Goal: Information Seeking & Learning: Compare options

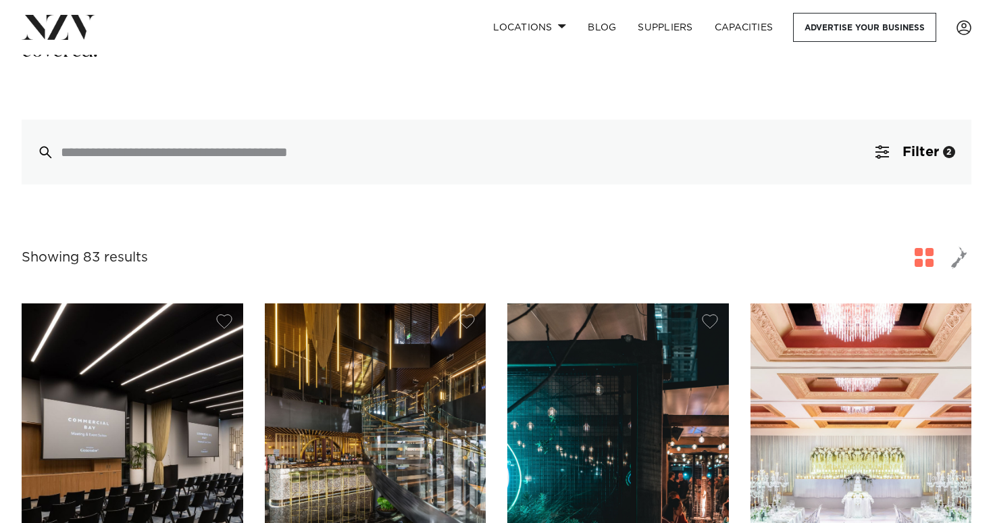
scroll to position [219, 0]
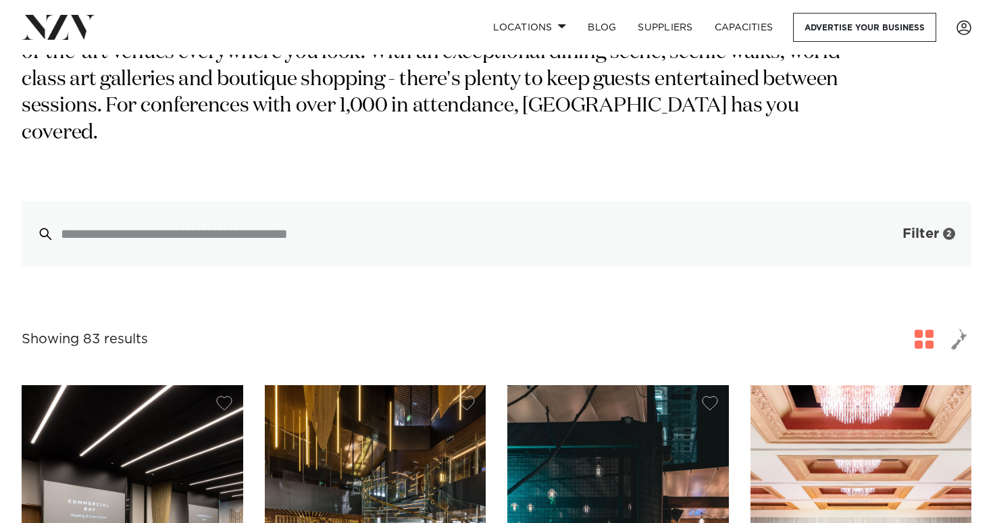
click at [895, 206] on button "Filter 2" at bounding box center [915, 233] width 112 height 65
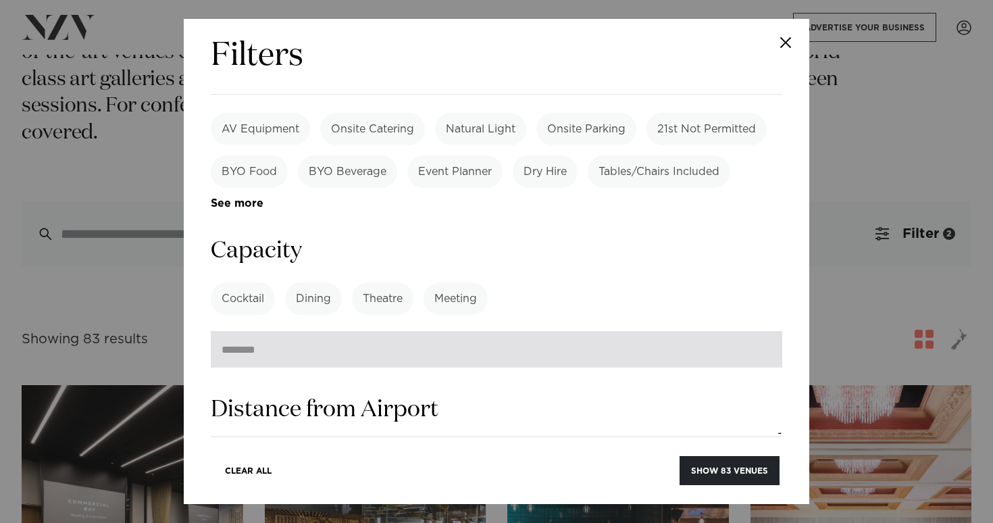
scroll to position [1135, 0]
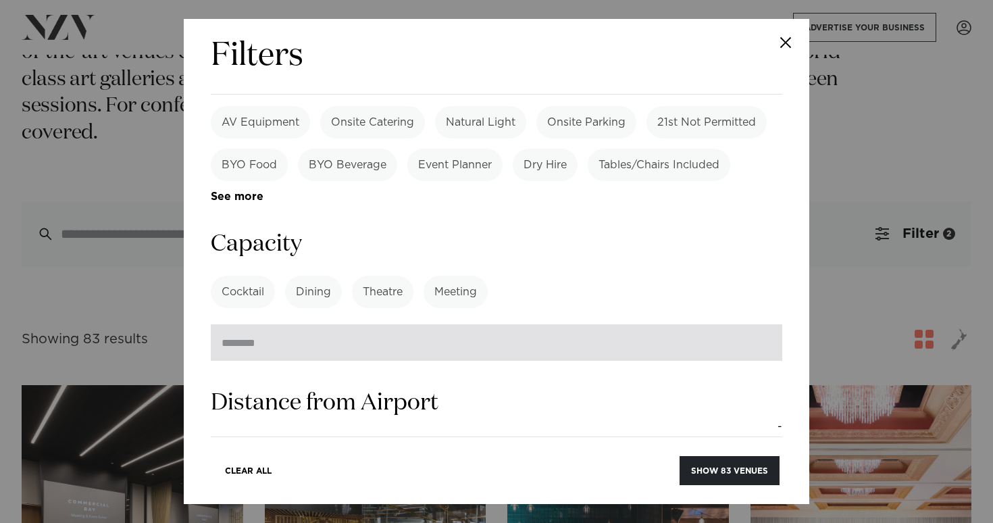
click at [451, 324] on input "number" at bounding box center [496, 342] width 571 height 36
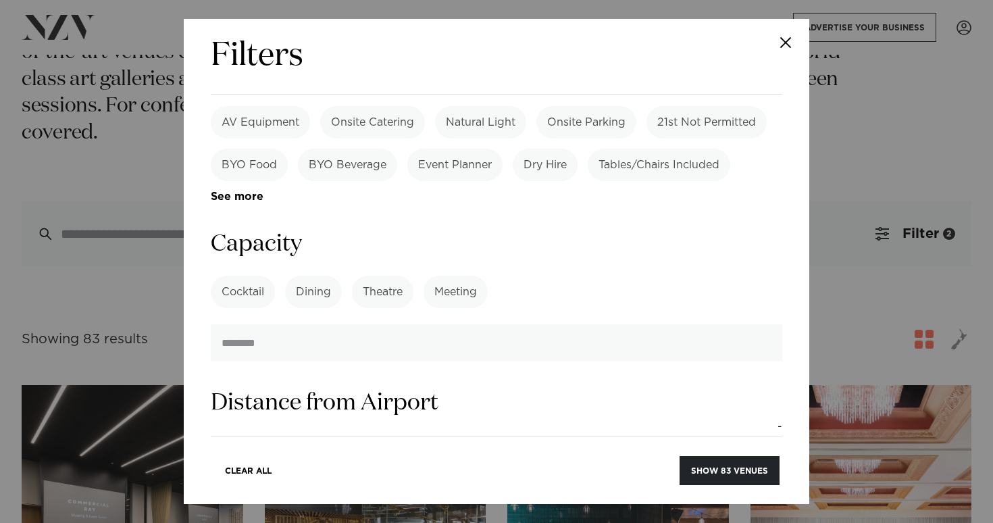
type input "***"
click at [729, 470] on button "Show 83 venues" at bounding box center [729, 470] width 100 height 29
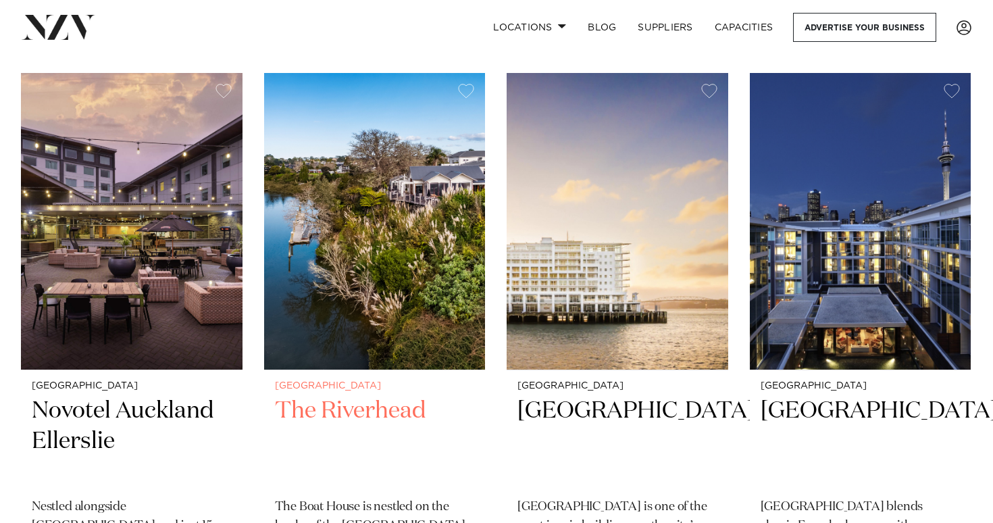
scroll to position [1122, 0]
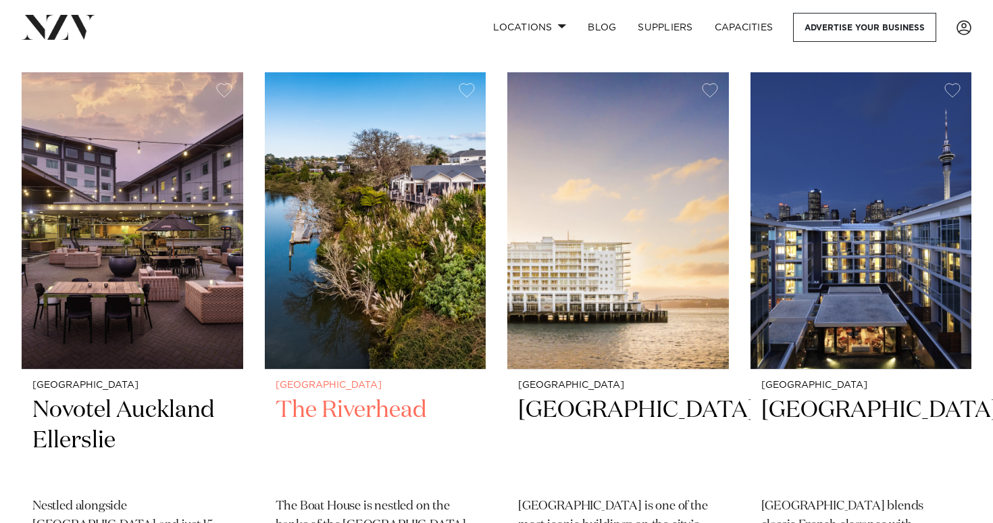
click at [417, 218] on img at bounding box center [375, 220] width 221 height 296
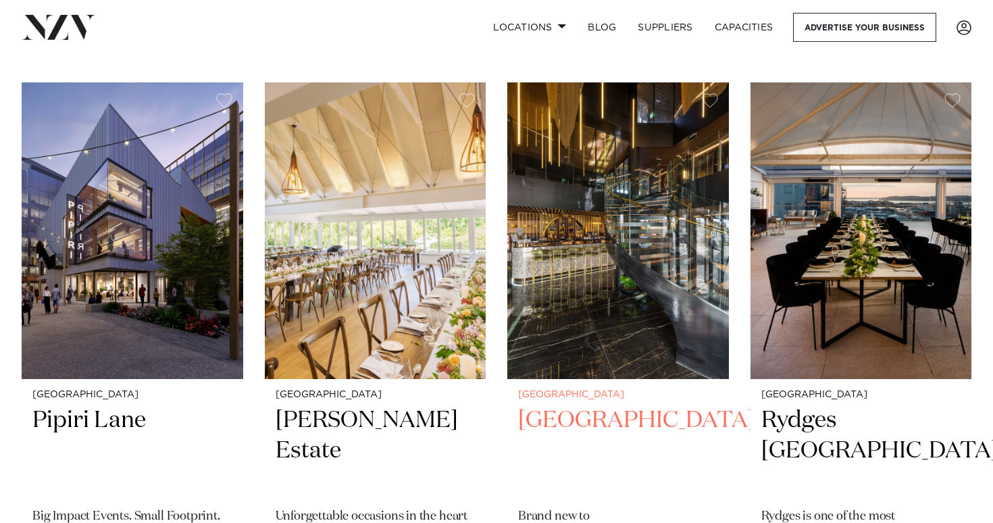
scroll to position [2877, 0]
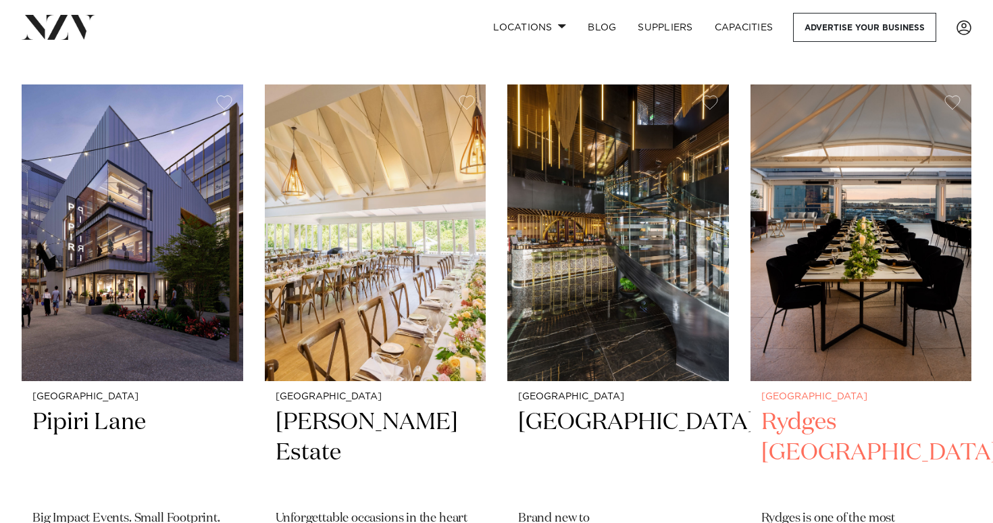
click at [887, 209] on img at bounding box center [860, 232] width 221 height 296
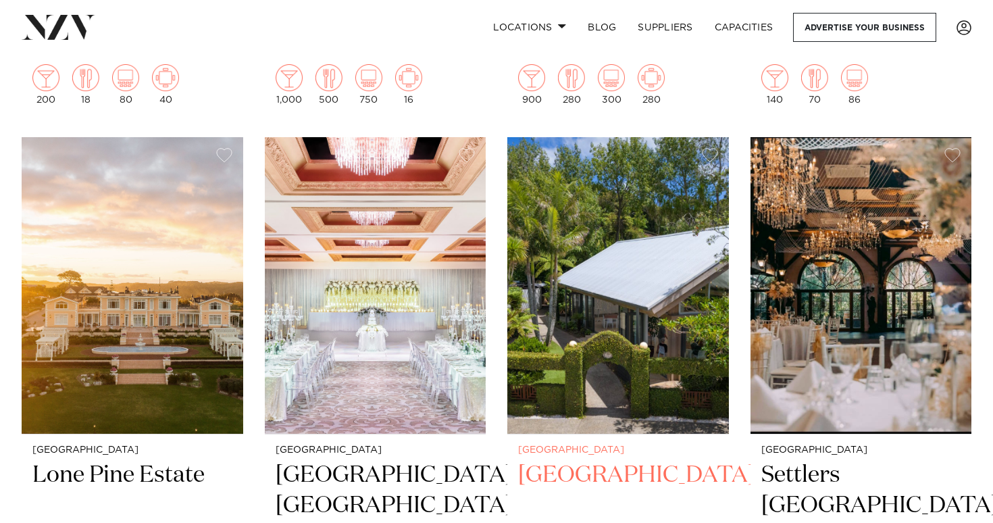
scroll to position [2190, 0]
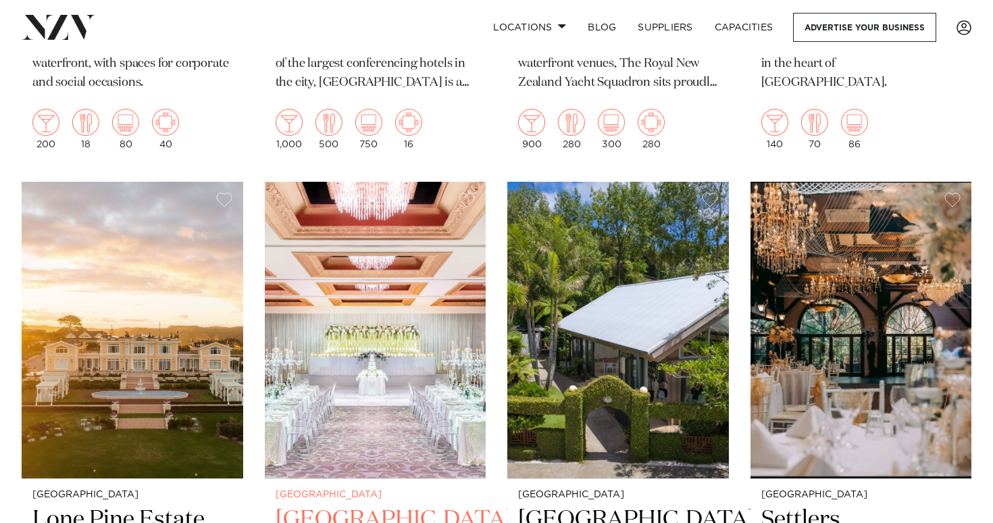
click at [428, 315] on img at bounding box center [375, 330] width 221 height 296
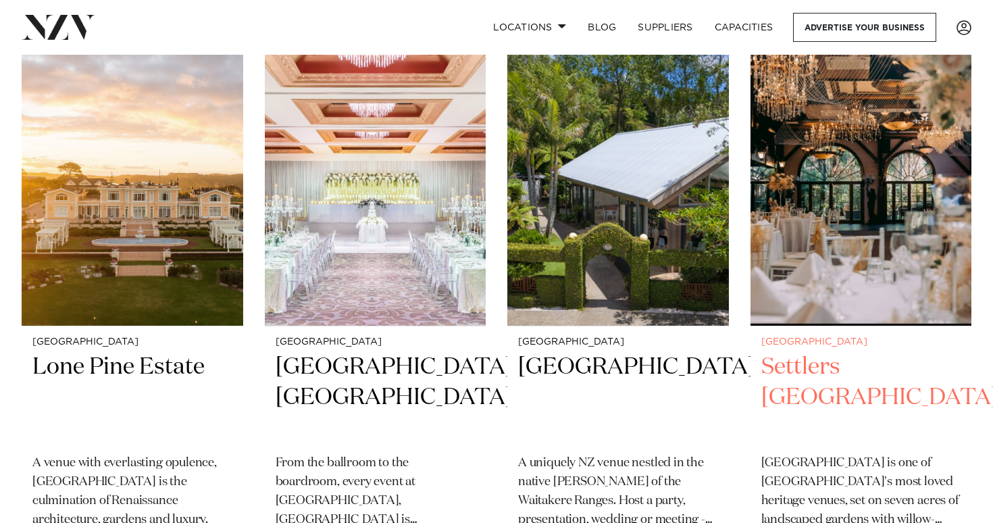
scroll to position [2342, 0]
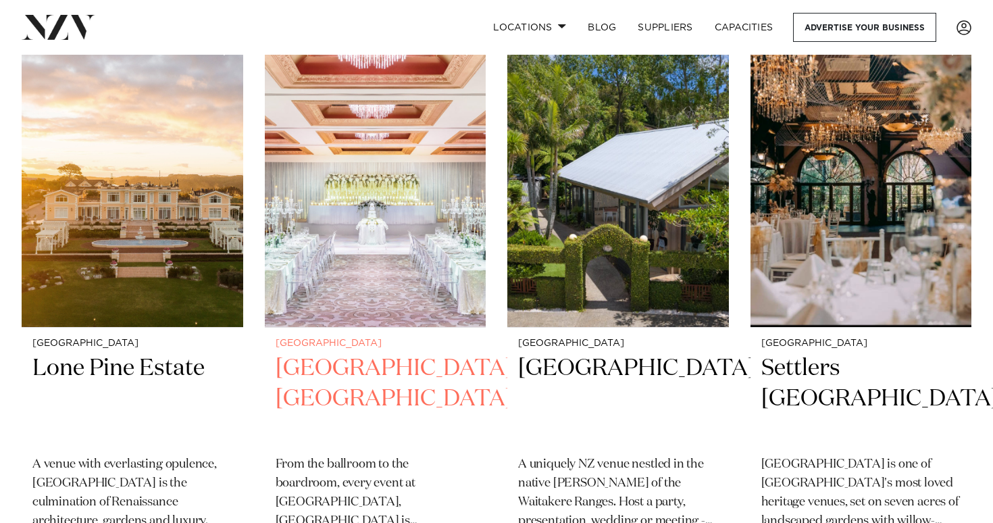
click at [356, 180] on img at bounding box center [375, 178] width 221 height 296
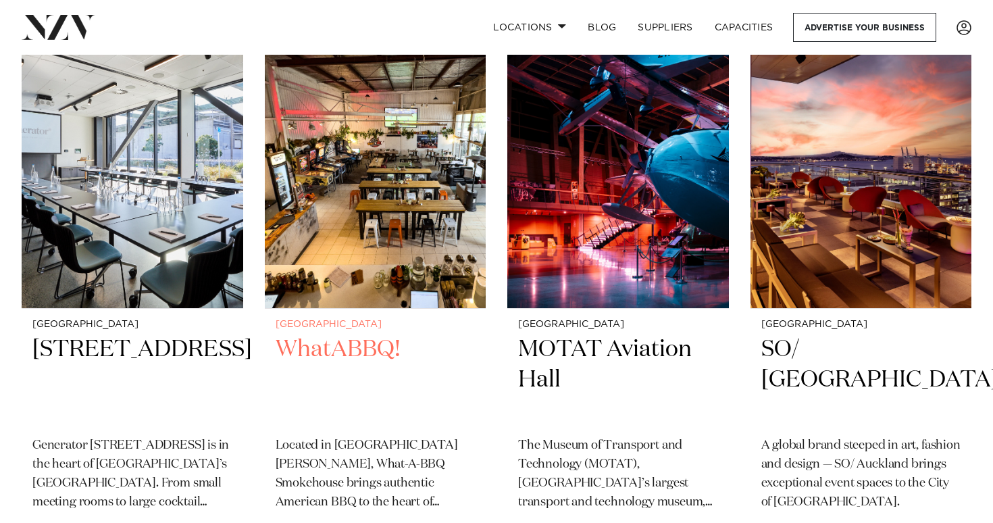
scroll to position [6486, 0]
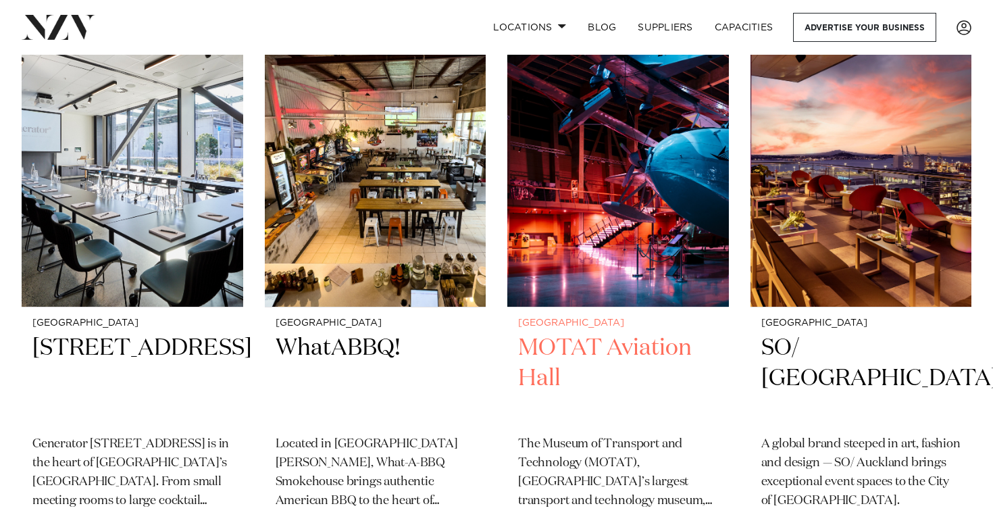
click at [645, 207] on img at bounding box center [617, 158] width 221 height 296
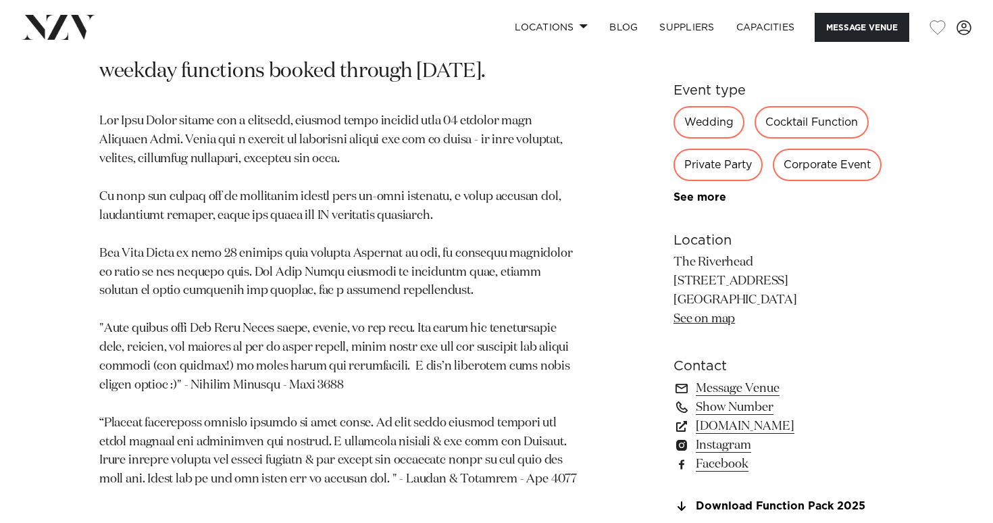
scroll to position [731, 0]
click at [371, 331] on p at bounding box center [338, 300] width 478 height 377
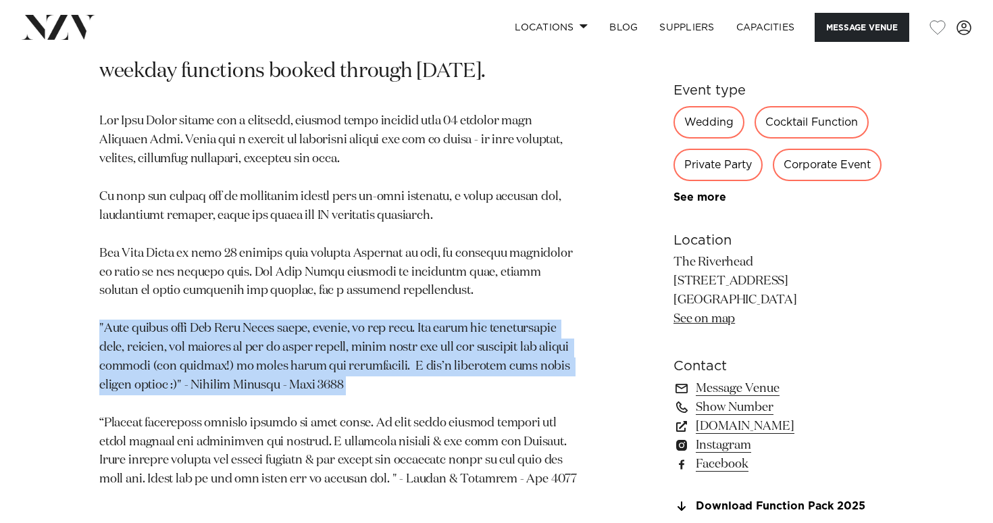
click at [371, 331] on p at bounding box center [338, 300] width 478 height 377
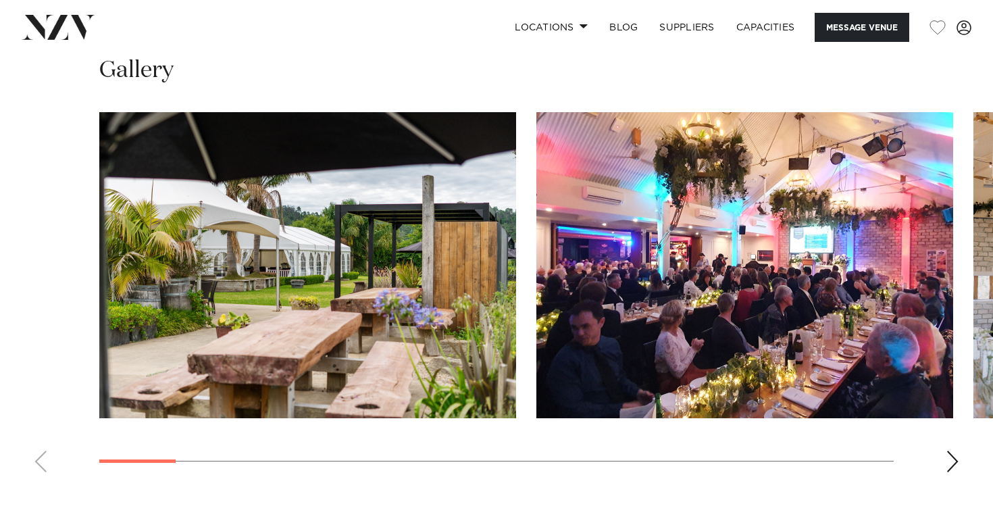
scroll to position [1298, 0]
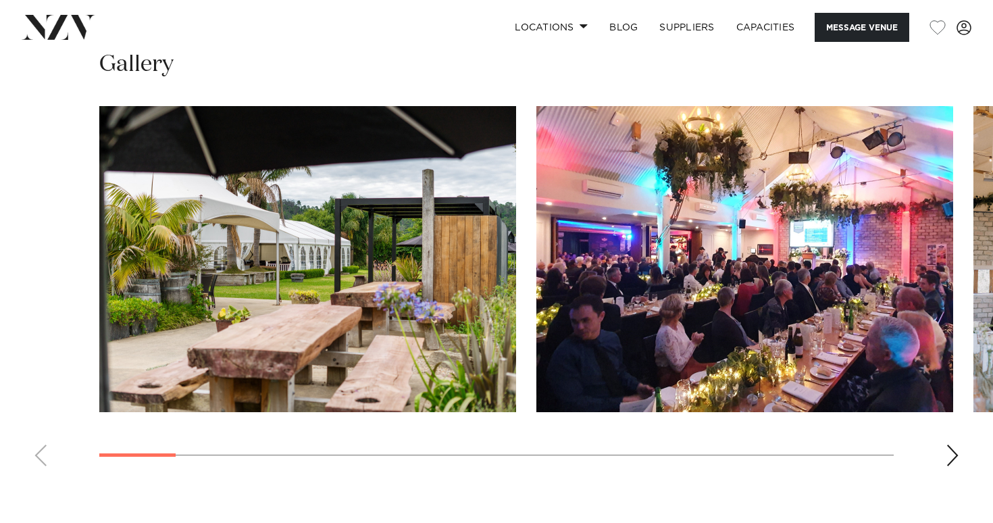
click at [962, 265] on swiper-container at bounding box center [496, 291] width 993 height 371
click at [870, 211] on img "2 / 19" at bounding box center [744, 259] width 417 height 306
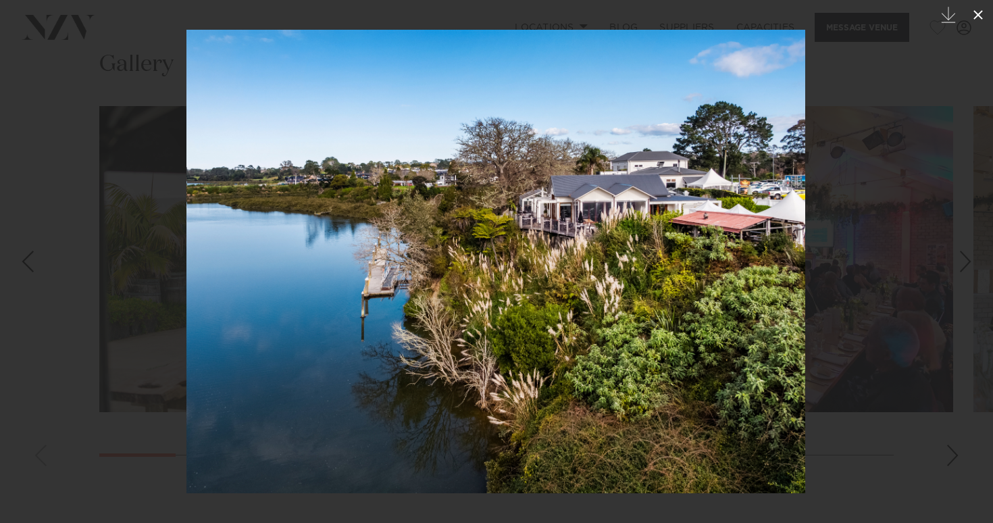
click at [972, 24] on button at bounding box center [978, 15] width 30 height 30
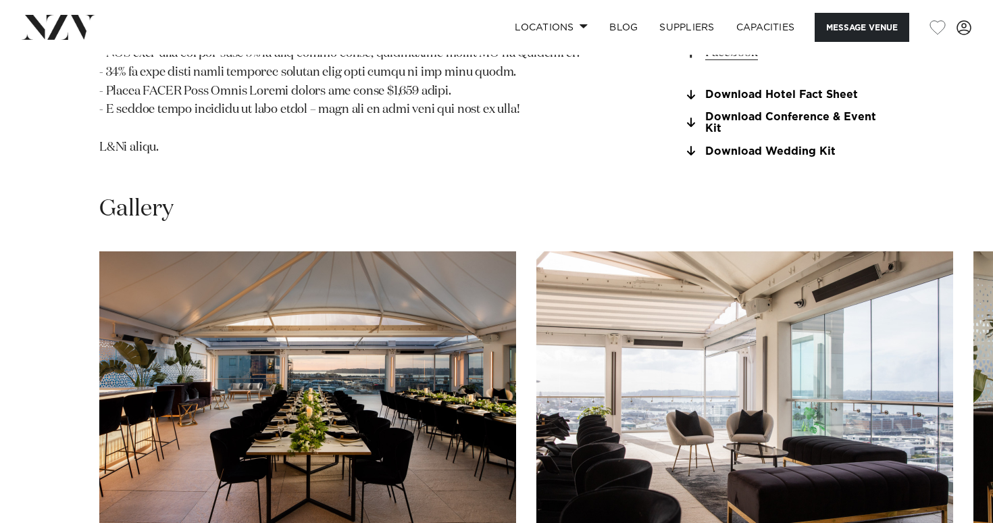
scroll to position [1725, 0]
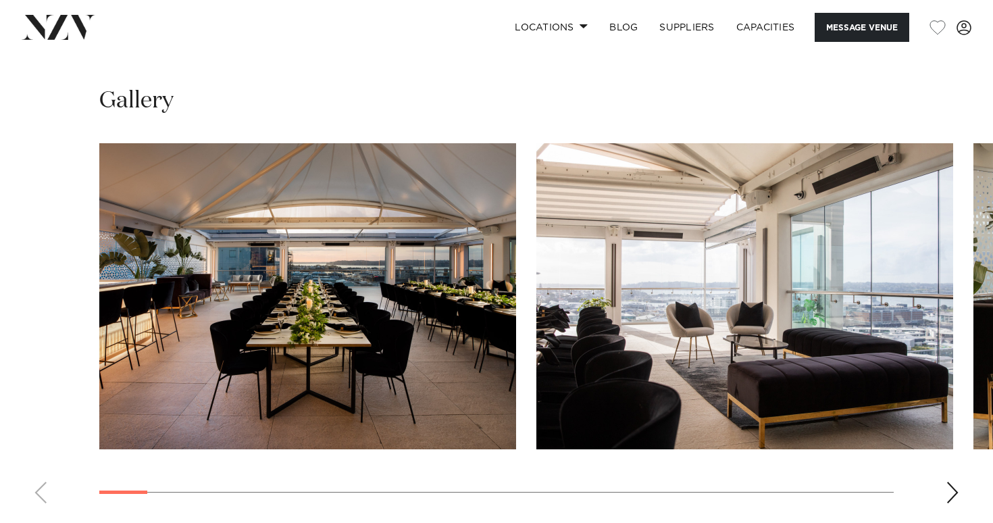
click at [944, 412] on swiper-container at bounding box center [496, 328] width 993 height 371
click at [962, 419] on swiper-container at bounding box center [496, 328] width 993 height 371
click at [955, 481] on div "Next slide" at bounding box center [952, 492] width 14 height 22
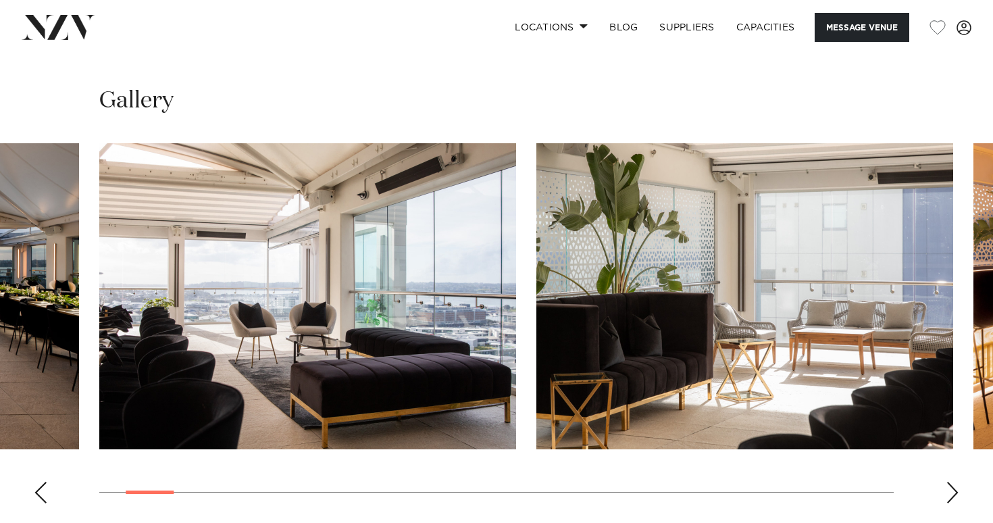
click at [955, 481] on div "Next slide" at bounding box center [952, 492] width 14 height 22
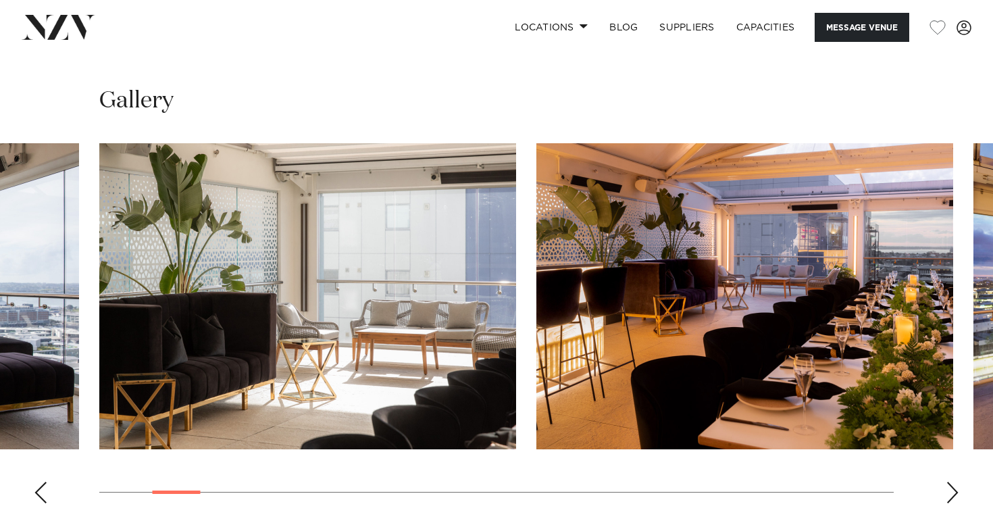
click at [955, 481] on div "Next slide" at bounding box center [952, 492] width 14 height 22
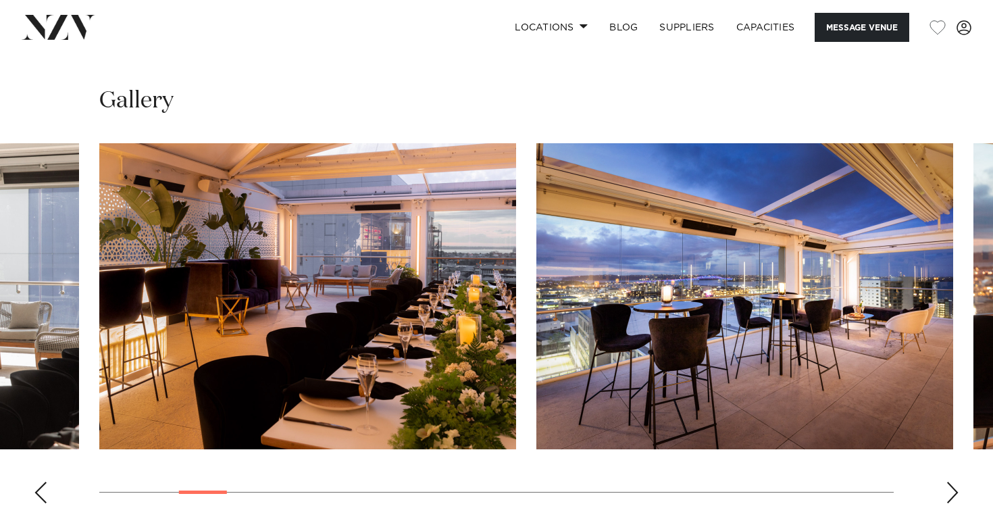
click at [955, 481] on div "Next slide" at bounding box center [952, 492] width 14 height 22
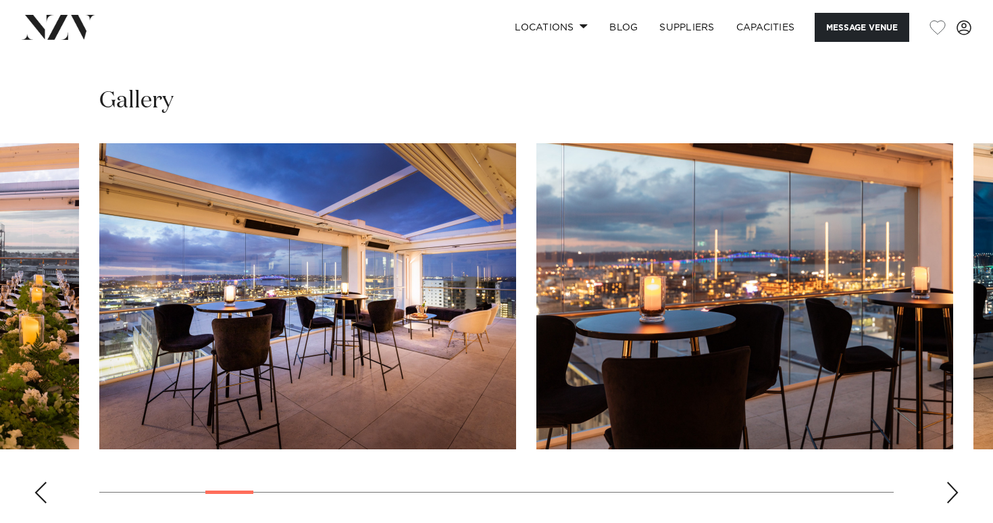
click at [955, 481] on div "Next slide" at bounding box center [952, 492] width 14 height 22
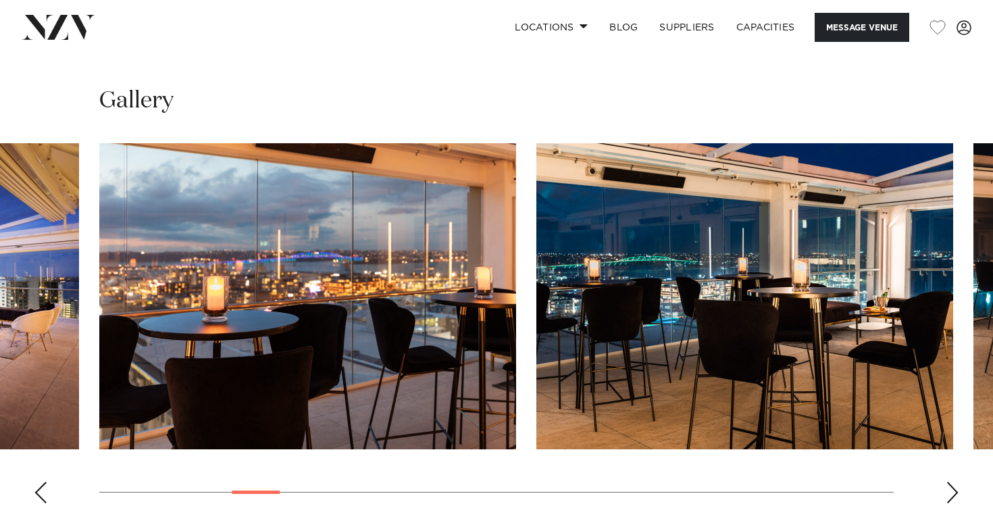
click at [955, 481] on div "Next slide" at bounding box center [952, 492] width 14 height 22
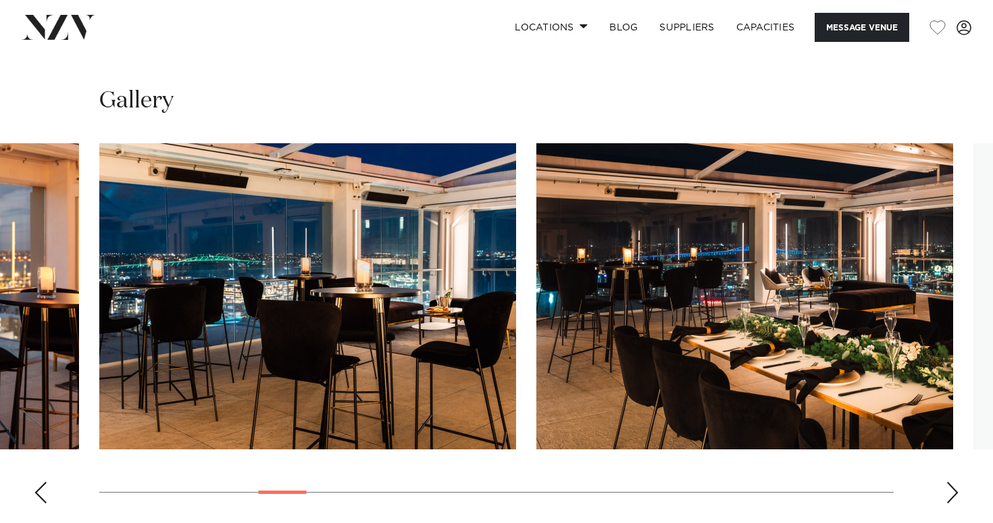
click at [955, 481] on div "Next slide" at bounding box center [952, 492] width 14 height 22
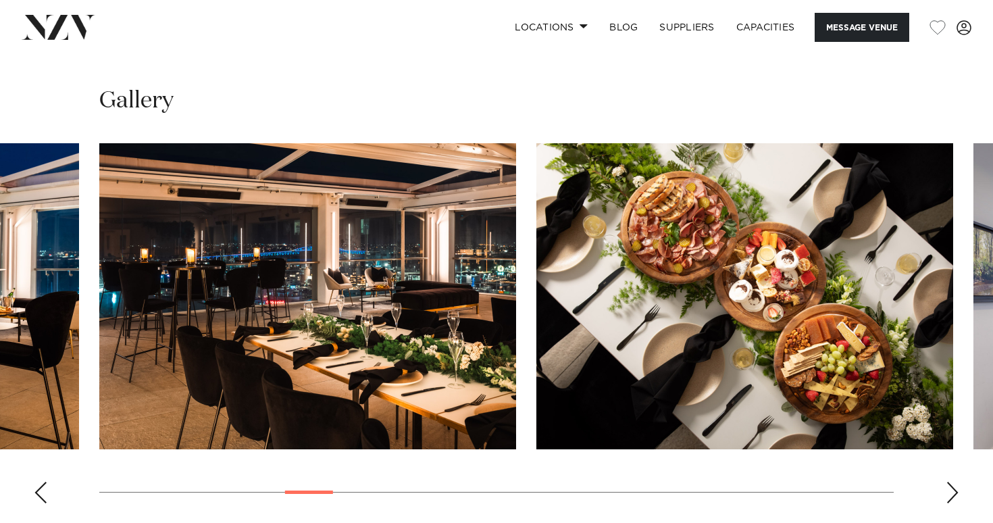
click at [955, 481] on div "Next slide" at bounding box center [952, 492] width 14 height 22
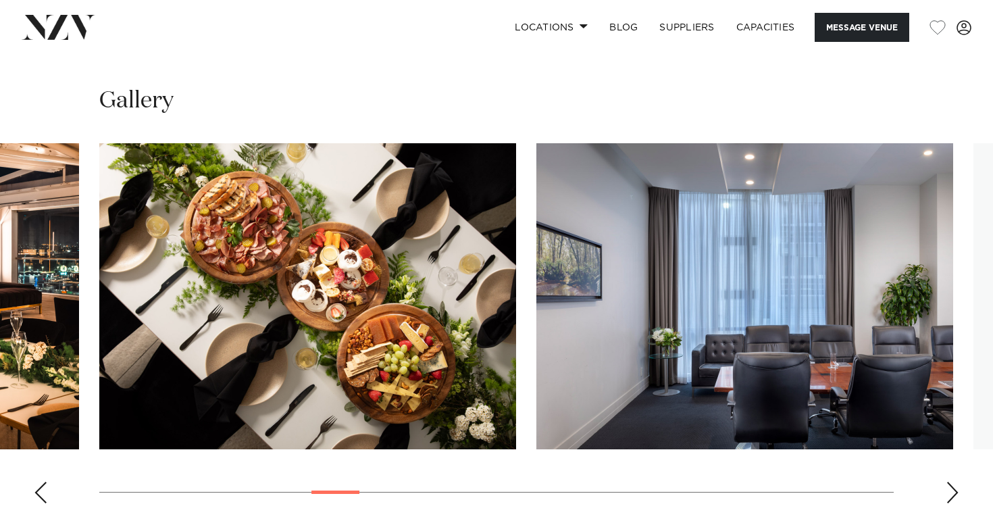
click at [955, 481] on div "Next slide" at bounding box center [952, 492] width 14 height 22
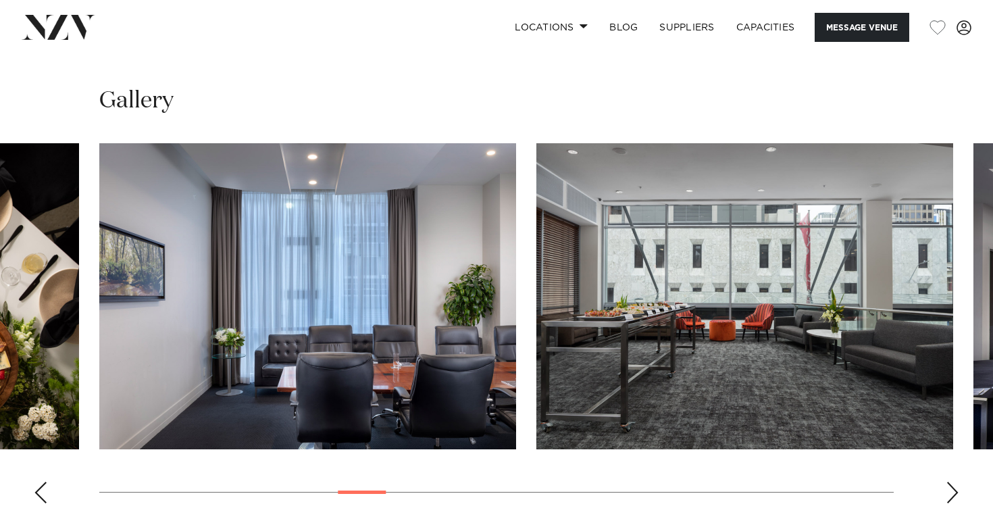
click at [955, 481] on div "Next slide" at bounding box center [952, 492] width 14 height 22
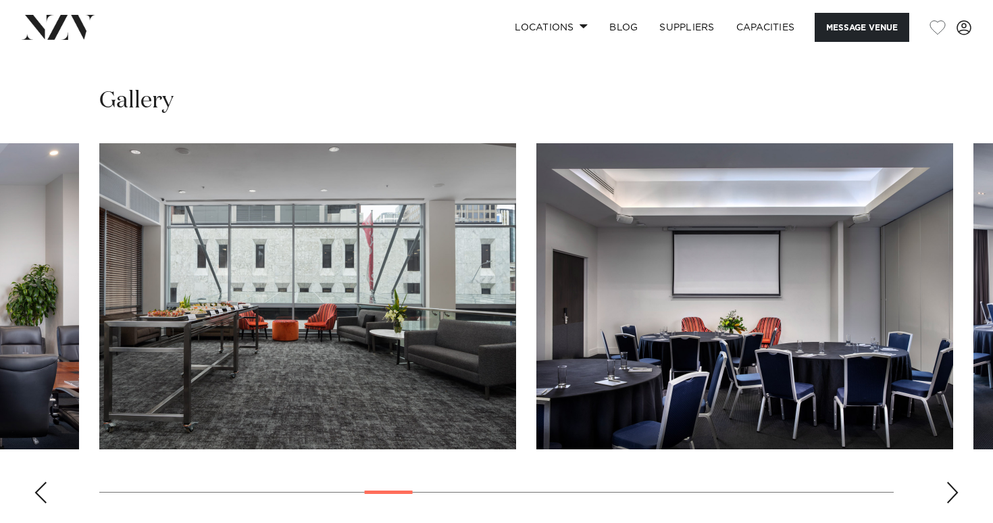
click at [955, 481] on div "Next slide" at bounding box center [952, 492] width 14 height 22
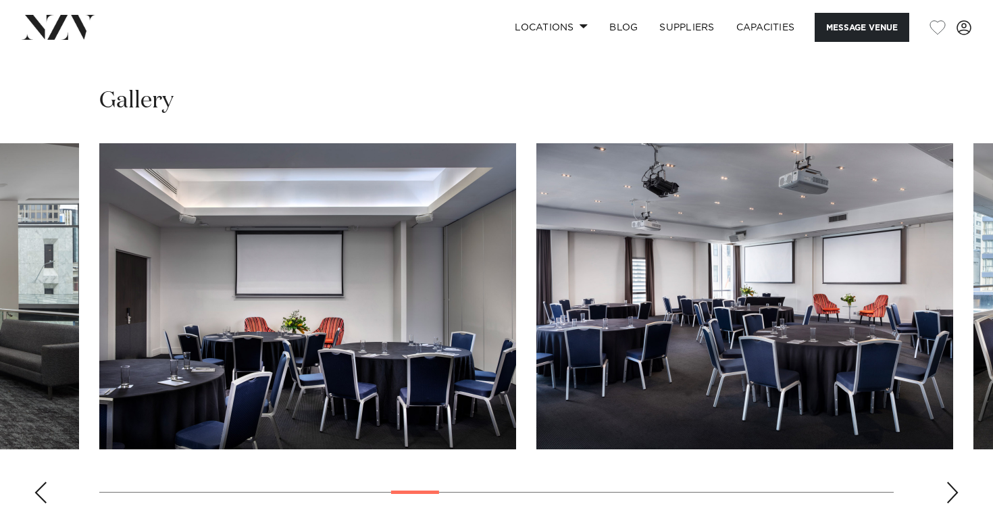
click at [955, 481] on div "Next slide" at bounding box center [952, 492] width 14 height 22
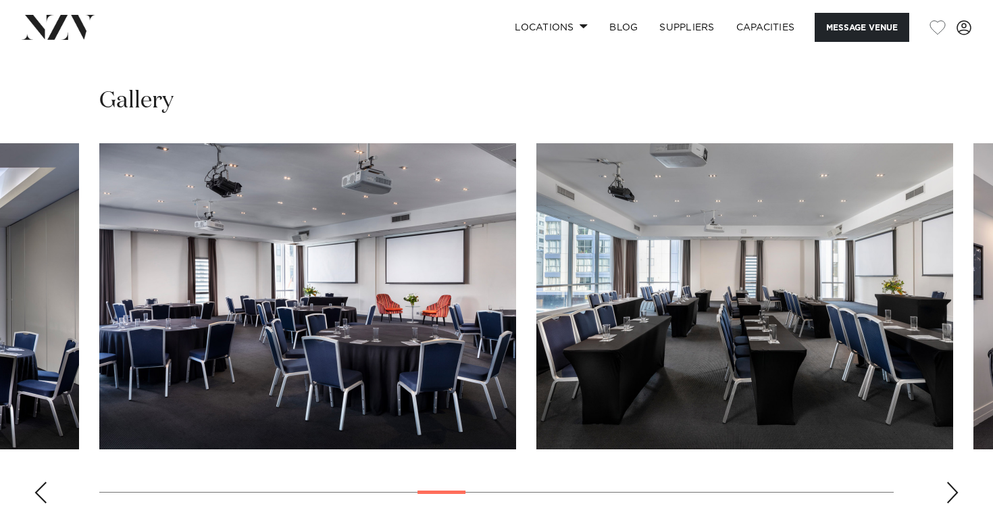
click at [955, 481] on div "Next slide" at bounding box center [952, 492] width 14 height 22
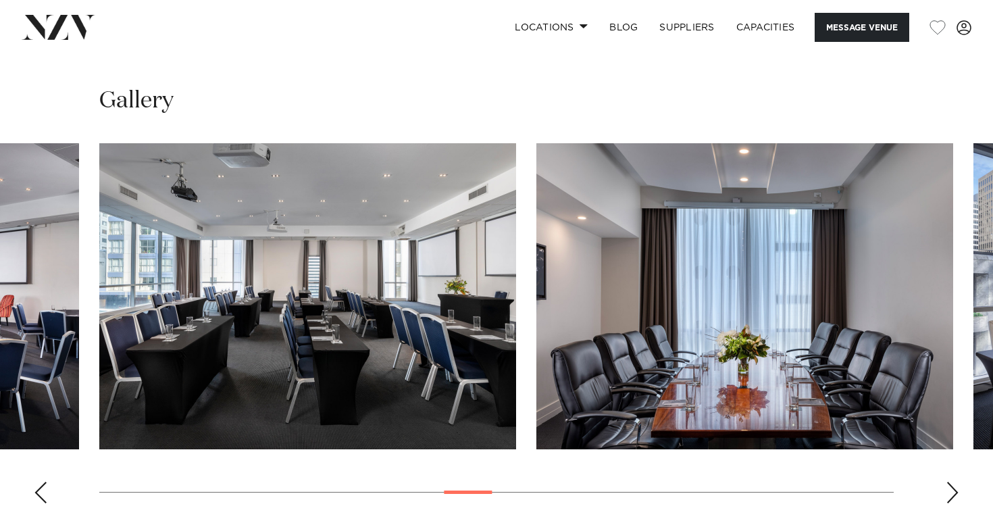
click at [955, 481] on div "Next slide" at bounding box center [952, 492] width 14 height 22
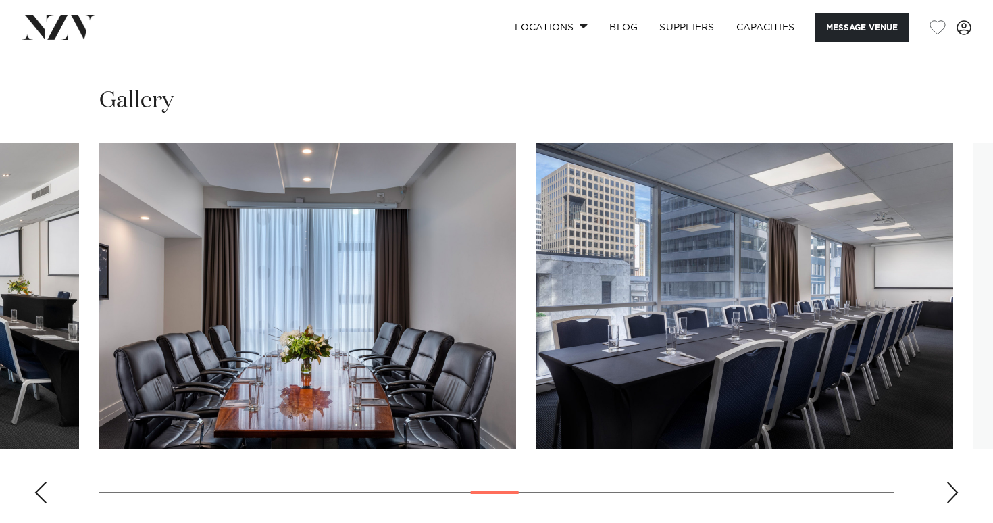
click at [955, 481] on div "Next slide" at bounding box center [952, 492] width 14 height 22
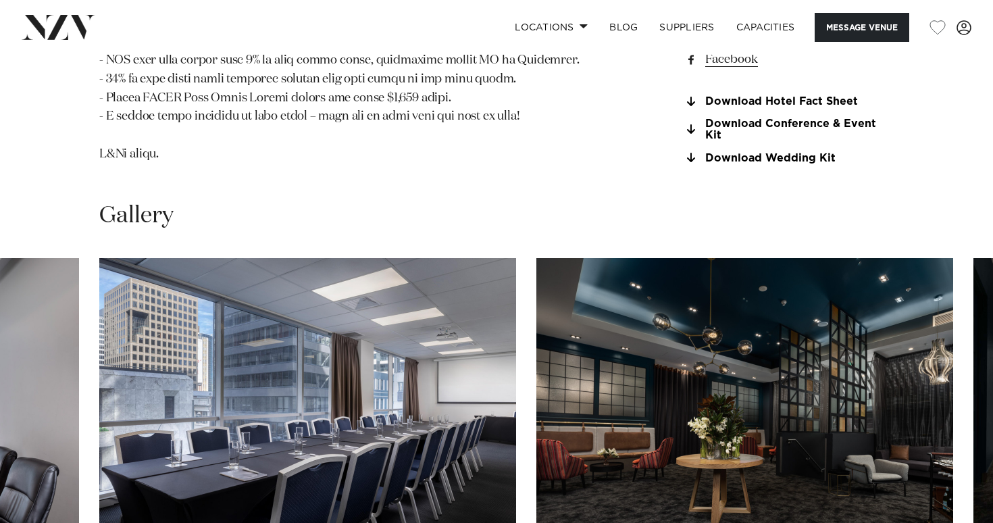
scroll to position [1623, 0]
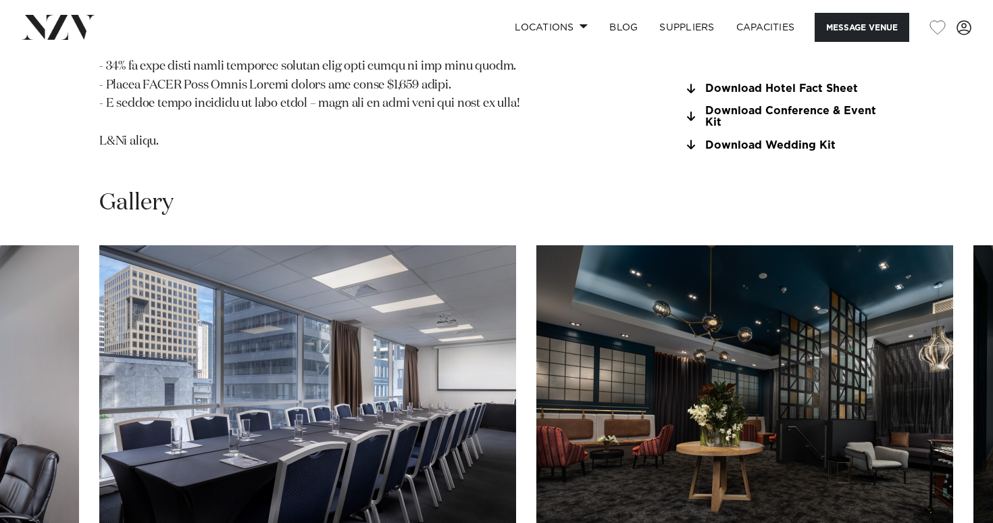
click at [948, 325] on img "17 / 30" at bounding box center [744, 398] width 417 height 306
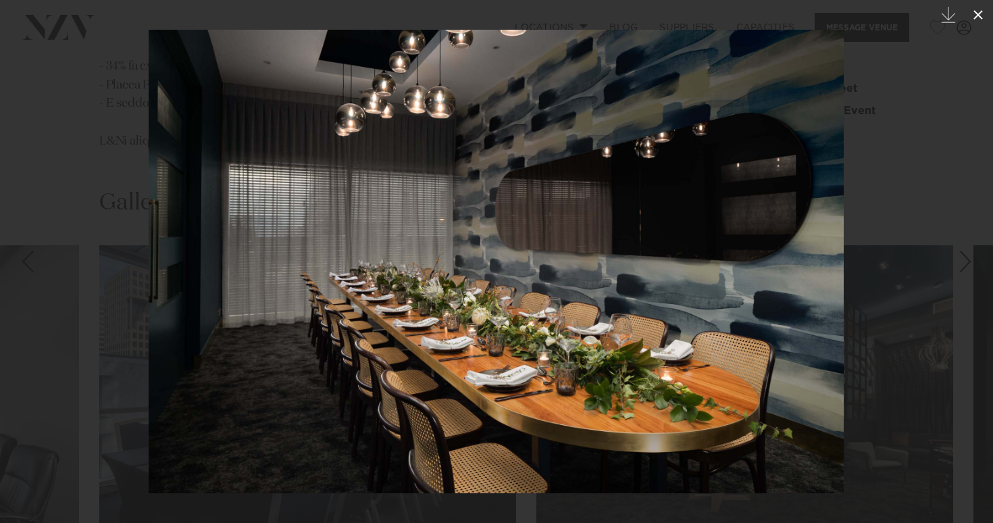
click at [977, 23] on button at bounding box center [978, 15] width 30 height 30
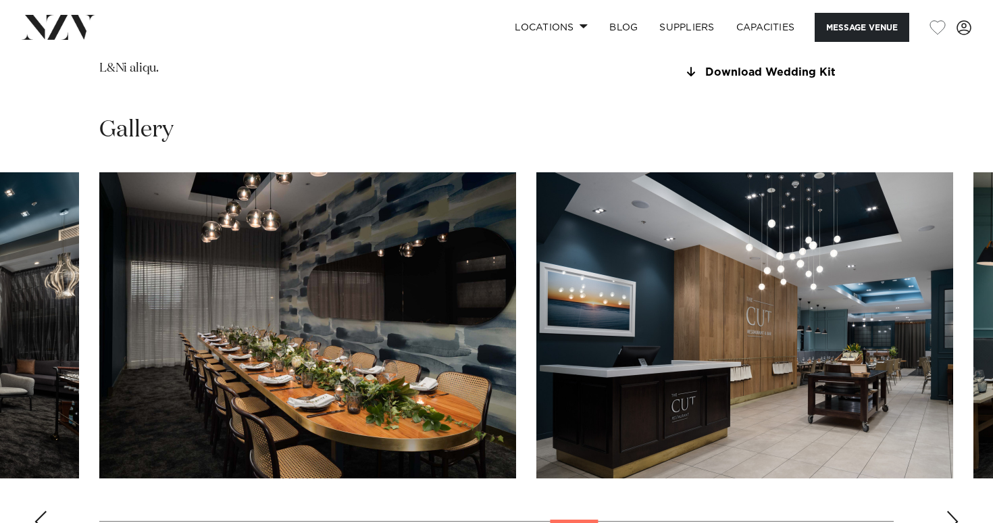
scroll to position [1738, 0]
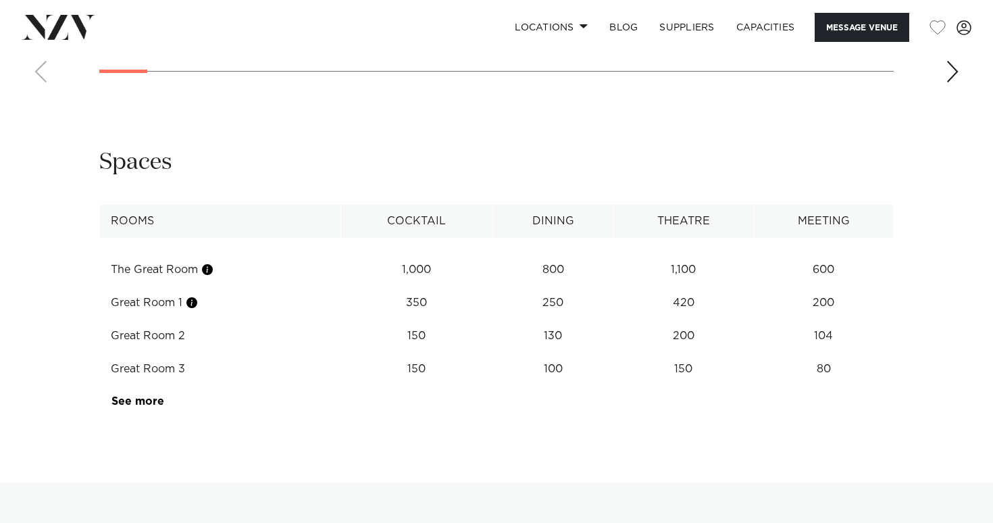
scroll to position [1646, 0]
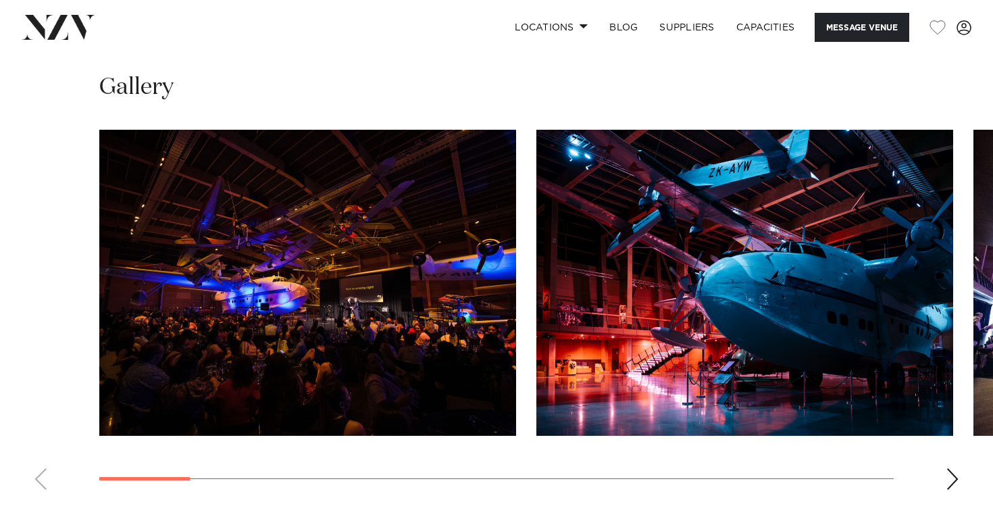
scroll to position [1294, 0]
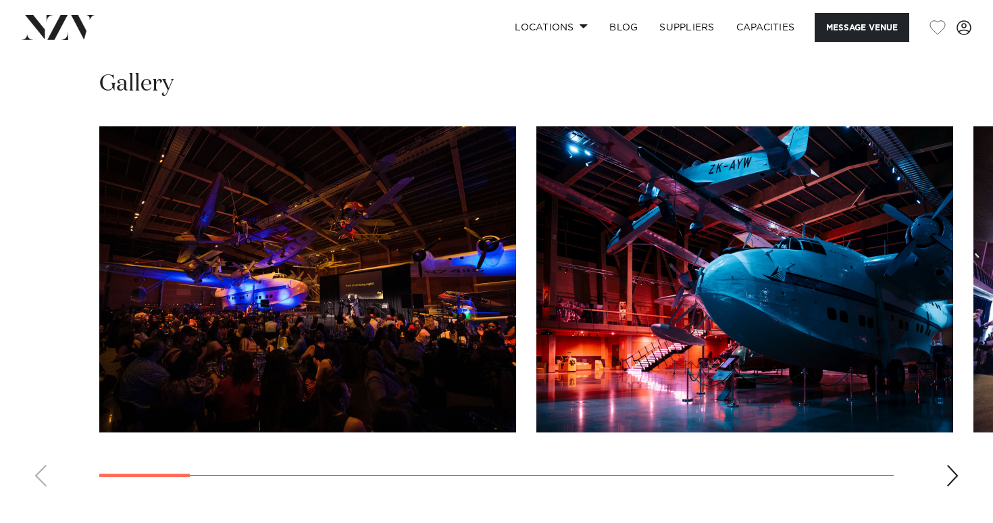
click at [433, 228] on img "1 / 16" at bounding box center [307, 279] width 417 height 306
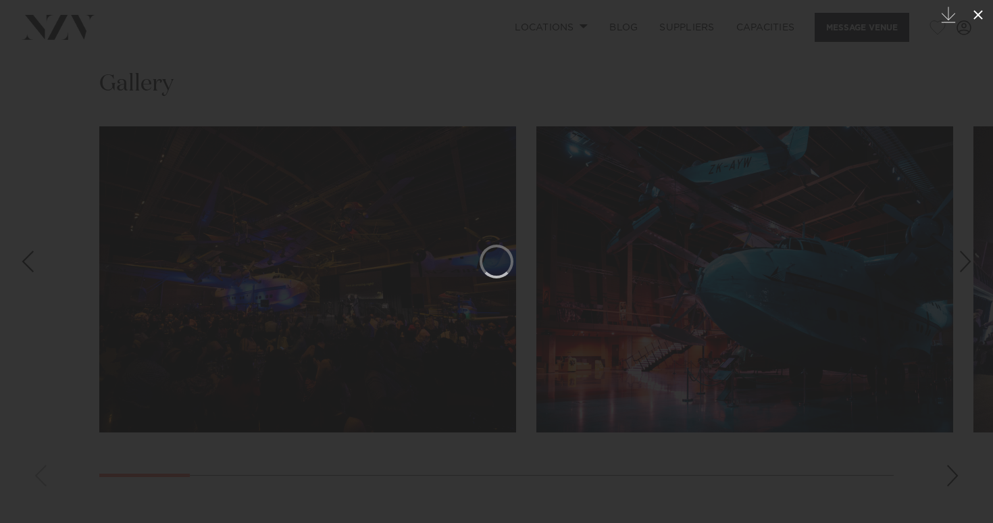
click at [983, 26] on button at bounding box center [978, 15] width 30 height 30
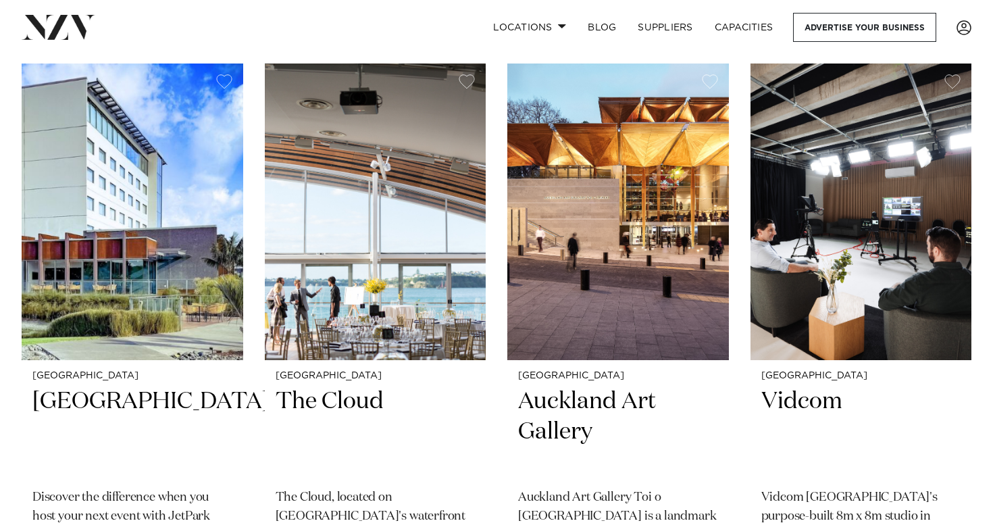
scroll to position [7024, 0]
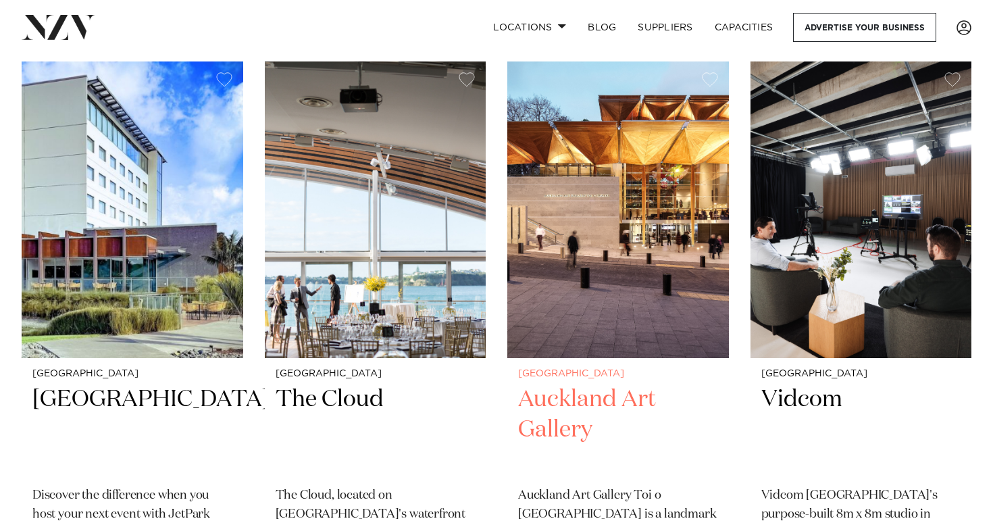
click at [627, 277] on img at bounding box center [617, 209] width 221 height 296
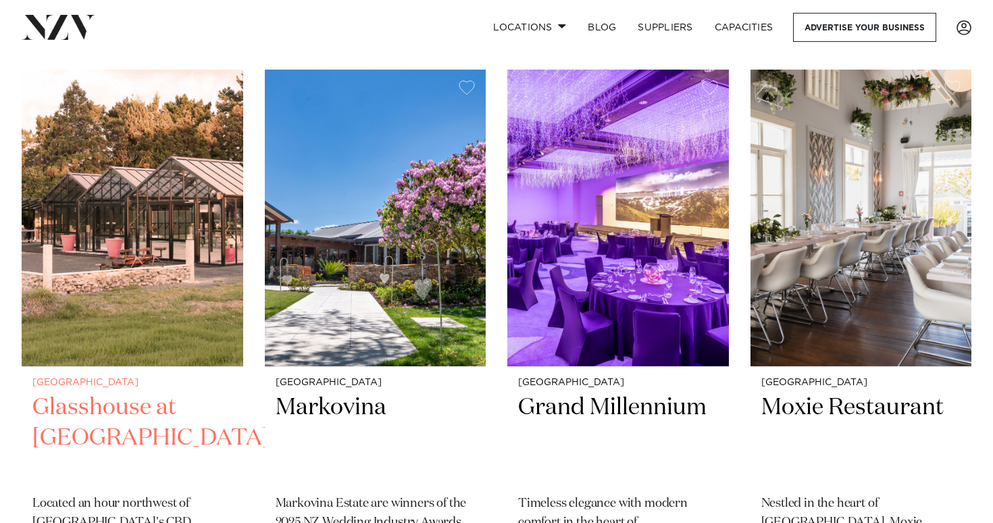
scroll to position [9367, 0]
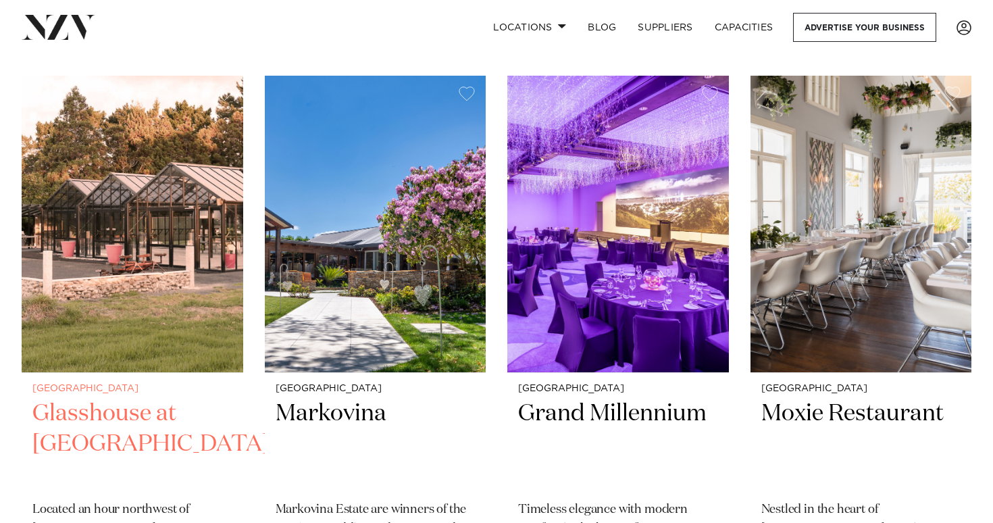
click at [155, 216] on img at bounding box center [132, 224] width 221 height 296
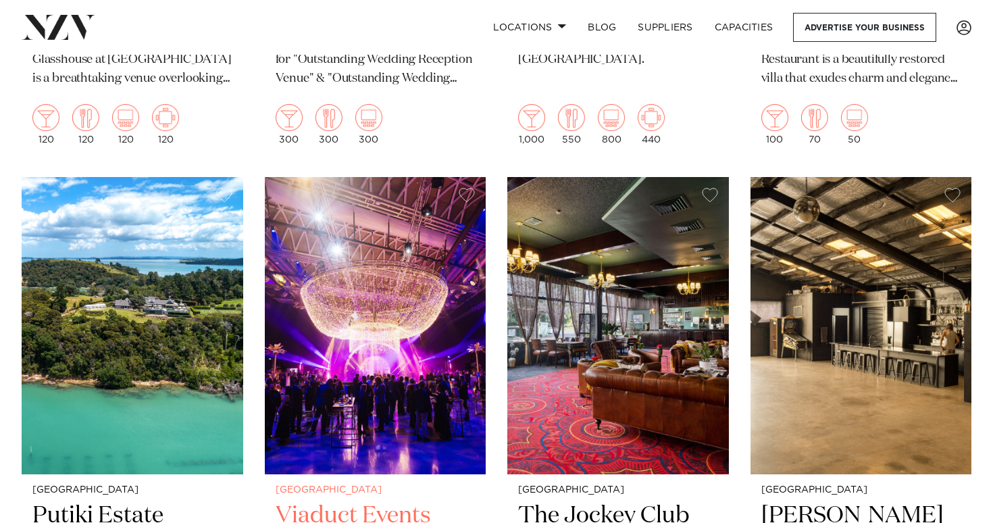
scroll to position [9856, 0]
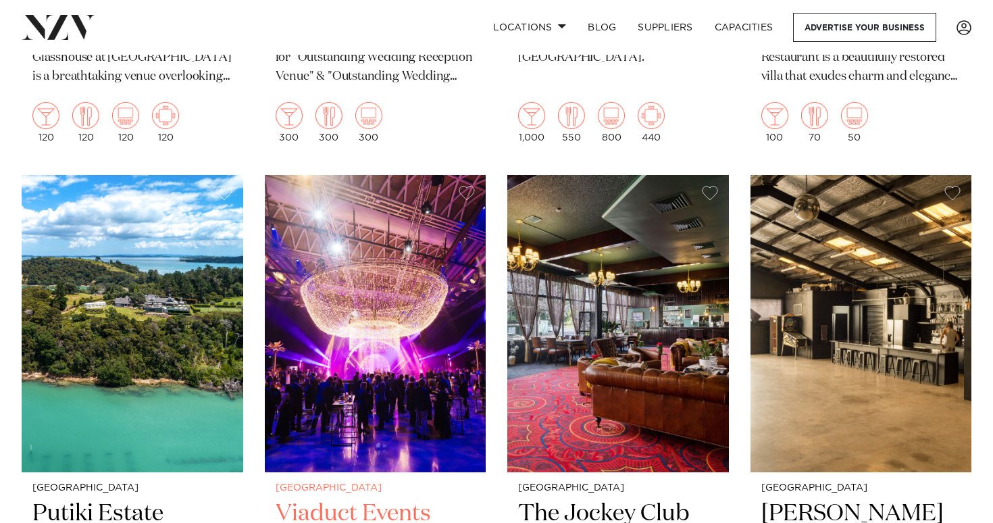
click at [318, 211] on img at bounding box center [375, 323] width 221 height 296
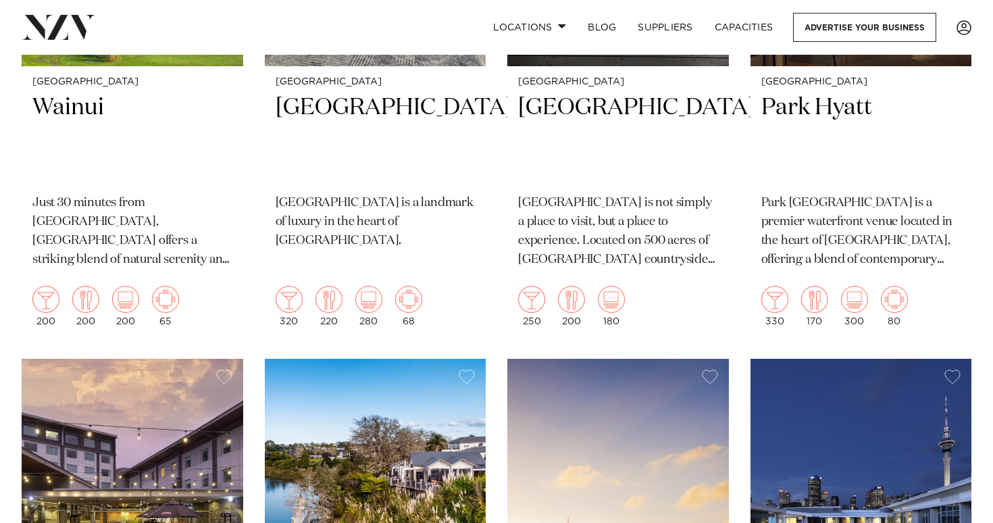
scroll to position [966, 0]
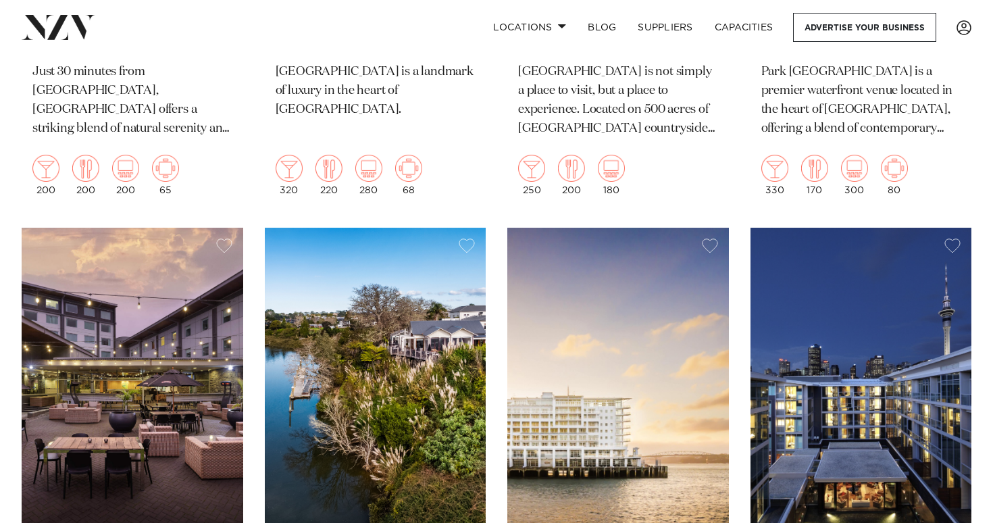
click at [600, 321] on img at bounding box center [617, 376] width 221 height 296
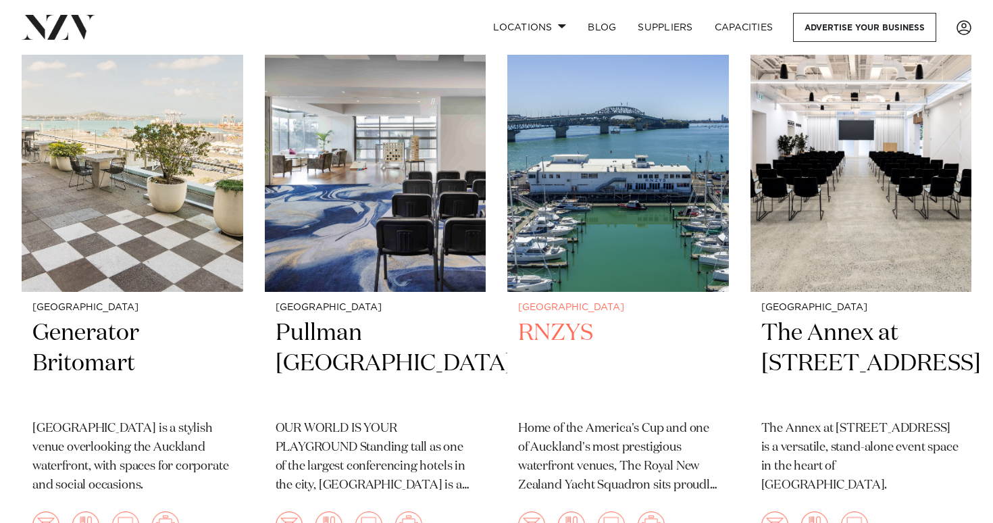
scroll to position [1793, 0]
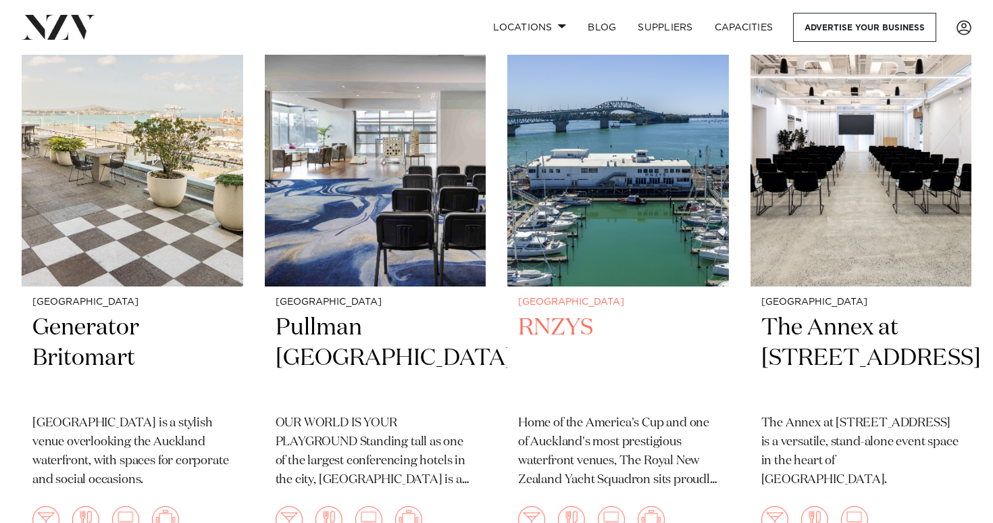
click at [643, 194] on img at bounding box center [617, 137] width 221 height 296
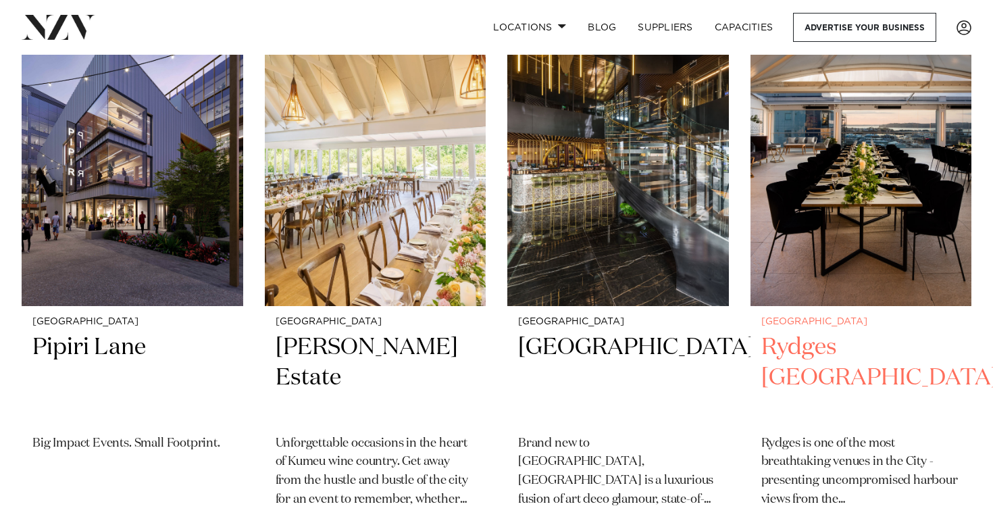
scroll to position [2951, 0]
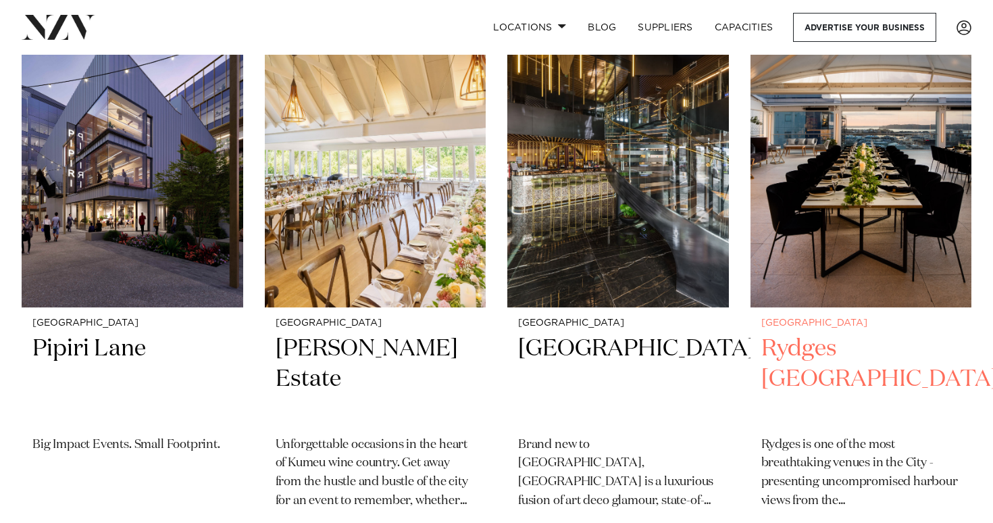
click at [843, 181] on img at bounding box center [860, 159] width 221 height 296
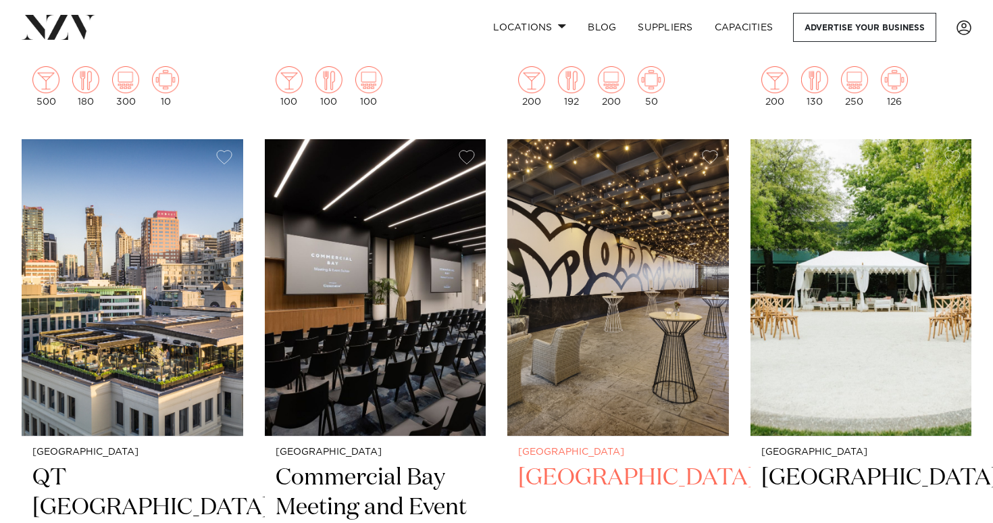
scroll to position [3417, 0]
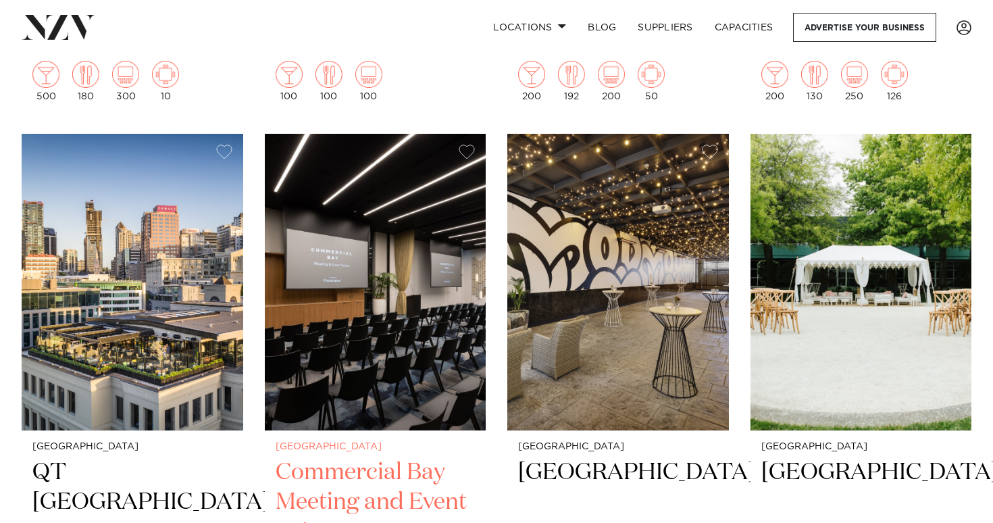
click at [453, 242] on img at bounding box center [375, 282] width 221 height 296
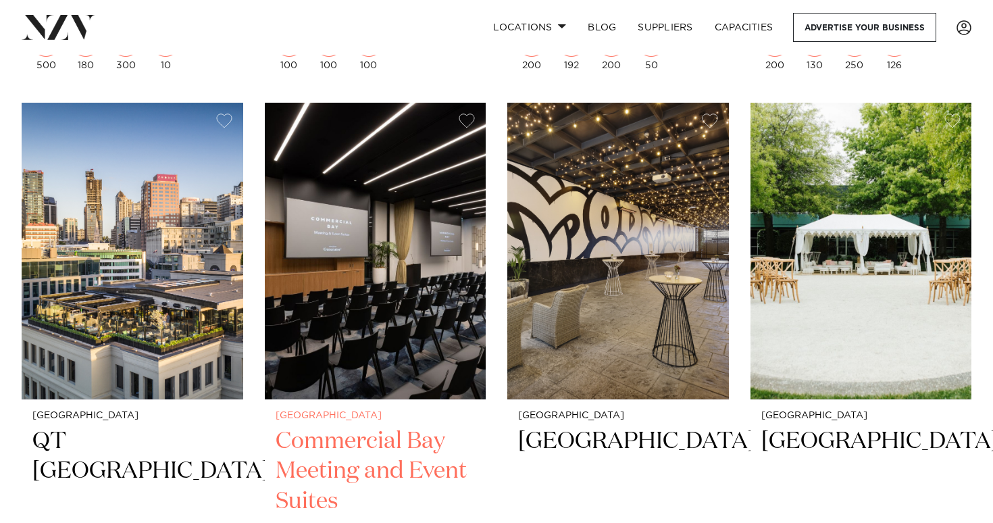
scroll to position [3449, 0]
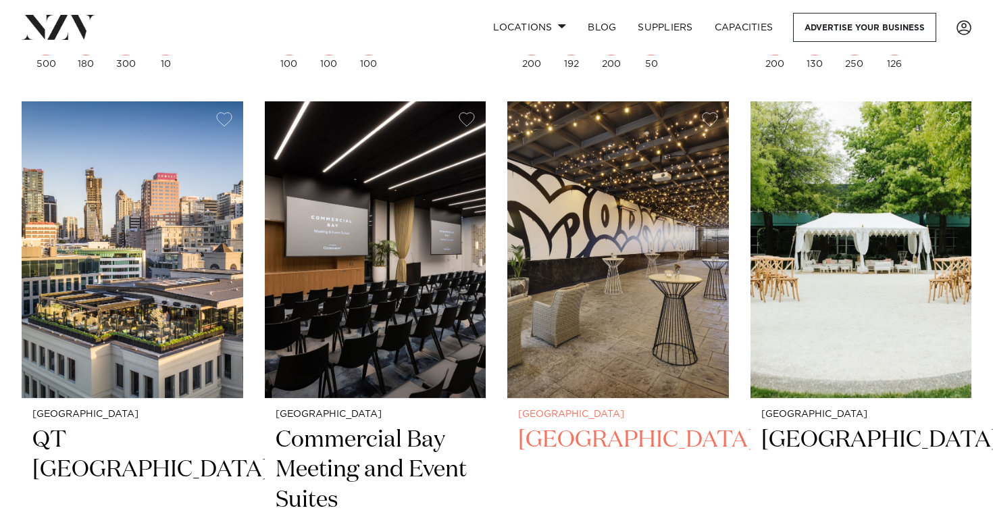
click at [591, 213] on img at bounding box center [617, 249] width 221 height 296
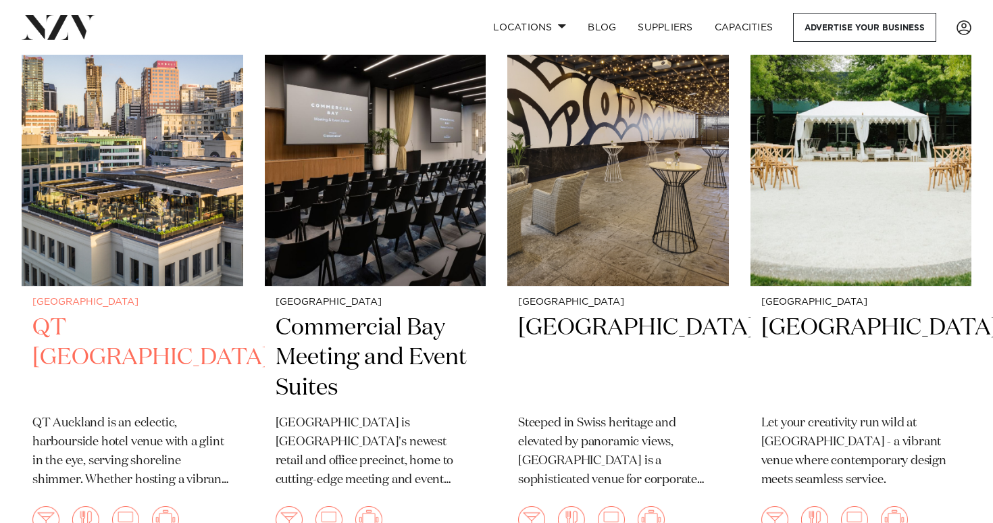
scroll to position [3558, 0]
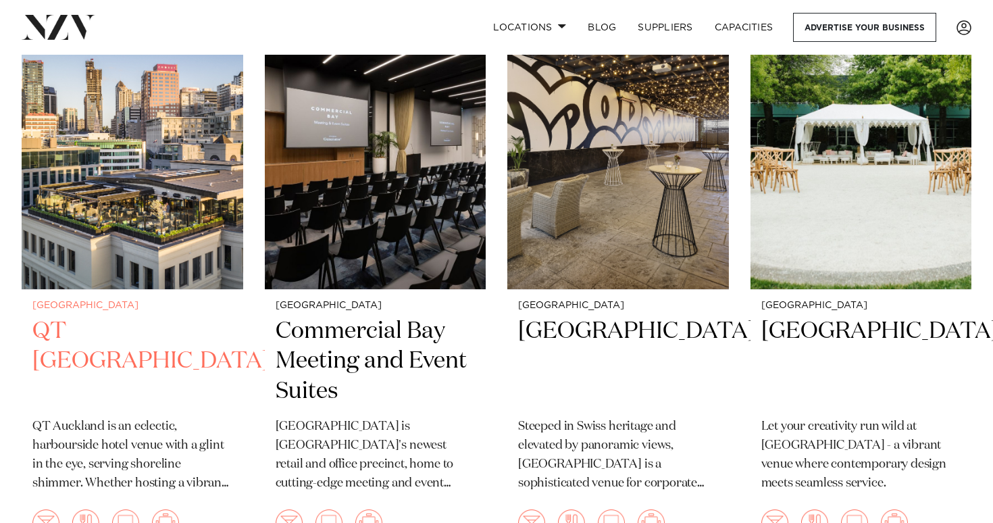
click at [157, 172] on img at bounding box center [132, 141] width 221 height 296
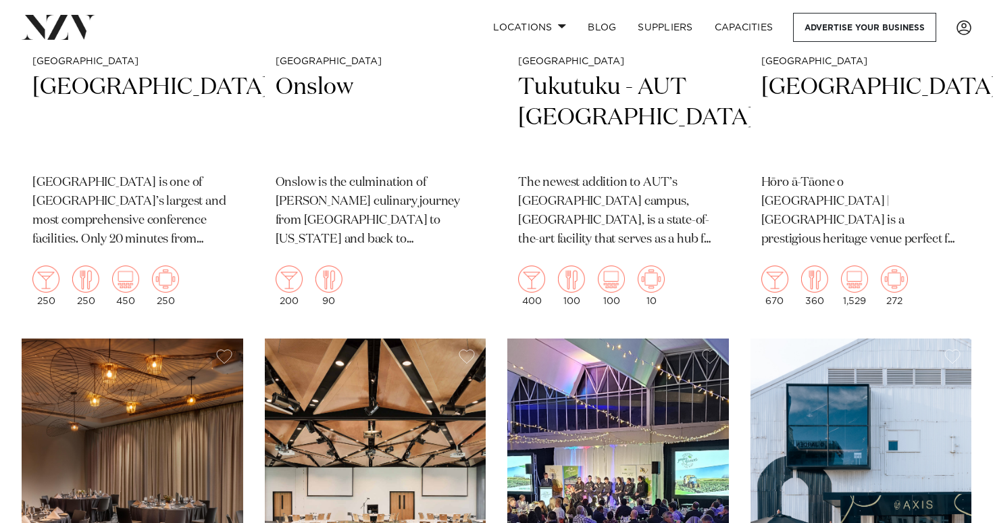
scroll to position [4463, 0]
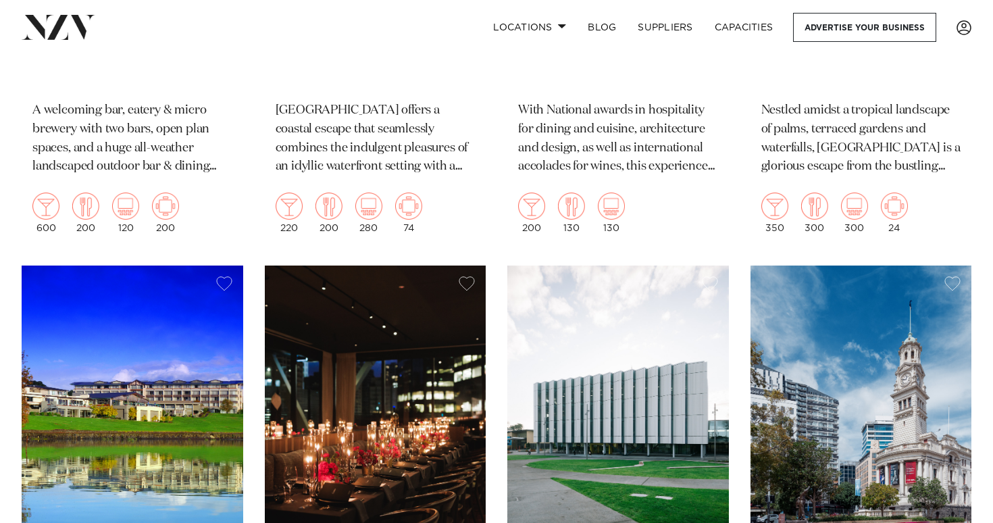
click at [162, 360] on img at bounding box center [132, 413] width 221 height 296
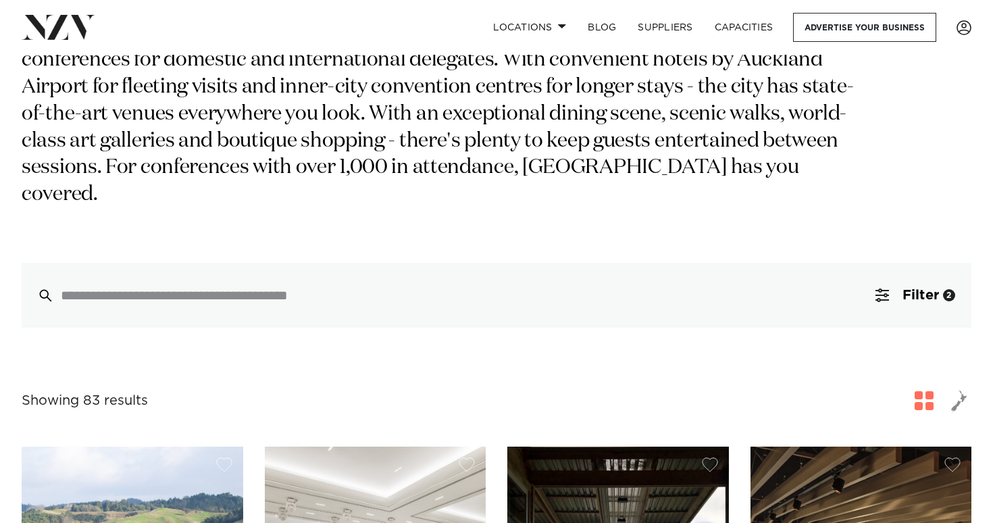
scroll to position [182, 0]
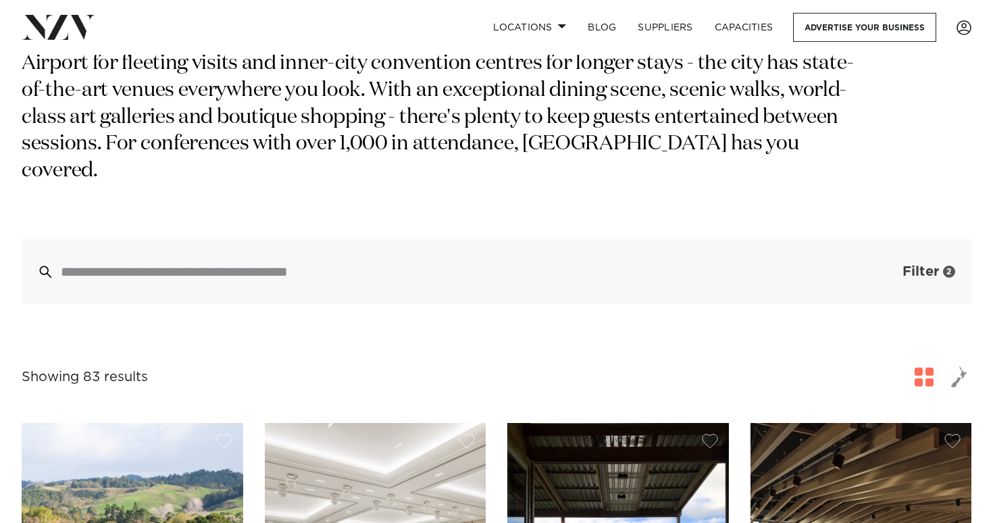
click at [926, 265] on span "Filter" at bounding box center [920, 272] width 36 height 14
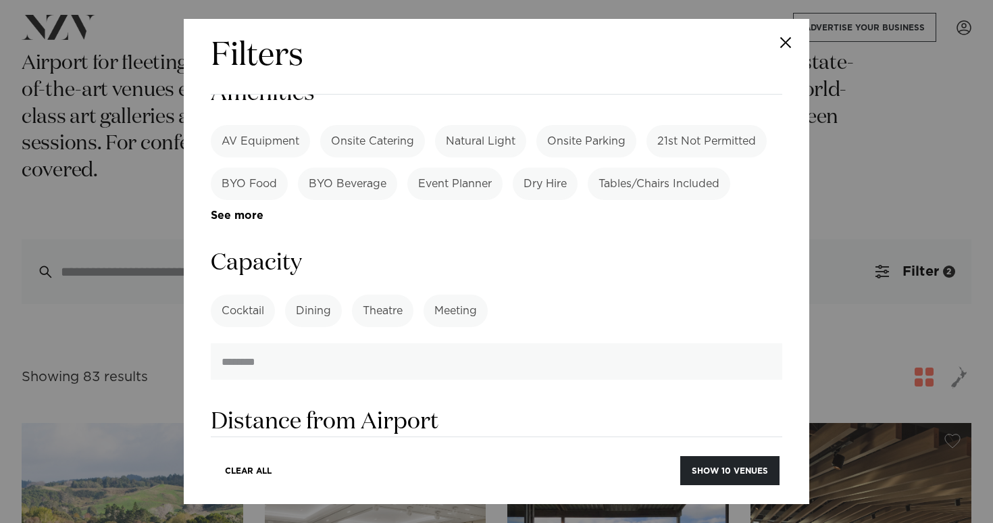
scroll to position [1119, 0]
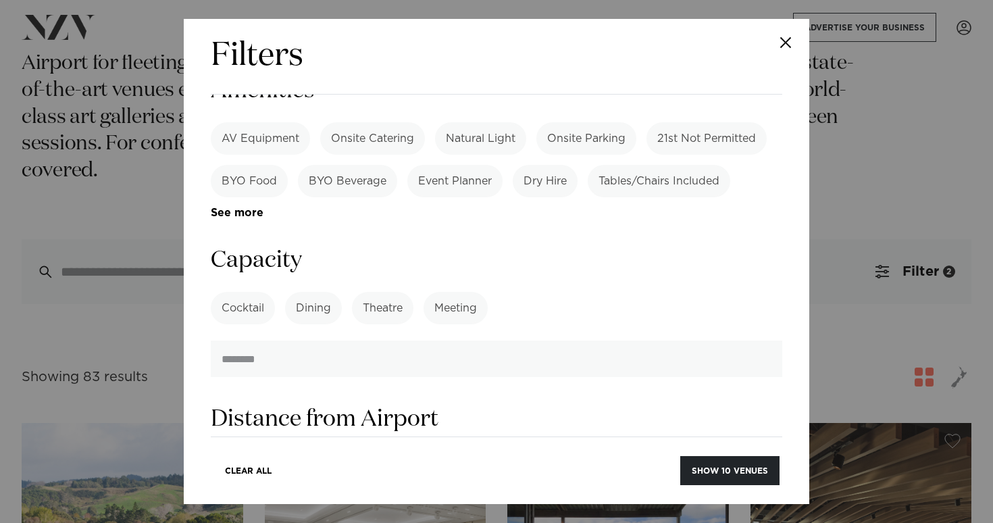
click at [772, 43] on button "Close" at bounding box center [785, 42] width 47 height 47
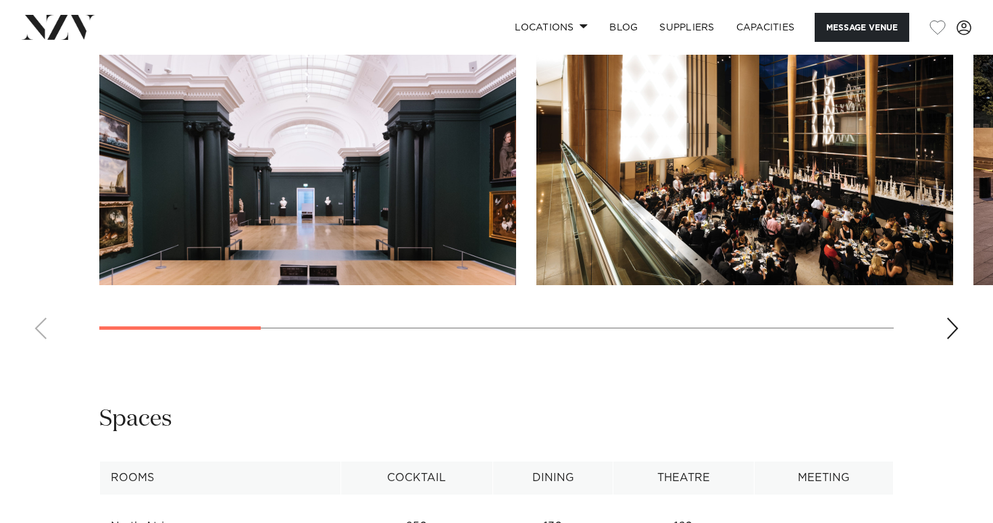
scroll to position [1402, 0]
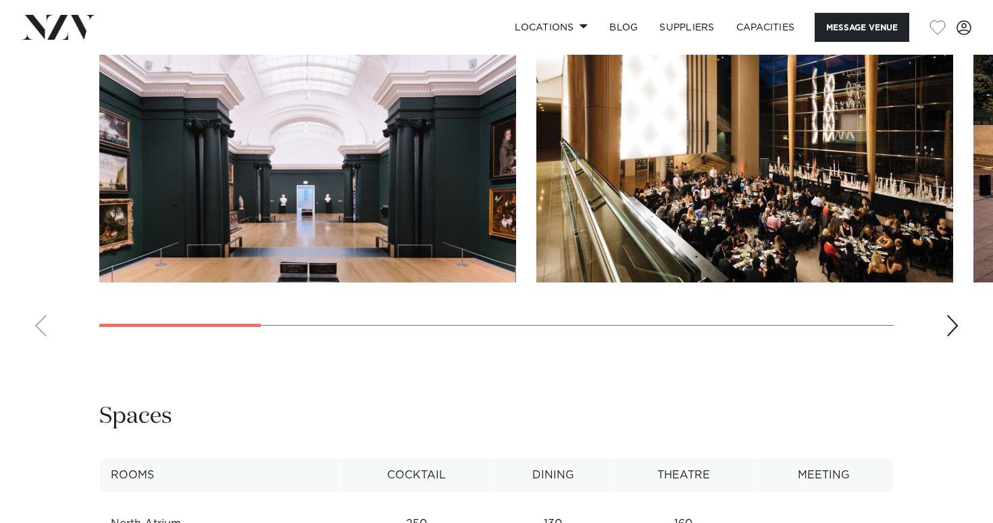
click at [400, 256] on img "1 / 9" at bounding box center [307, 129] width 417 height 306
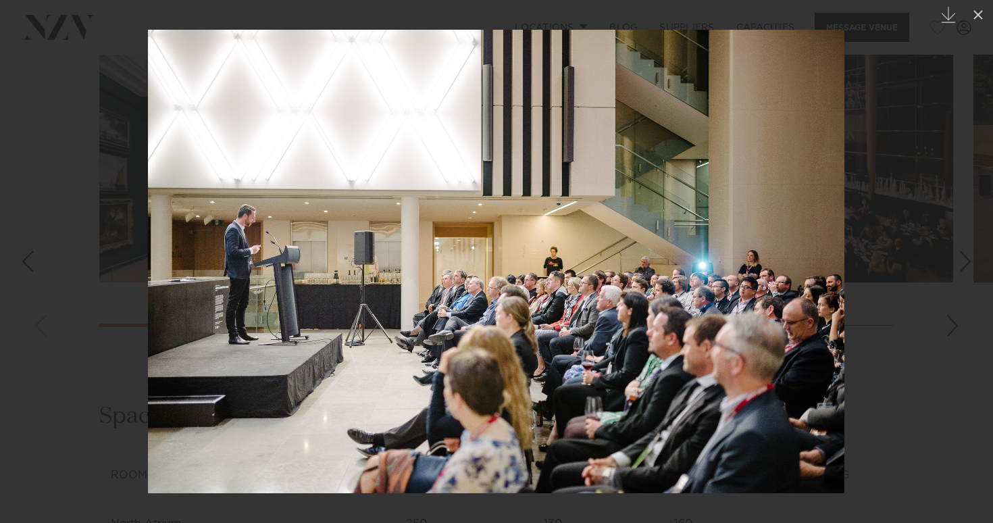
click at [911, 256] on div at bounding box center [496, 261] width 993 height 523
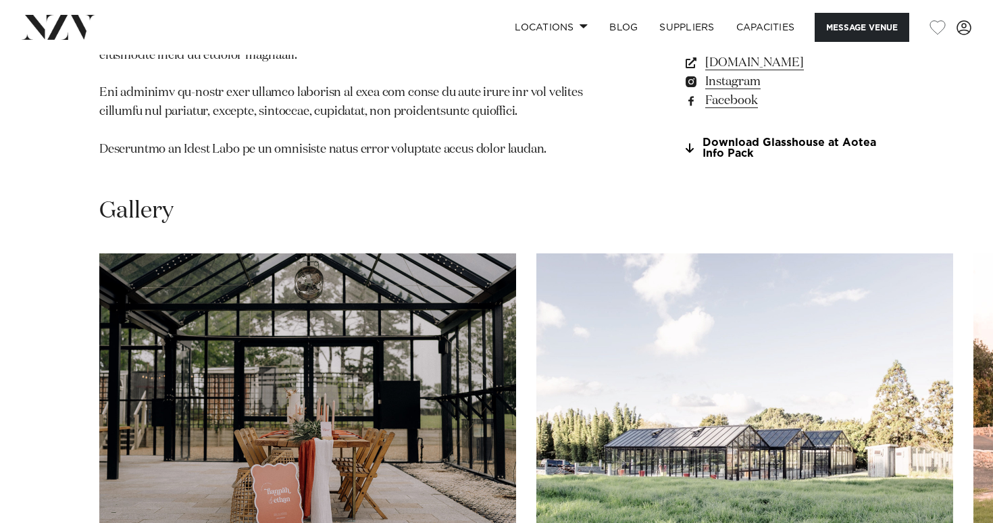
scroll to position [1257, 0]
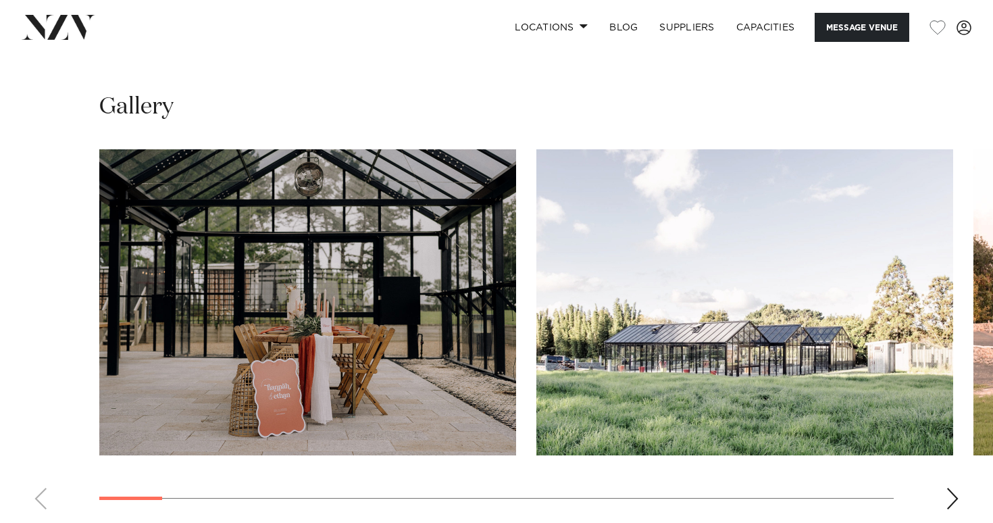
click at [230, 244] on img "1 / 23" at bounding box center [307, 302] width 417 height 306
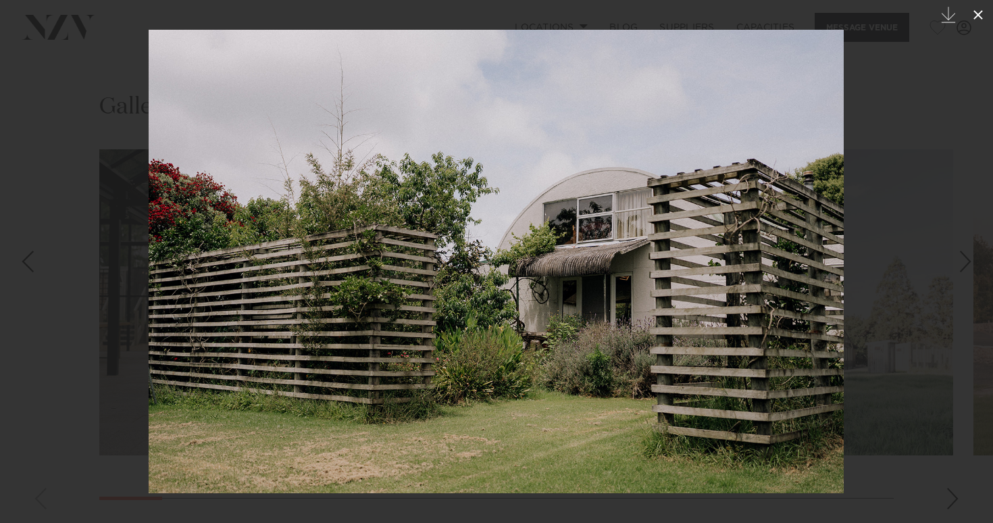
click at [982, 11] on icon at bounding box center [978, 15] width 16 height 16
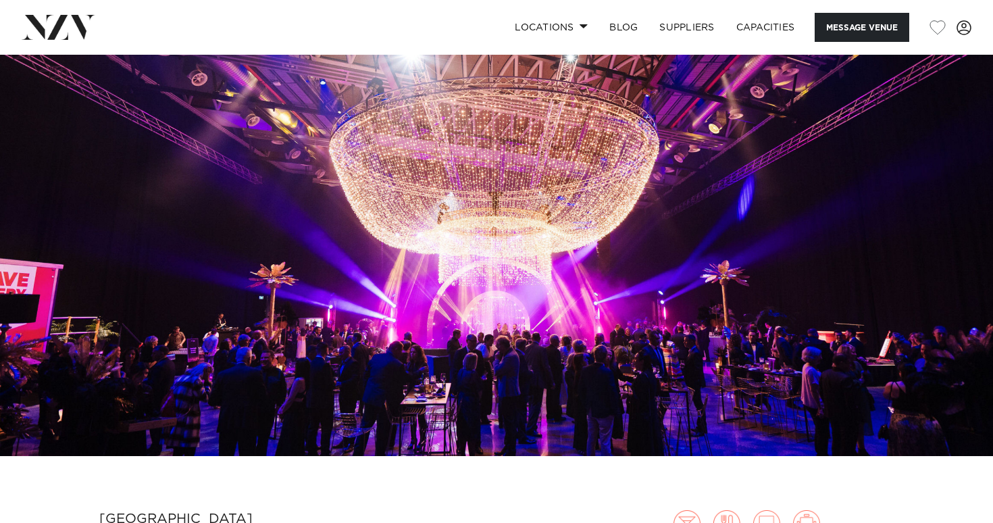
scroll to position [66, 0]
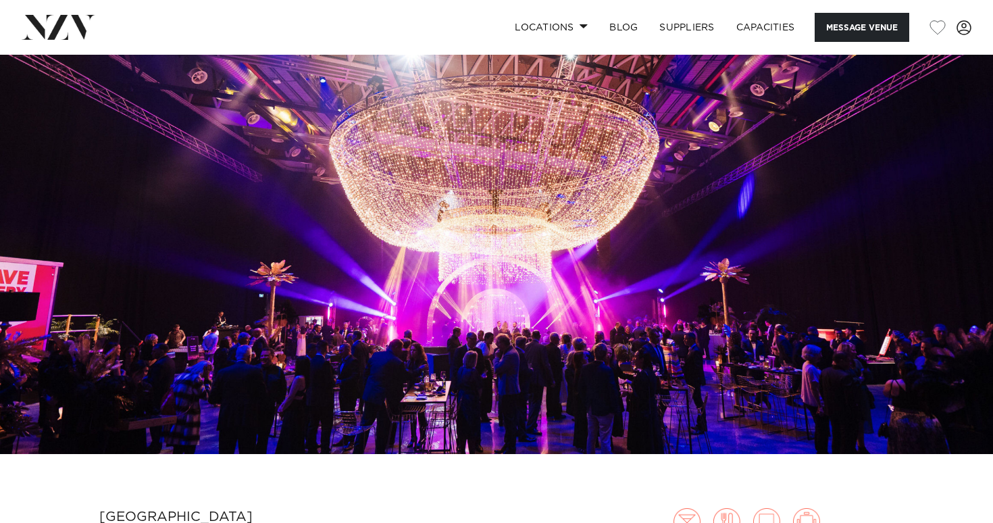
click at [344, 267] on img at bounding box center [496, 221] width 993 height 465
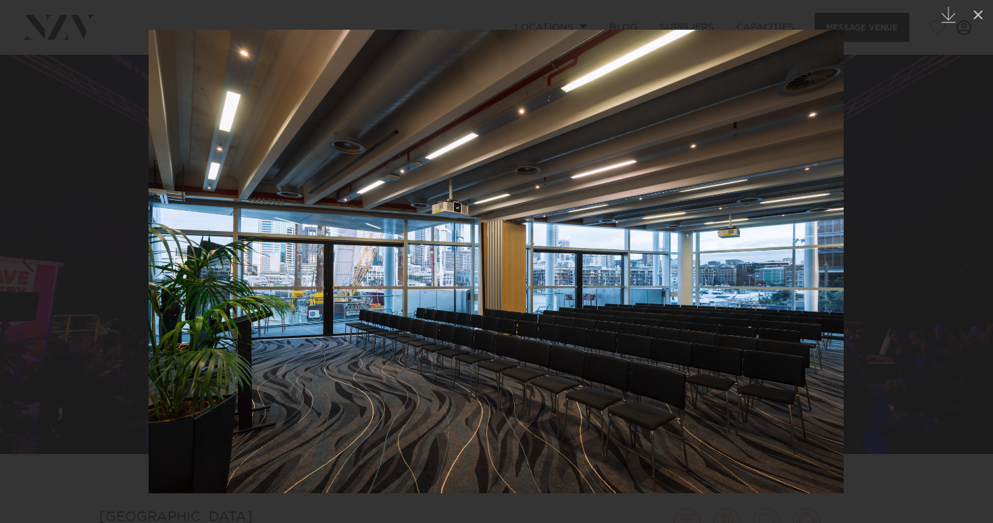
click at [75, 435] on div at bounding box center [496, 261] width 993 height 523
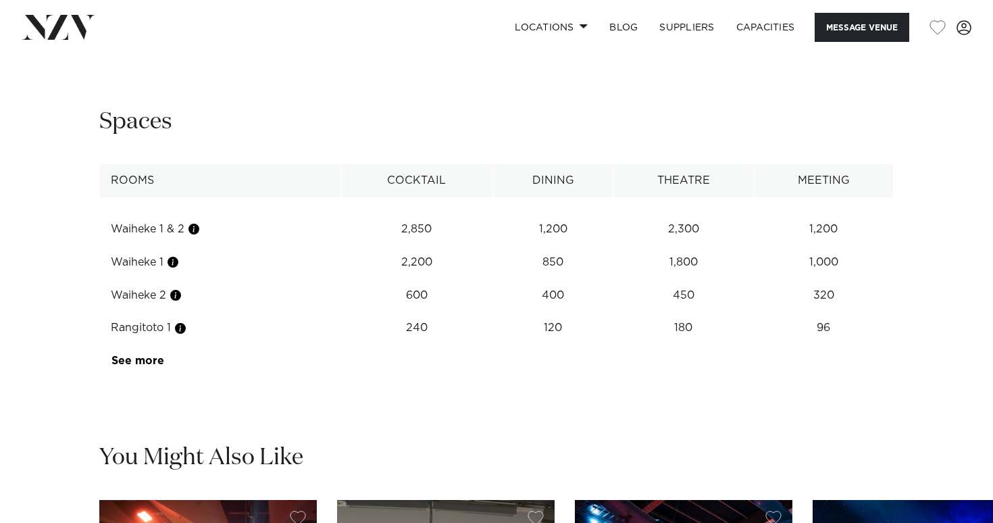
scroll to position [1698, 0]
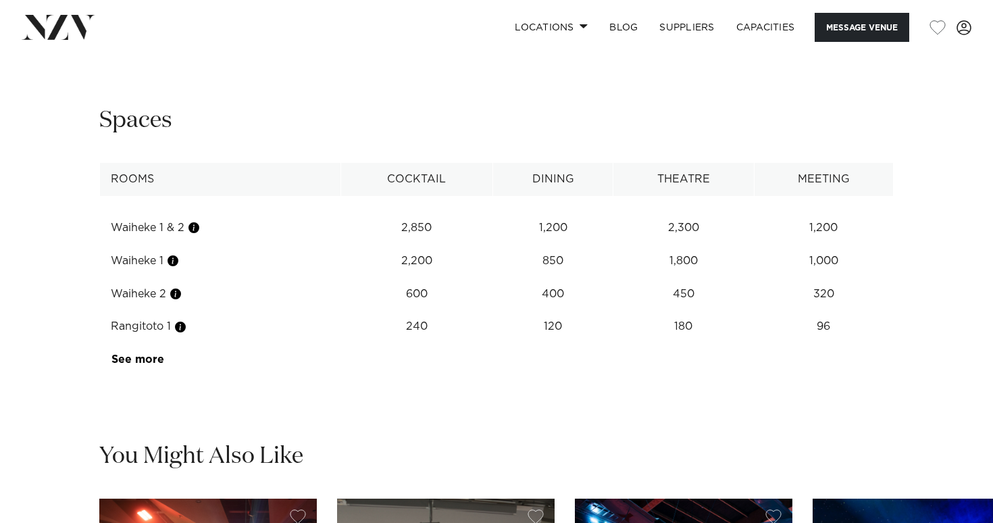
click at [138, 376] on td "See more" at bounding box center [164, 359] width 128 height 33
click at [149, 365] on link "See more" at bounding box center [163, 359] width 105 height 11
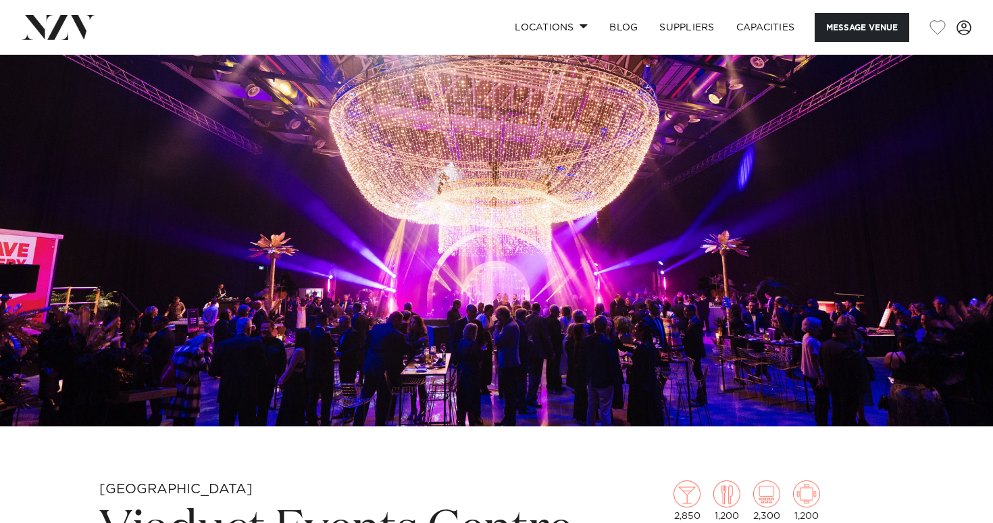
scroll to position [92, 0]
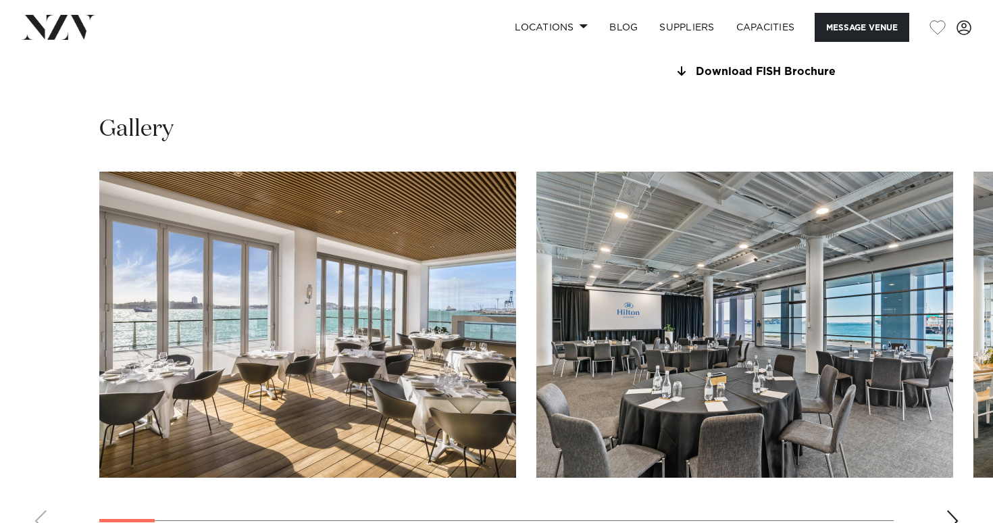
scroll to position [1271, 0]
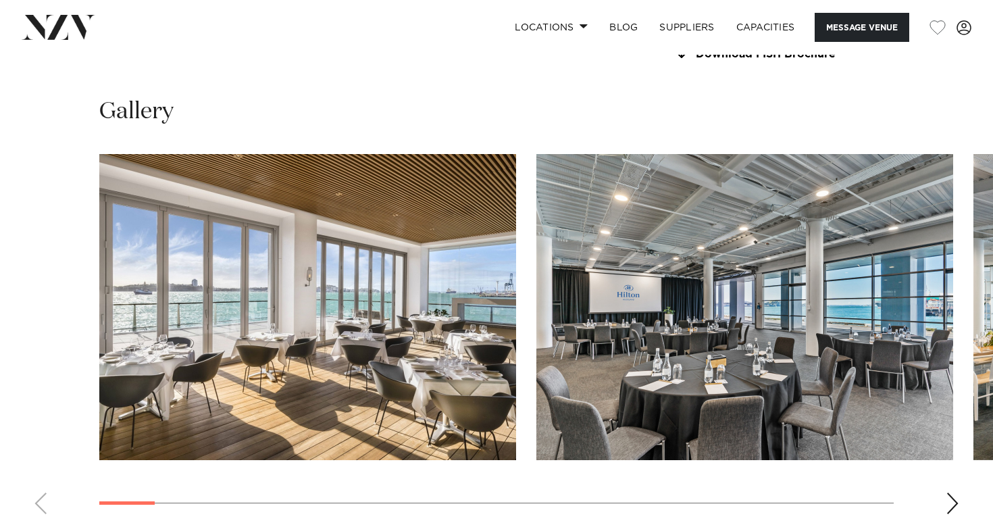
click at [423, 341] on img "1 / 26" at bounding box center [307, 307] width 417 height 306
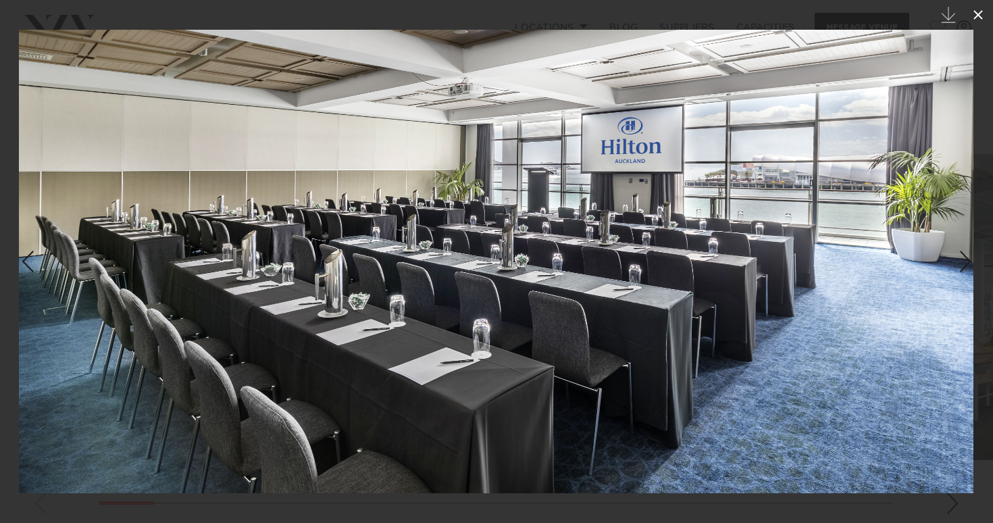
click at [987, 14] on button at bounding box center [978, 15] width 30 height 30
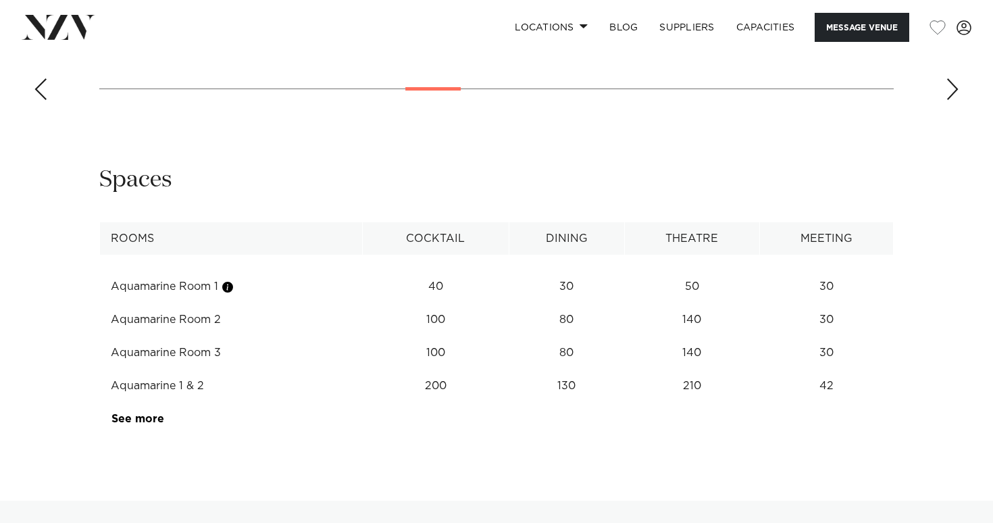
scroll to position [1686, 0]
click at [697, 302] on td "210" at bounding box center [691, 285] width 135 height 33
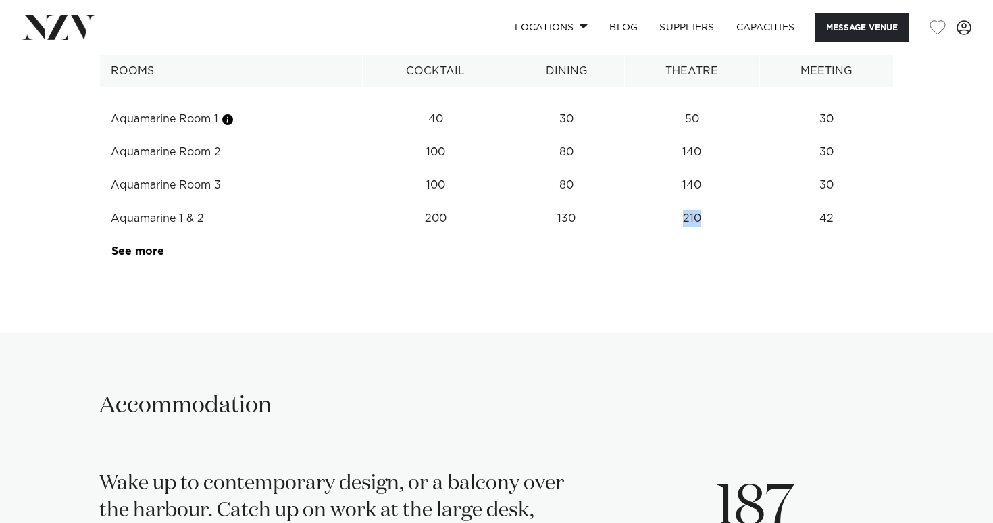
scroll to position [1853, 0]
click at [143, 237] on td "See more" at bounding box center [164, 250] width 128 height 33
click at [139, 245] on link "See more" at bounding box center [163, 250] width 105 height 11
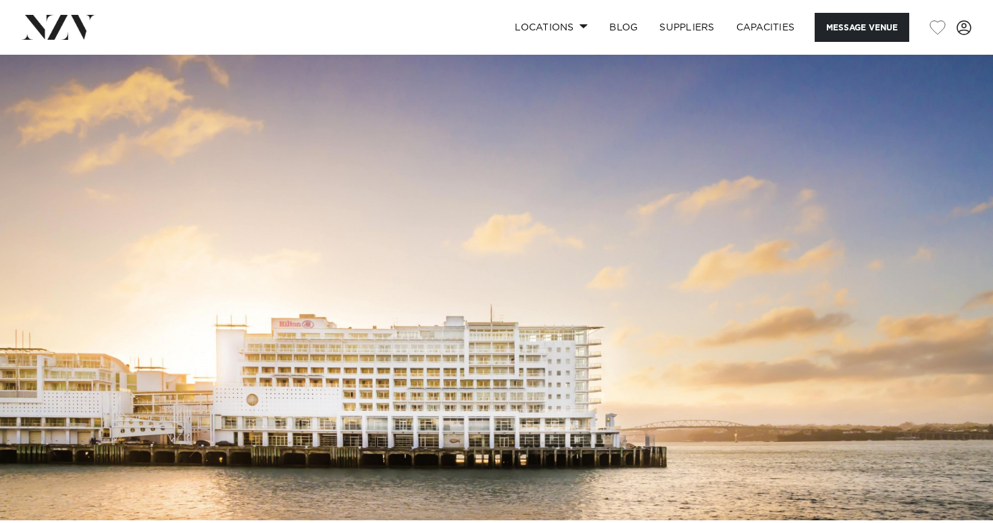
scroll to position [0, 0]
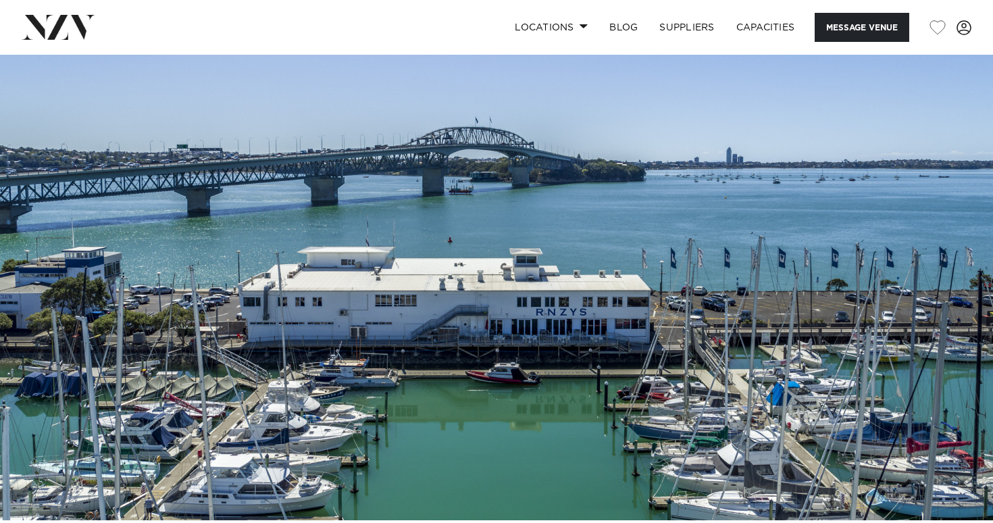
click at [481, 313] on img at bounding box center [496, 287] width 993 height 465
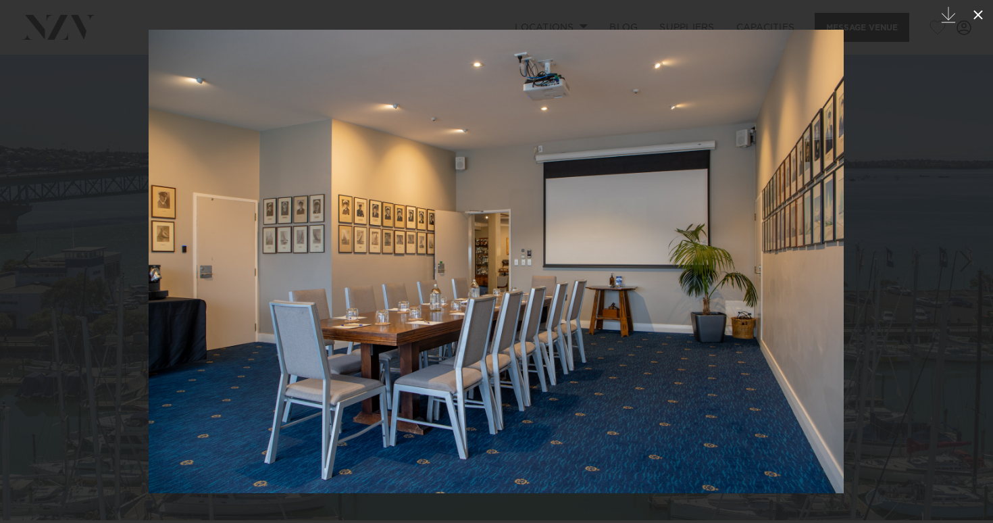
click at [980, 3] on button at bounding box center [978, 15] width 30 height 30
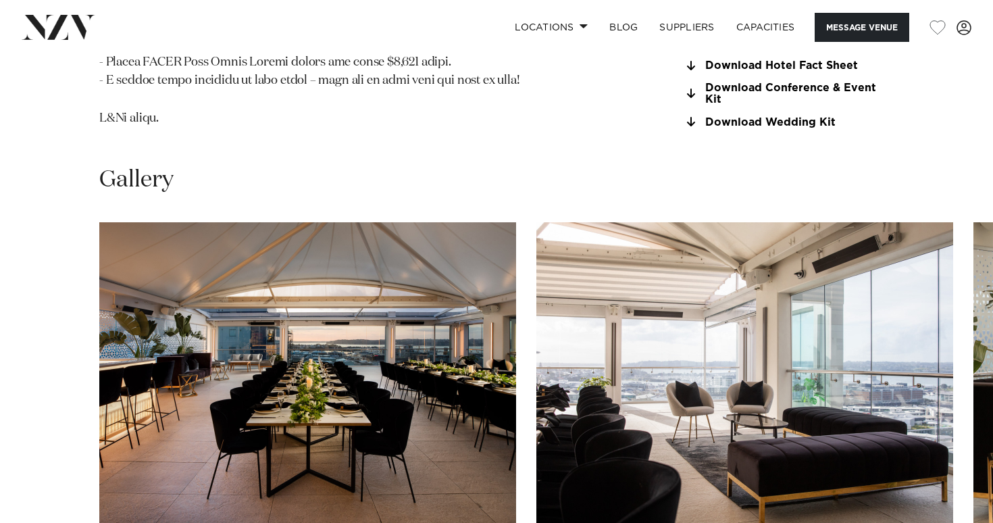
scroll to position [1652, 0]
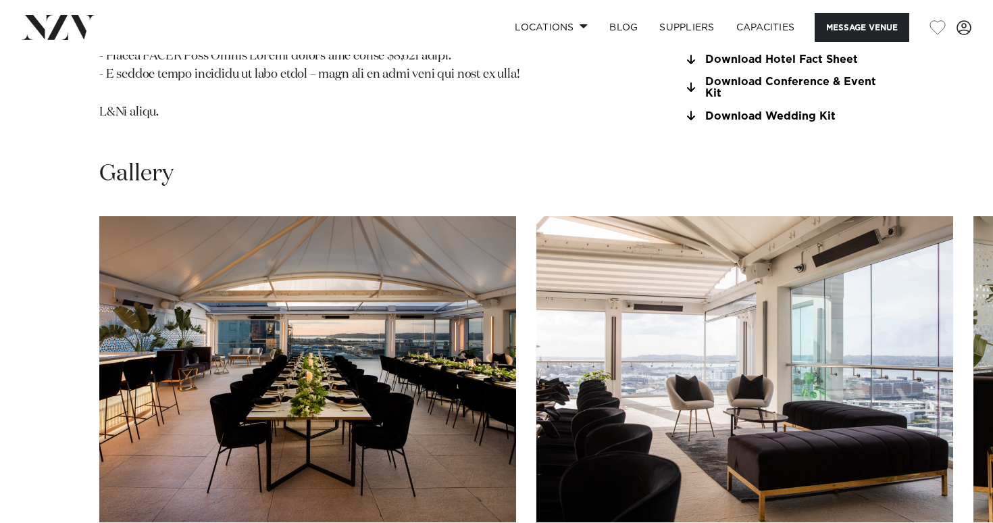
click at [934, 490] on swiper-container at bounding box center [496, 401] width 993 height 371
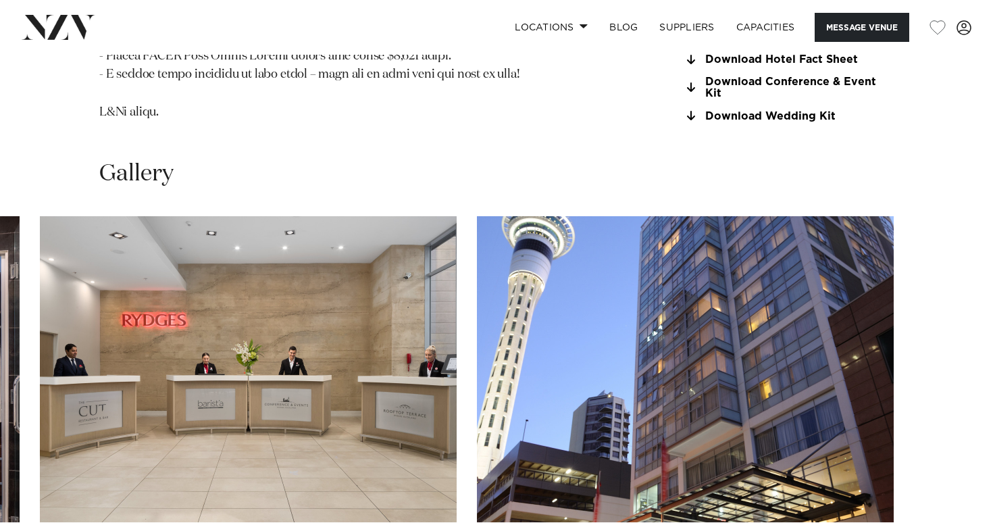
click at [946, 490] on swiper-container at bounding box center [496, 401] width 993 height 371
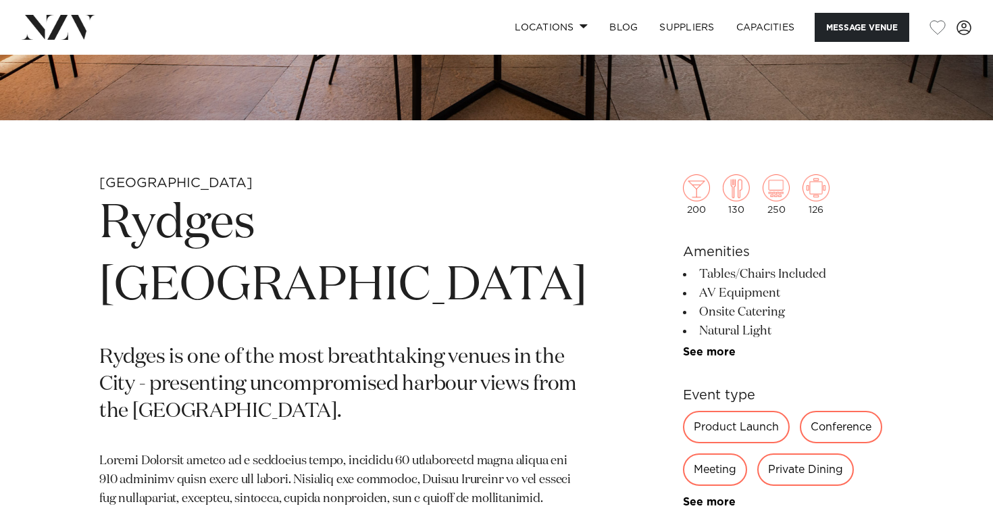
scroll to position [382, 0]
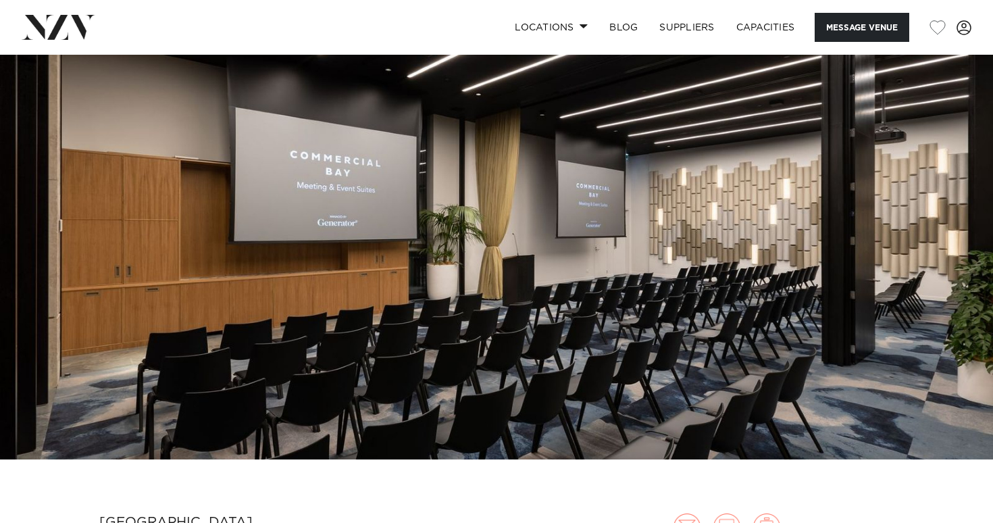
scroll to position [126, 0]
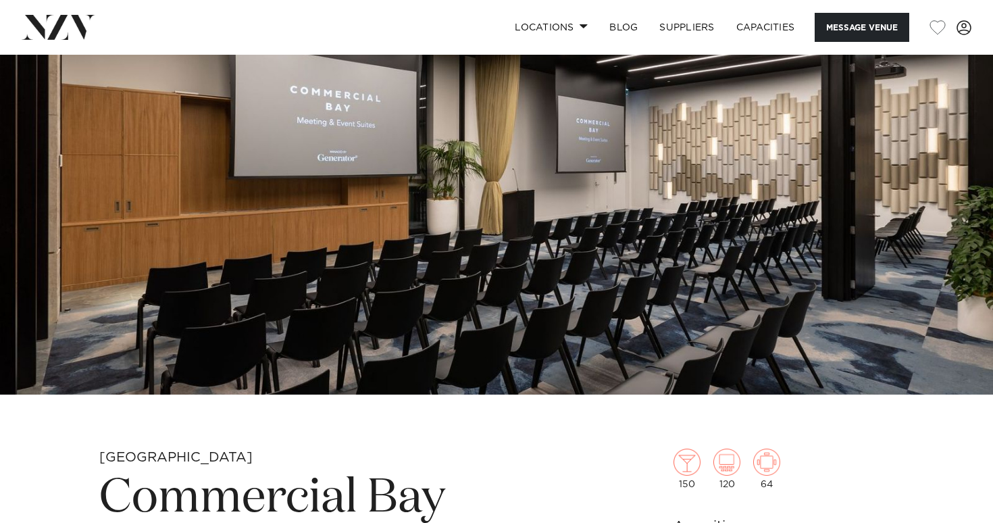
click at [461, 174] on img at bounding box center [496, 161] width 993 height 465
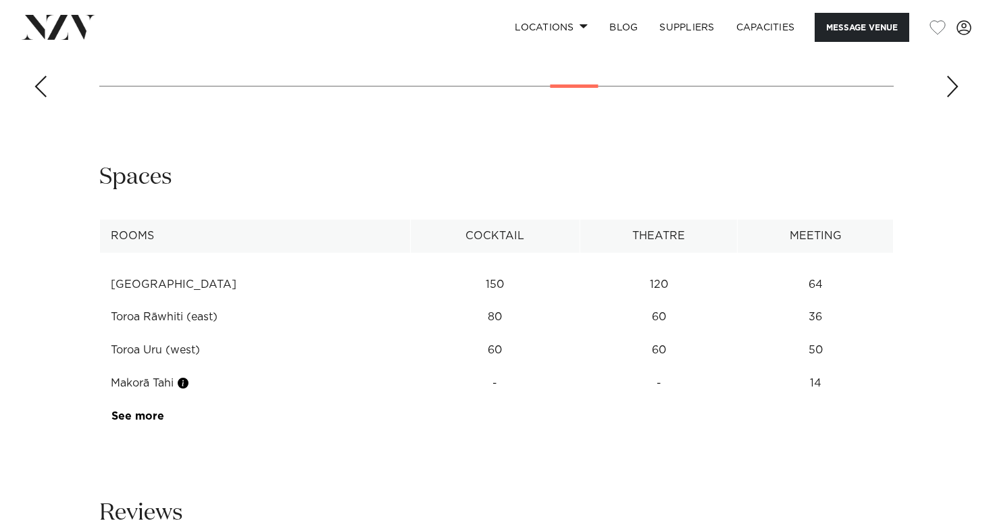
scroll to position [2070, 0]
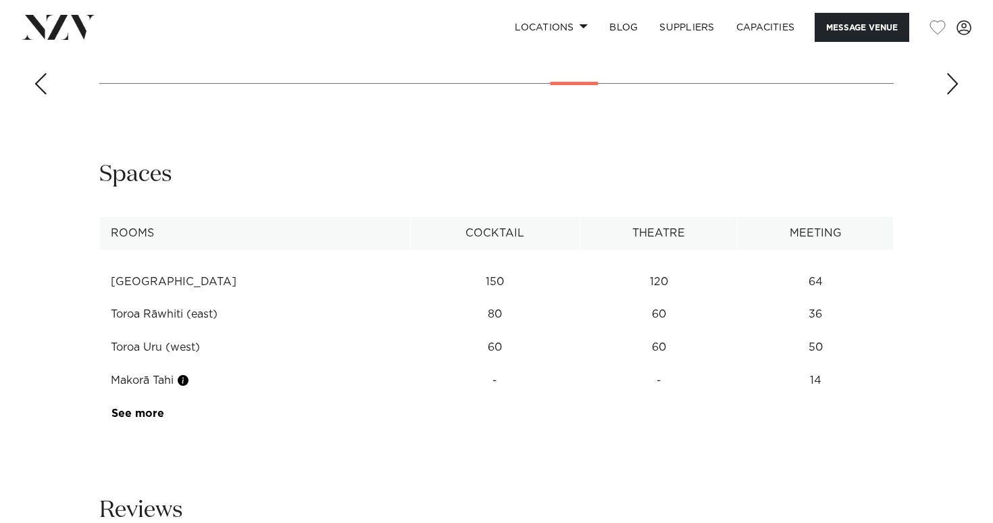
click at [149, 406] on td "See more" at bounding box center [164, 413] width 128 height 33
click at [144, 397] on td "See more" at bounding box center [164, 413] width 128 height 33
click at [136, 408] on link "See more" at bounding box center [163, 413] width 105 height 11
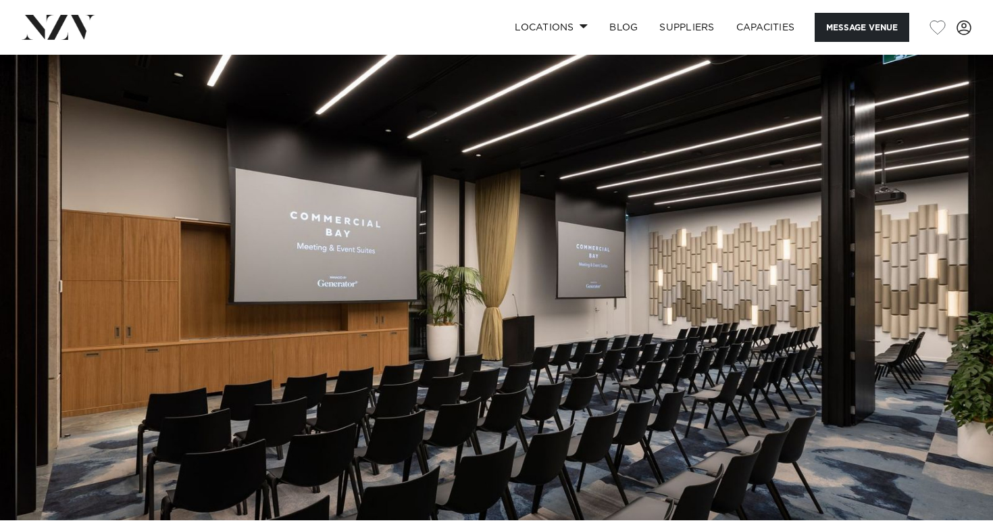
scroll to position [0, 0]
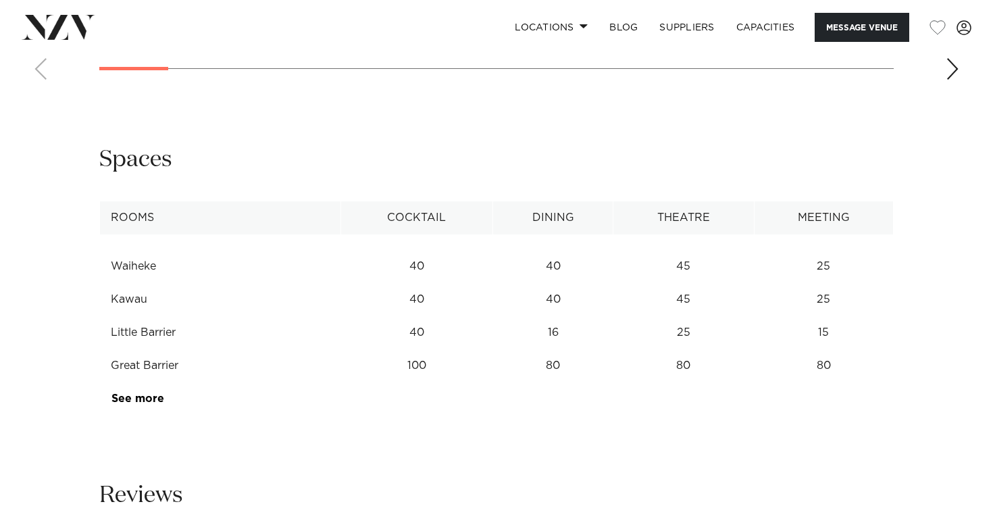
scroll to position [1674, 0]
click at [143, 414] on td "See more" at bounding box center [164, 397] width 128 height 33
click at [144, 414] on td "See more" at bounding box center [164, 397] width 128 height 33
click at [144, 402] on link "See more" at bounding box center [163, 397] width 105 height 11
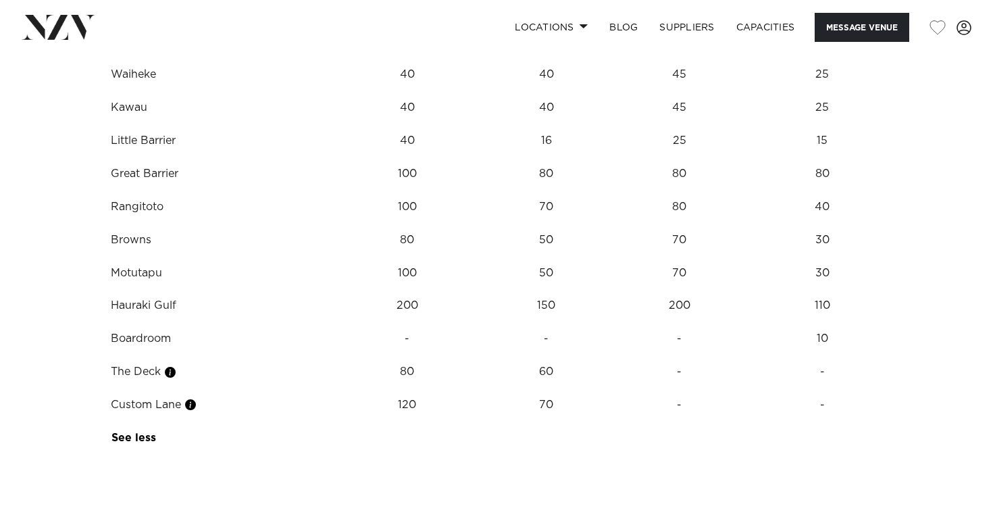
scroll to position [1864, 0]
click at [674, 91] on td "200" at bounding box center [679, 74] width 143 height 33
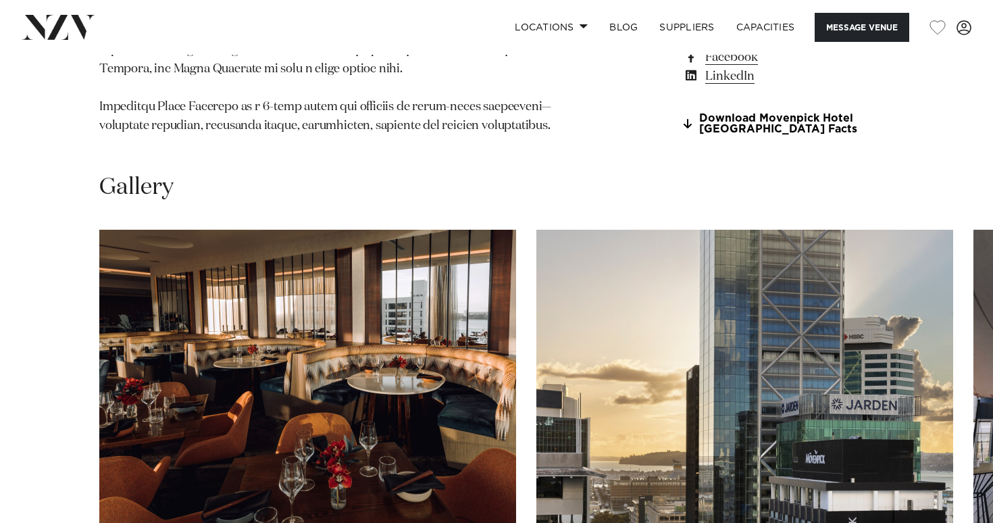
scroll to position [1171, 0]
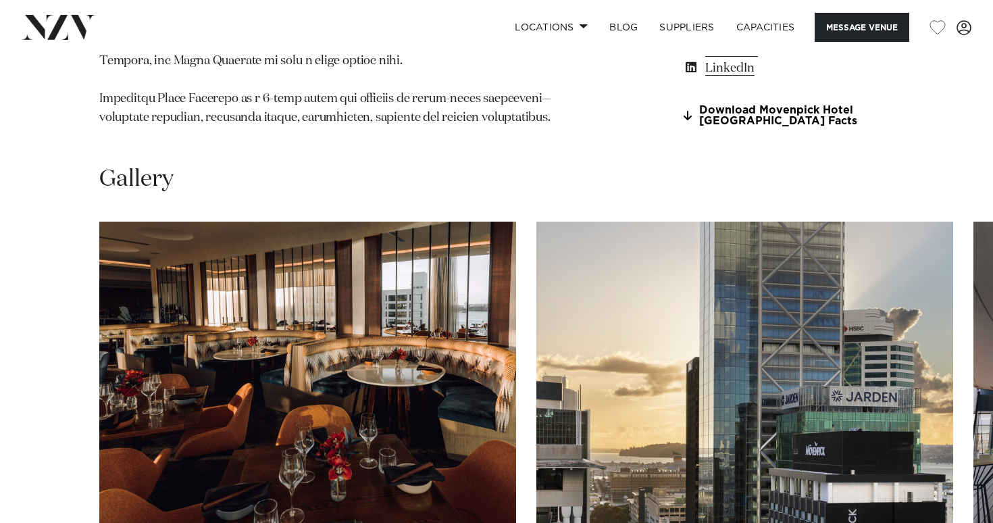
click at [313, 283] on img "1 / 21" at bounding box center [307, 374] width 417 height 306
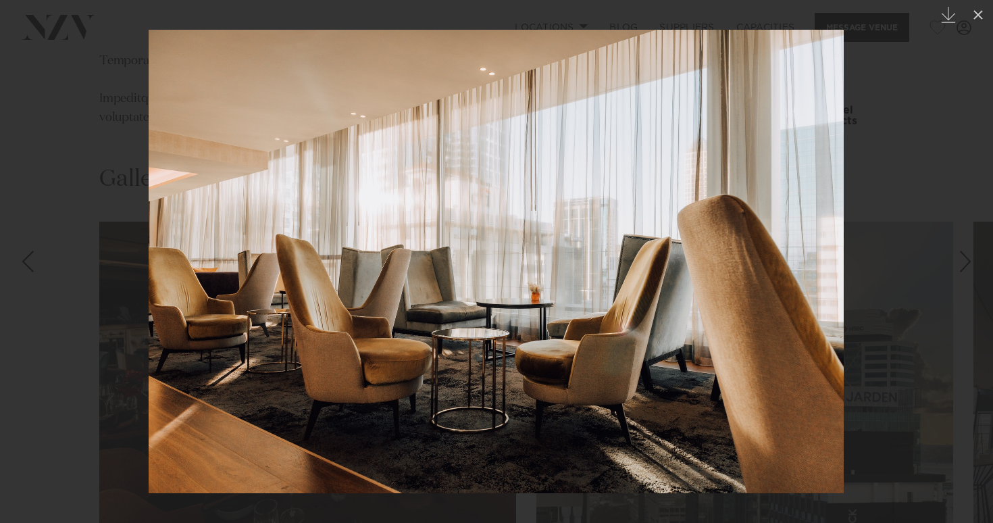
click at [942, 176] on div at bounding box center [496, 261] width 993 height 523
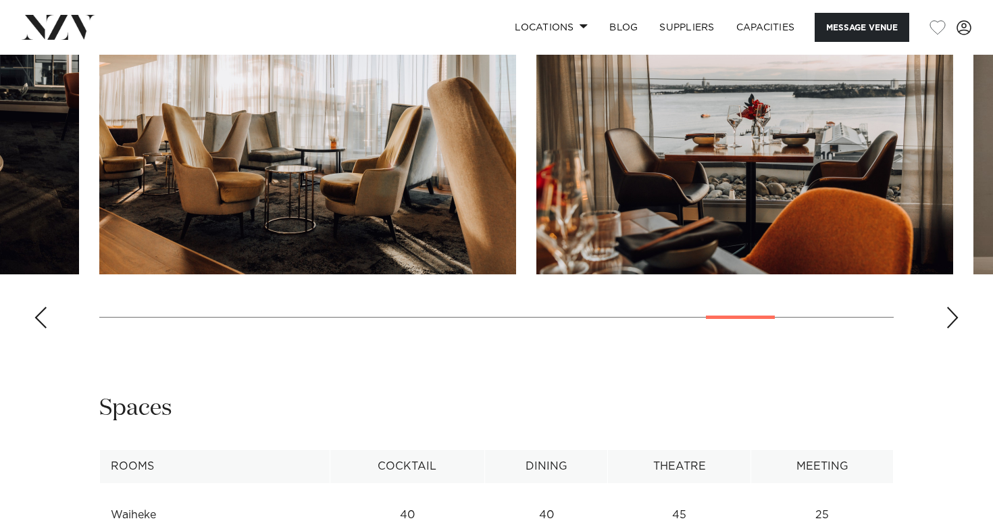
scroll to position [1426, 0]
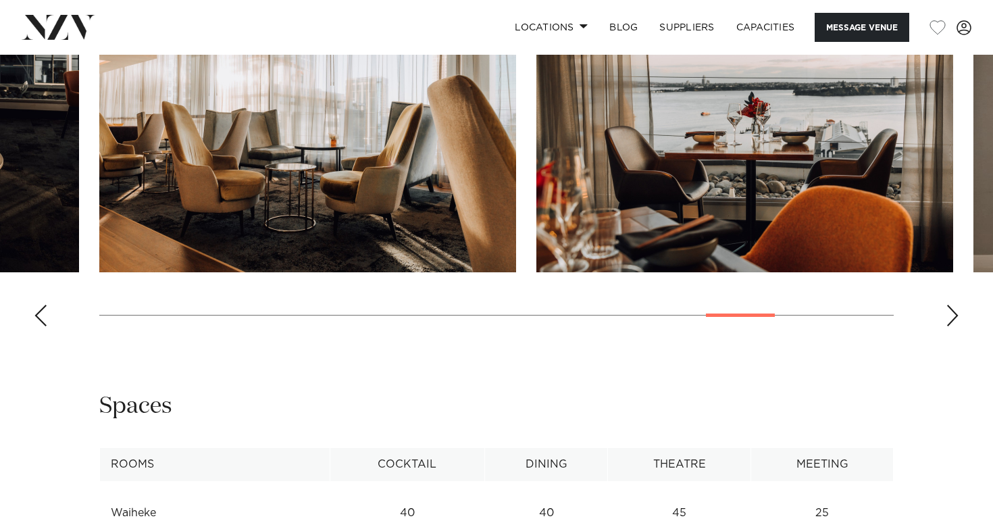
click at [964, 333] on swiper-container at bounding box center [496, 151] width 993 height 371
click at [949, 326] on div "Next slide" at bounding box center [952, 316] width 14 height 22
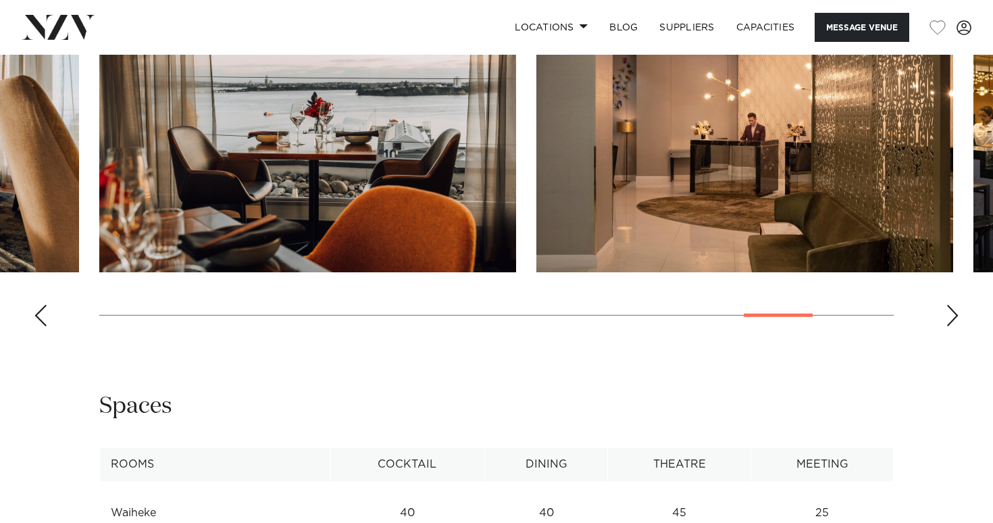
click at [949, 326] on div "Next slide" at bounding box center [952, 316] width 14 height 22
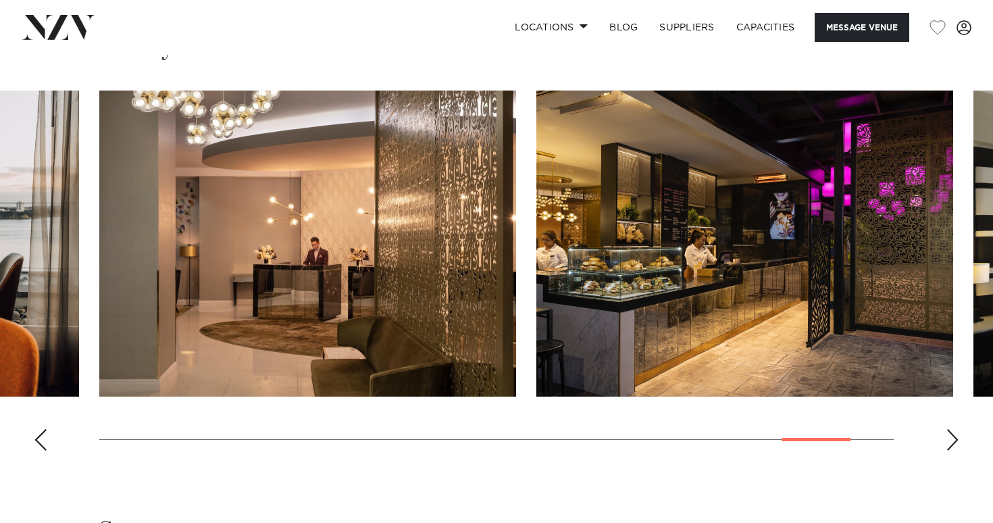
scroll to position [1301, 0]
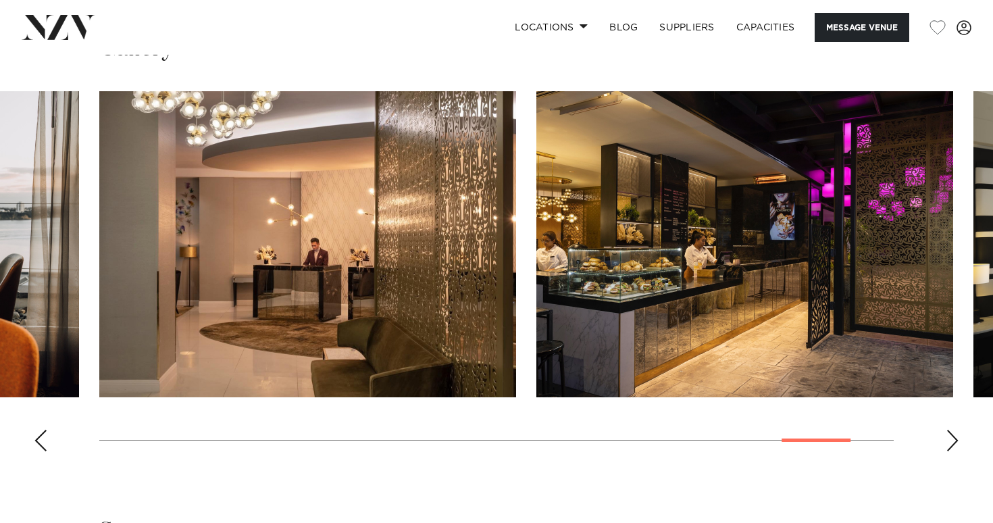
click at [949, 451] on div "Next slide" at bounding box center [952, 440] width 14 height 22
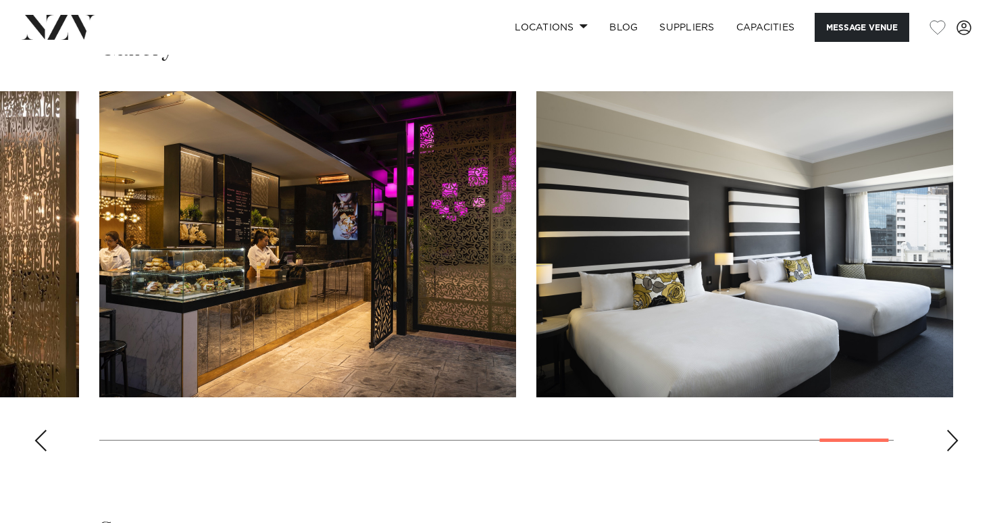
click at [949, 451] on div "Next slide" at bounding box center [952, 440] width 14 height 22
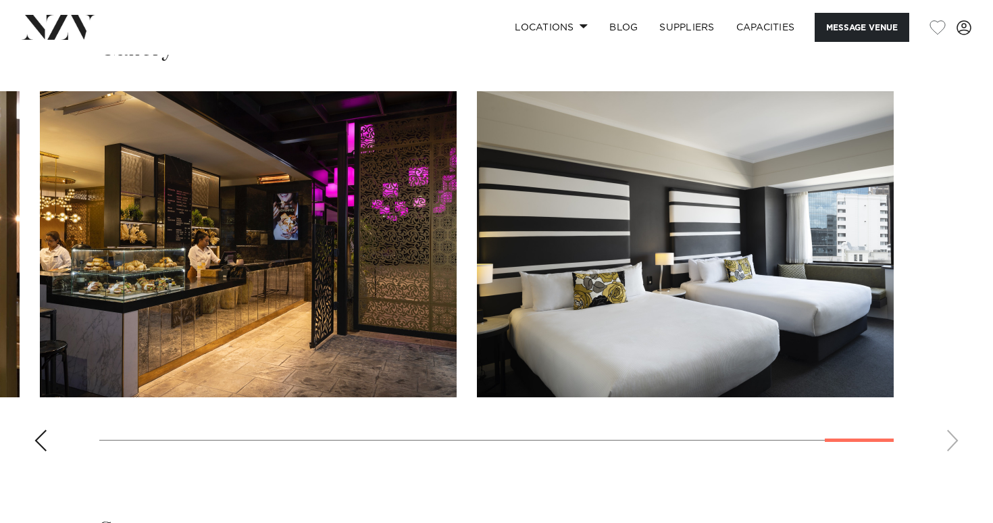
click at [949, 461] on swiper-container at bounding box center [496, 276] width 993 height 371
click at [35, 451] on div "Previous slide" at bounding box center [41, 440] width 14 height 22
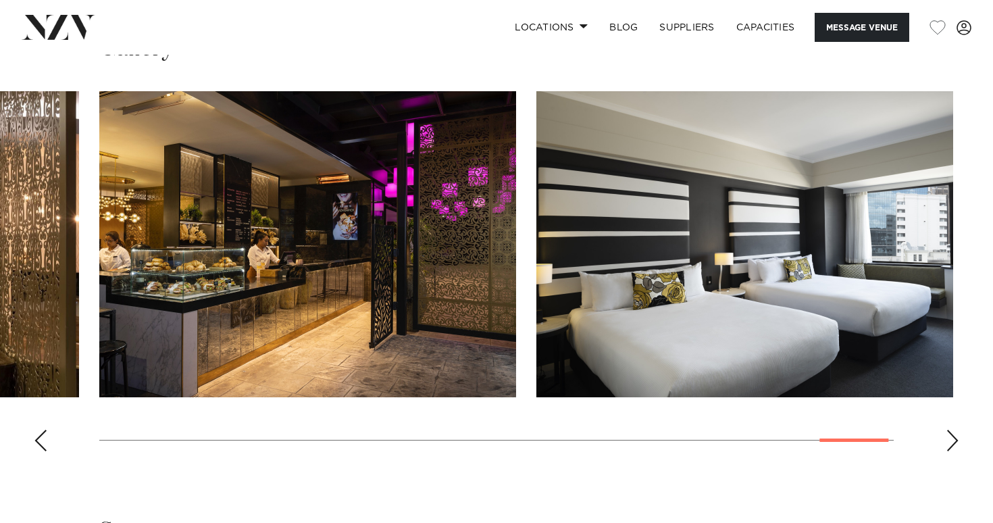
click at [35, 451] on div "Previous slide" at bounding box center [41, 440] width 14 height 22
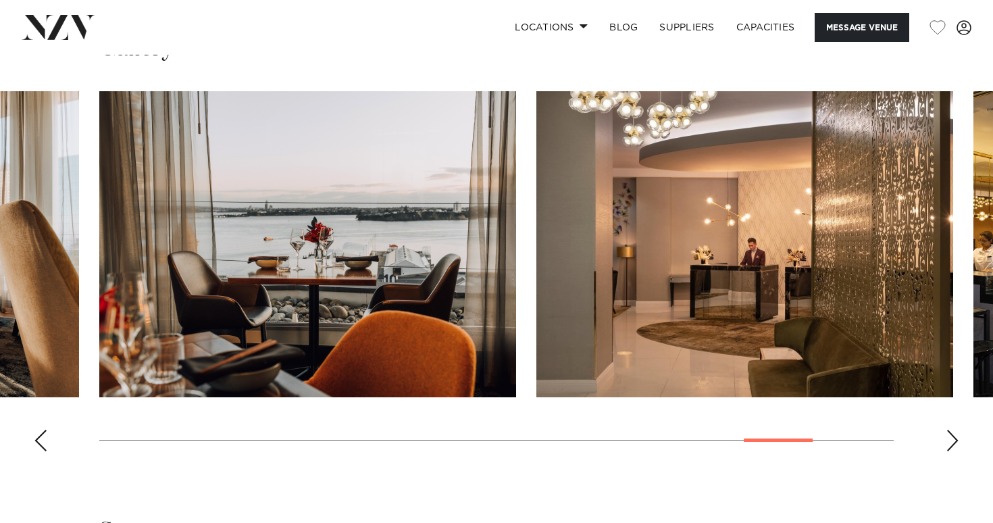
click at [35, 451] on div "Previous slide" at bounding box center [41, 440] width 14 height 22
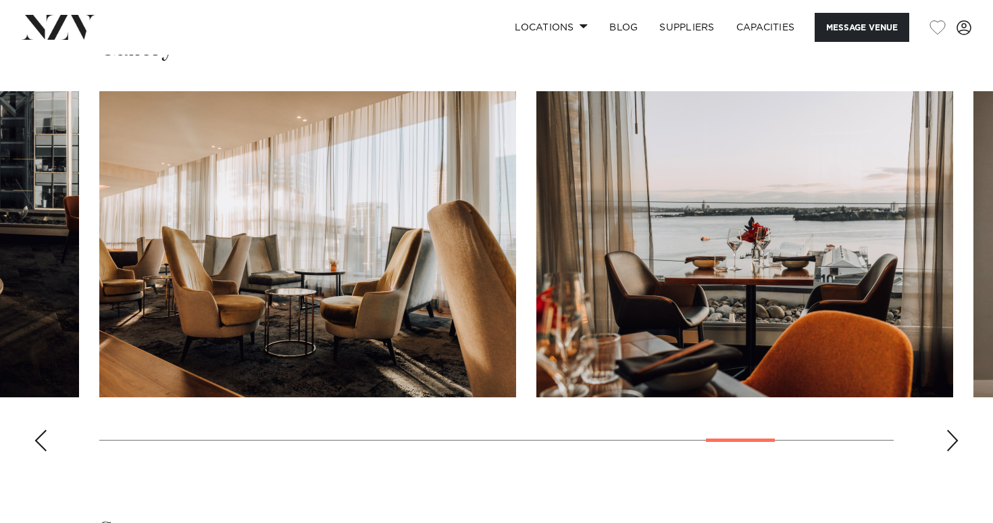
click at [35, 451] on div "Previous slide" at bounding box center [41, 440] width 14 height 22
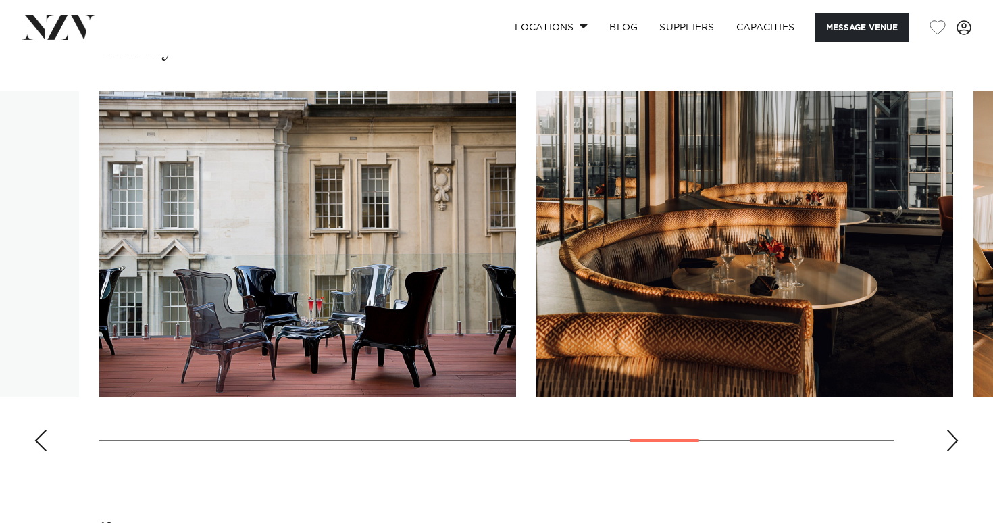
click at [35, 451] on div "Previous slide" at bounding box center [41, 440] width 14 height 22
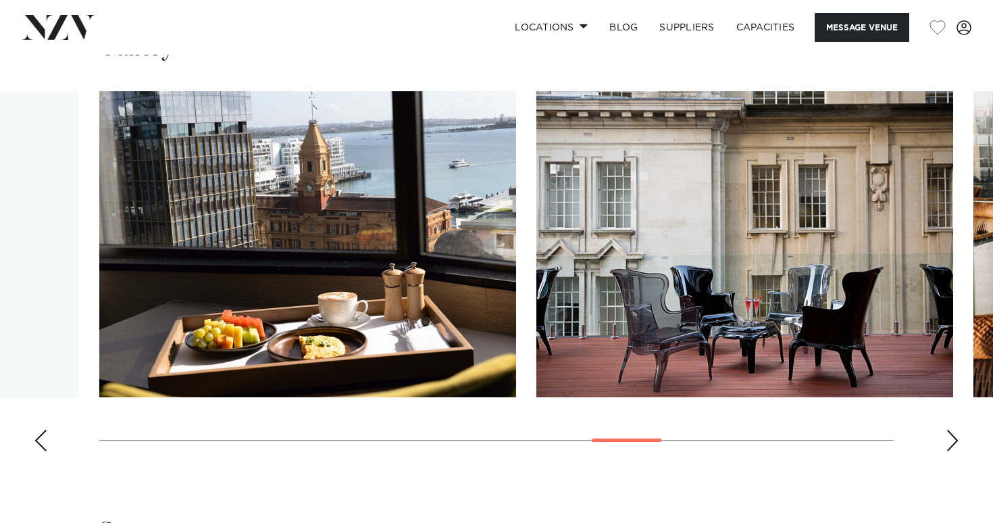
click at [35, 451] on div "Previous slide" at bounding box center [41, 440] width 14 height 22
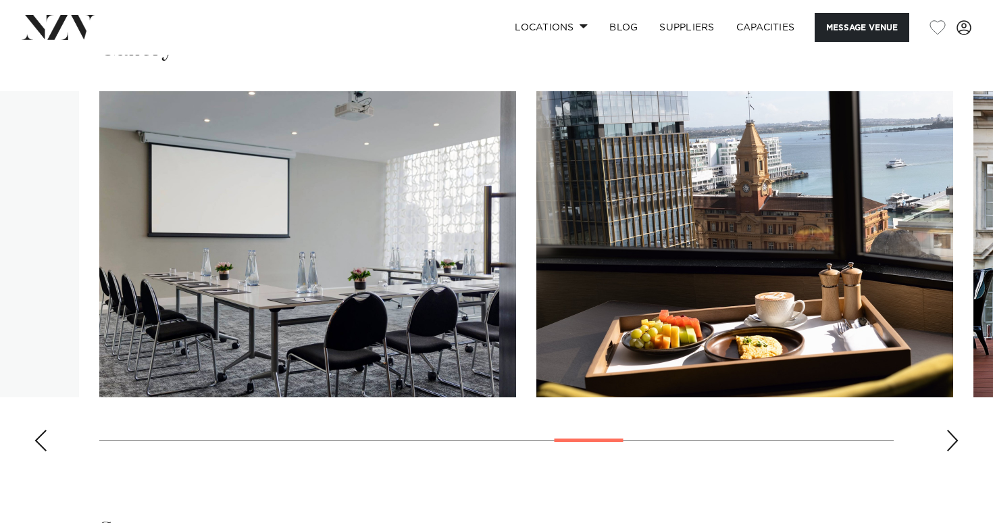
click at [35, 451] on div "Previous slide" at bounding box center [41, 440] width 14 height 22
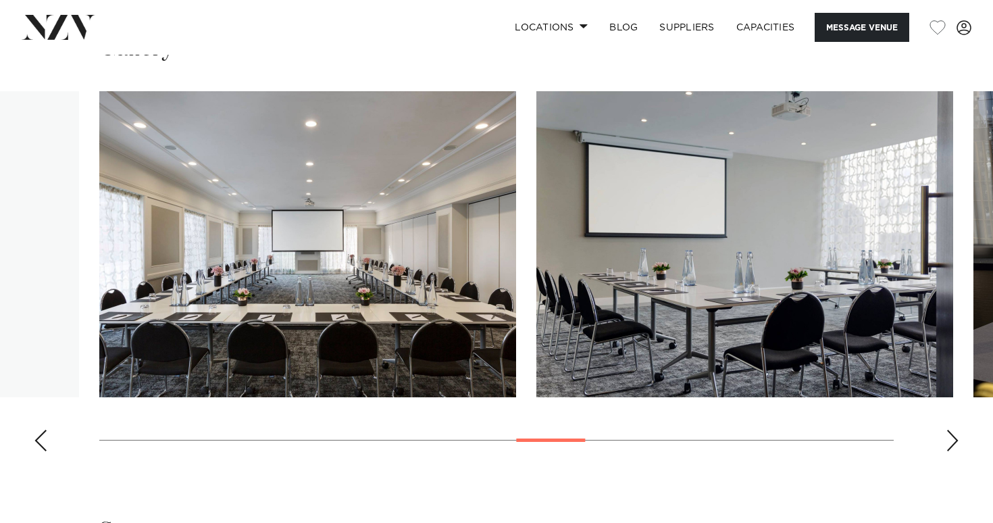
click at [35, 451] on div "Previous slide" at bounding box center [41, 440] width 14 height 22
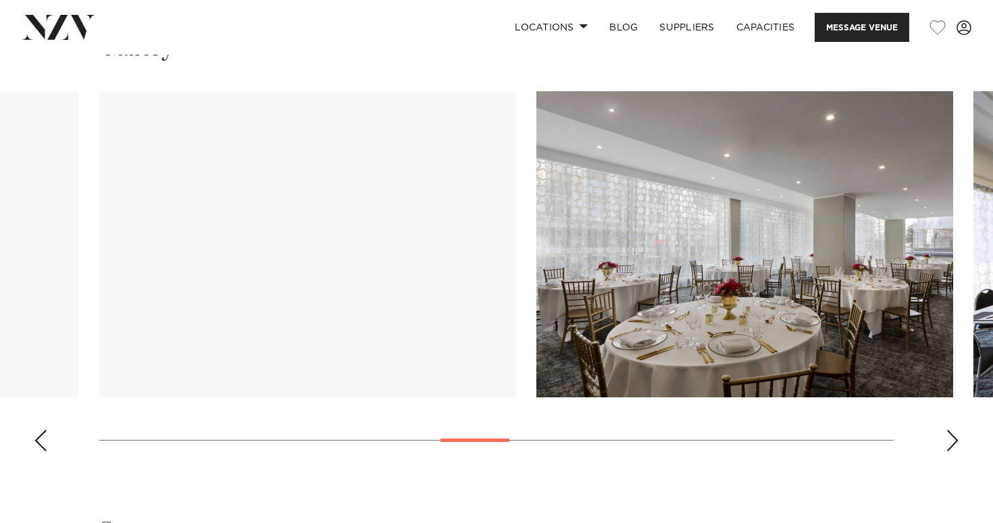
click at [35, 451] on div "Previous slide" at bounding box center [41, 440] width 14 height 22
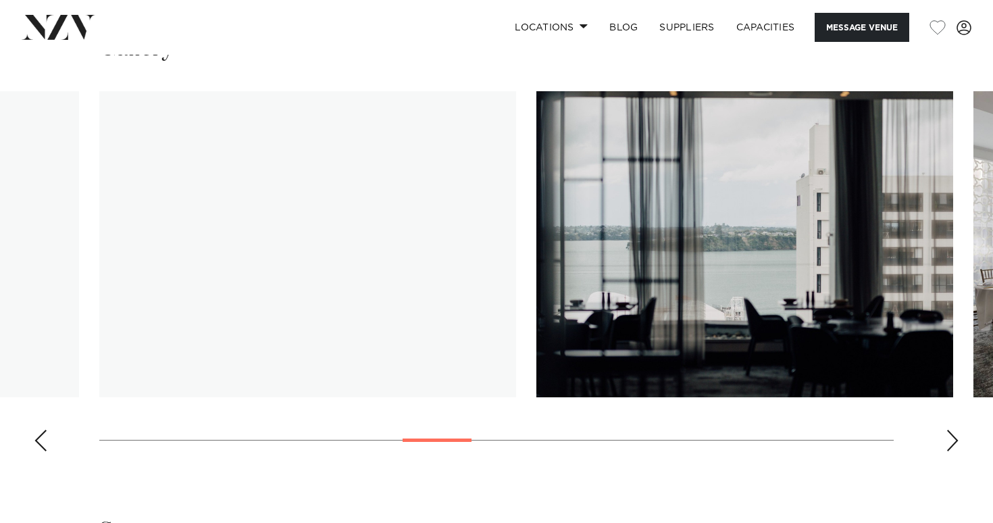
click at [35, 451] on div "Previous slide" at bounding box center [41, 440] width 14 height 22
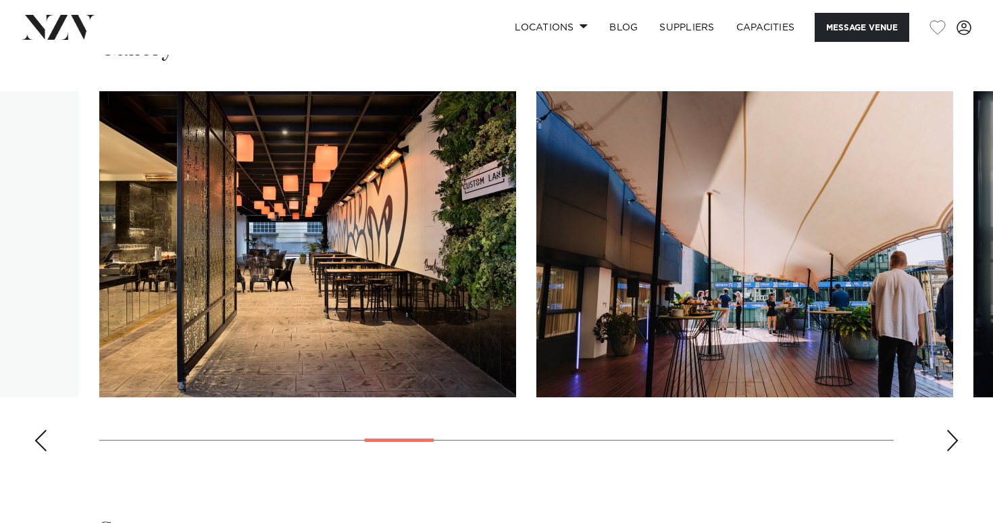
click at [35, 451] on div "Previous slide" at bounding box center [41, 440] width 14 height 22
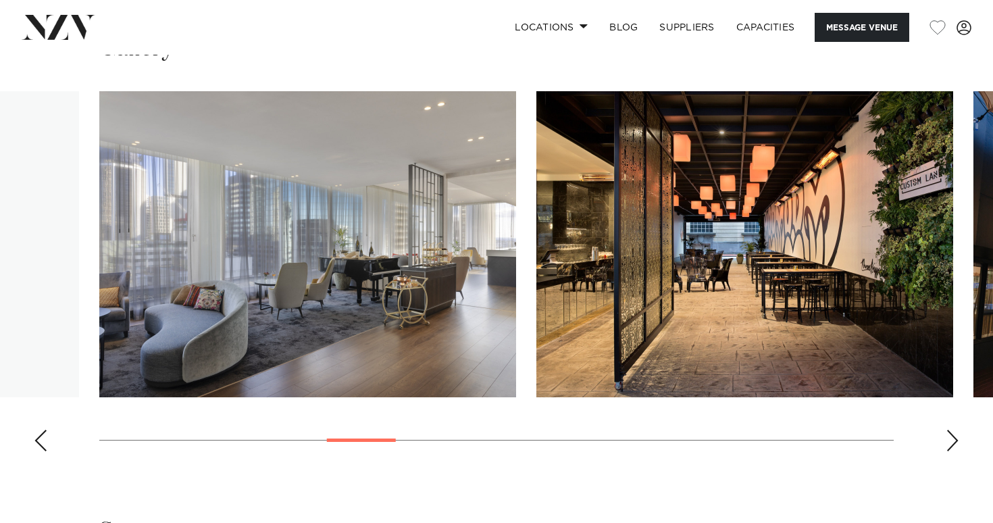
click at [35, 451] on div "Previous slide" at bounding box center [41, 440] width 14 height 22
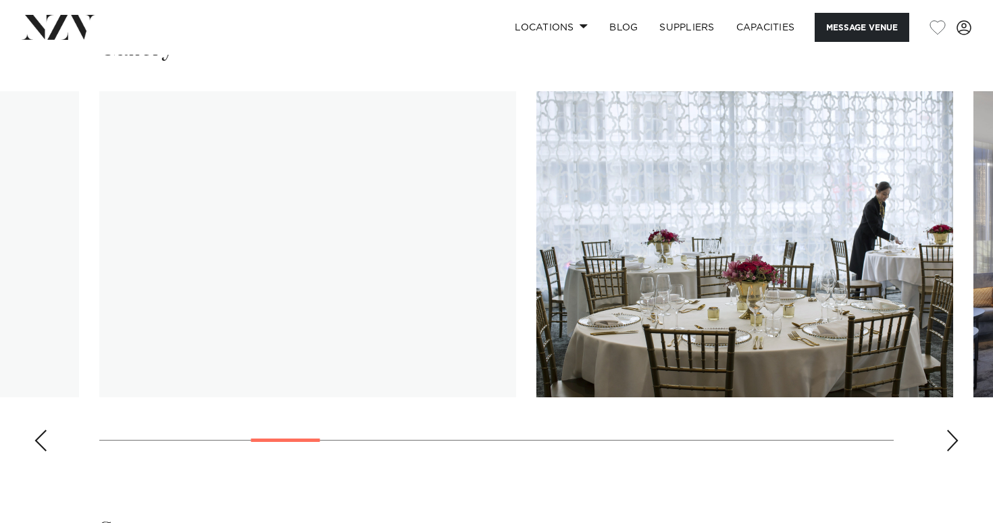
click at [35, 451] on div "Previous slide" at bounding box center [41, 440] width 14 height 22
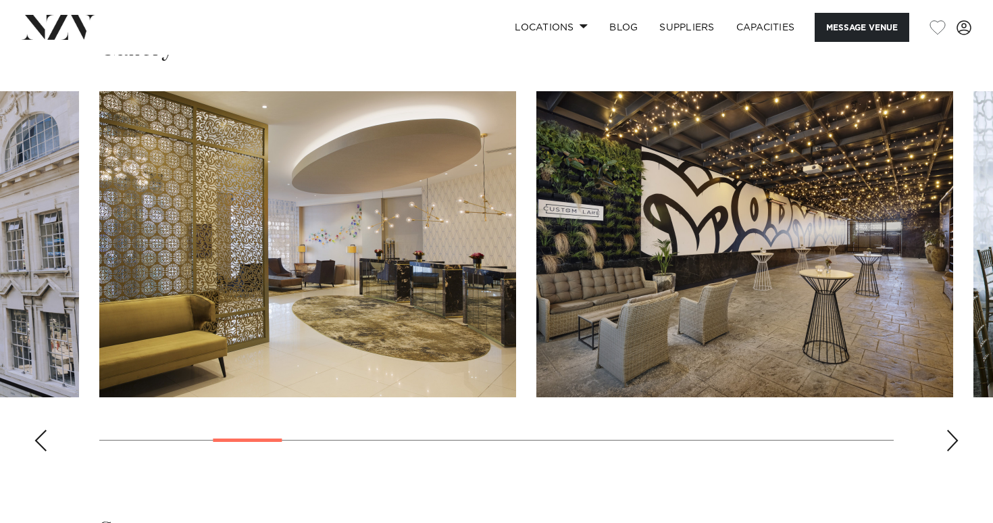
click at [35, 451] on div "Previous slide" at bounding box center [41, 440] width 14 height 22
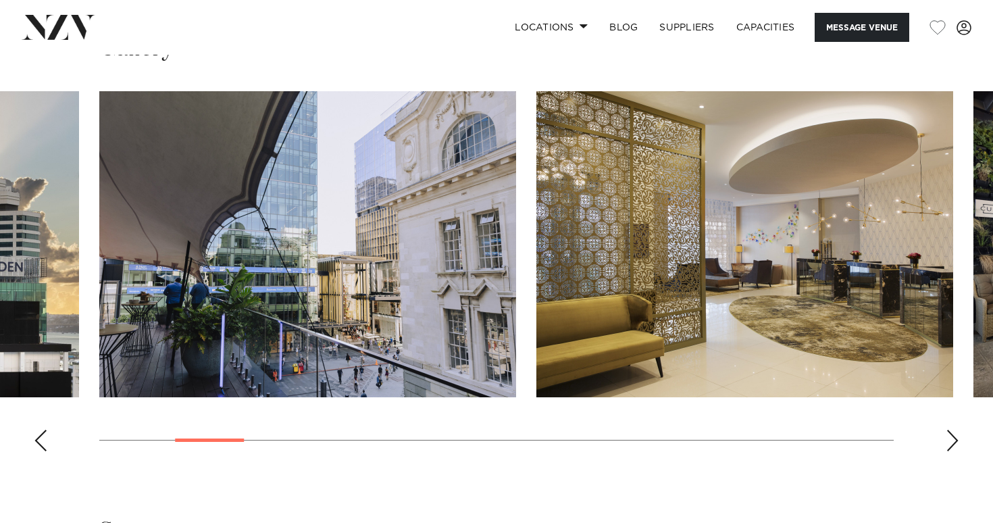
click at [35, 451] on div "Previous slide" at bounding box center [41, 440] width 14 height 22
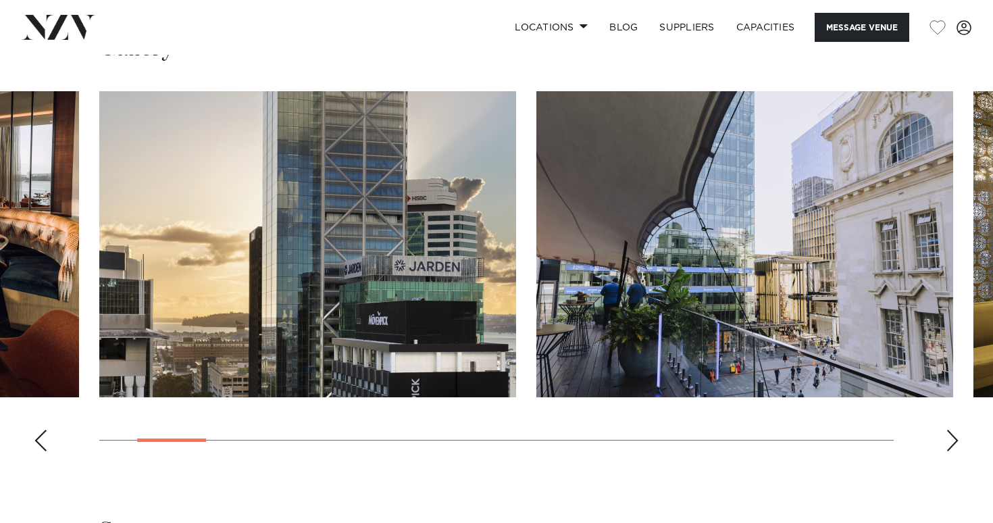
click at [35, 451] on div "Previous slide" at bounding box center [41, 440] width 14 height 22
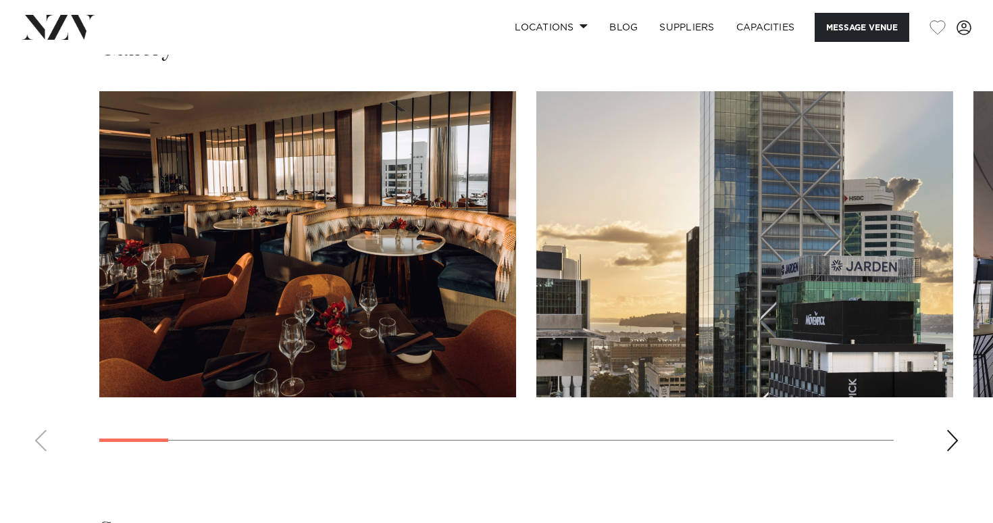
click at [35, 462] on swiper-container at bounding box center [496, 276] width 993 height 371
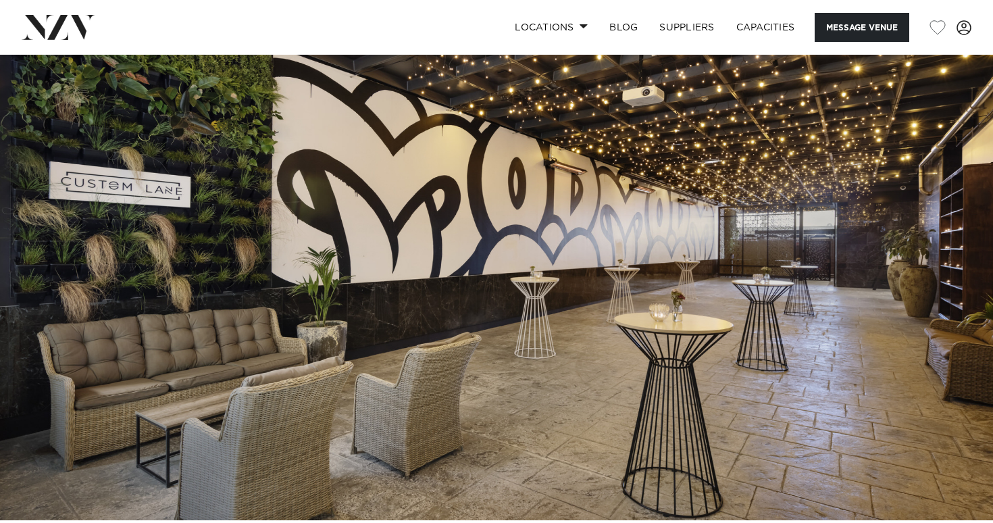
scroll to position [0, 0]
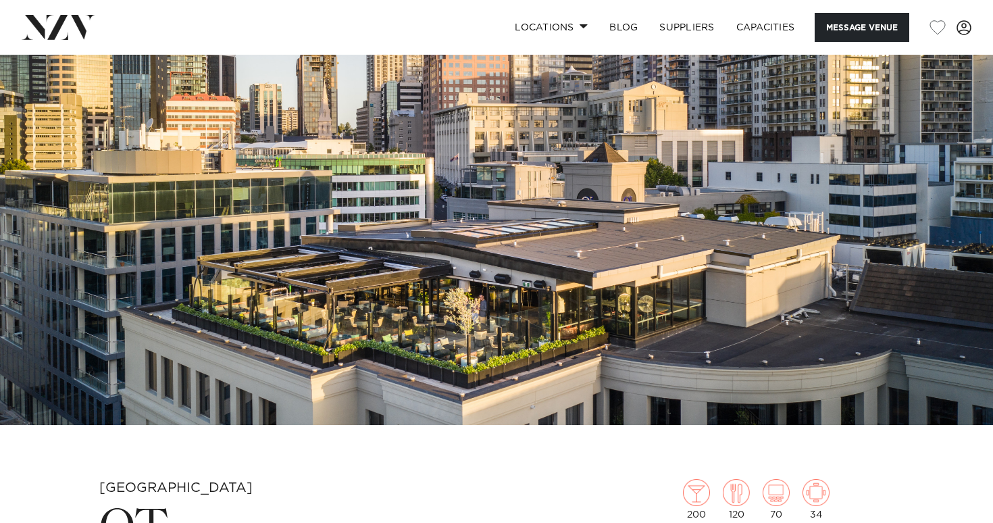
scroll to position [96, 0]
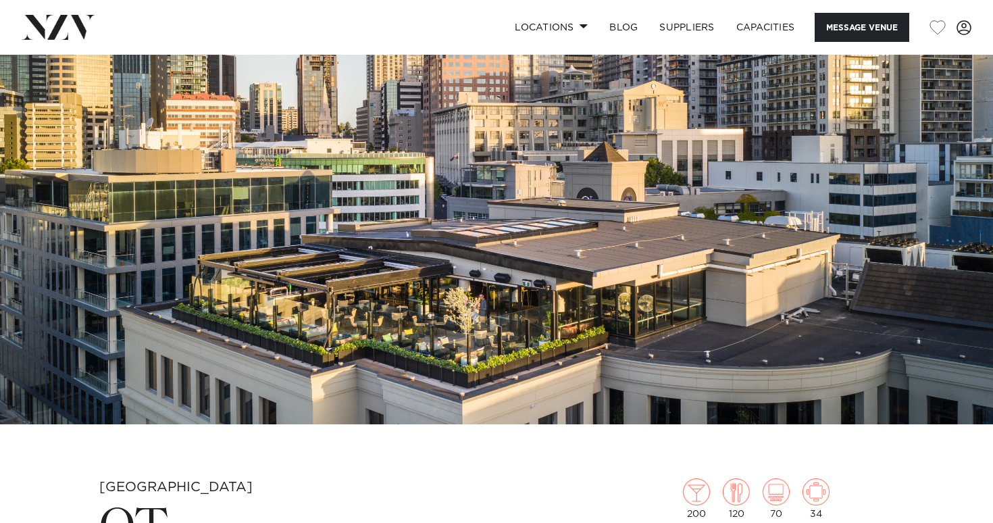
click at [571, 269] on img at bounding box center [496, 191] width 993 height 465
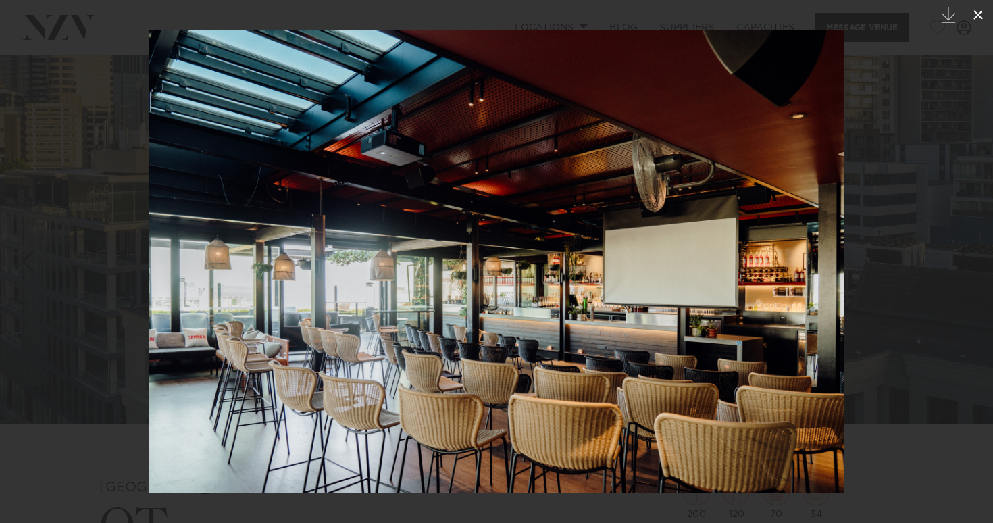
click at [978, 16] on icon at bounding box center [978, 15] width 16 height 16
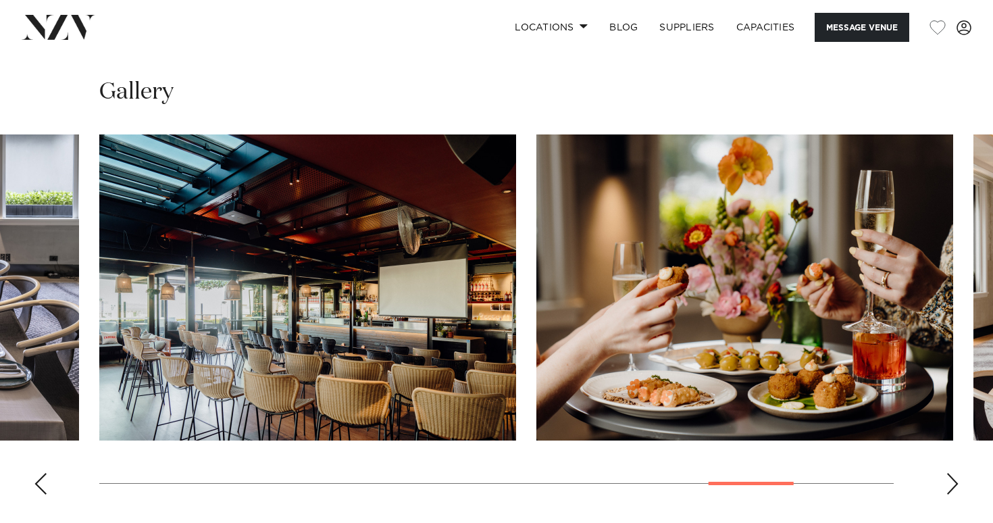
scroll to position [1809, 0]
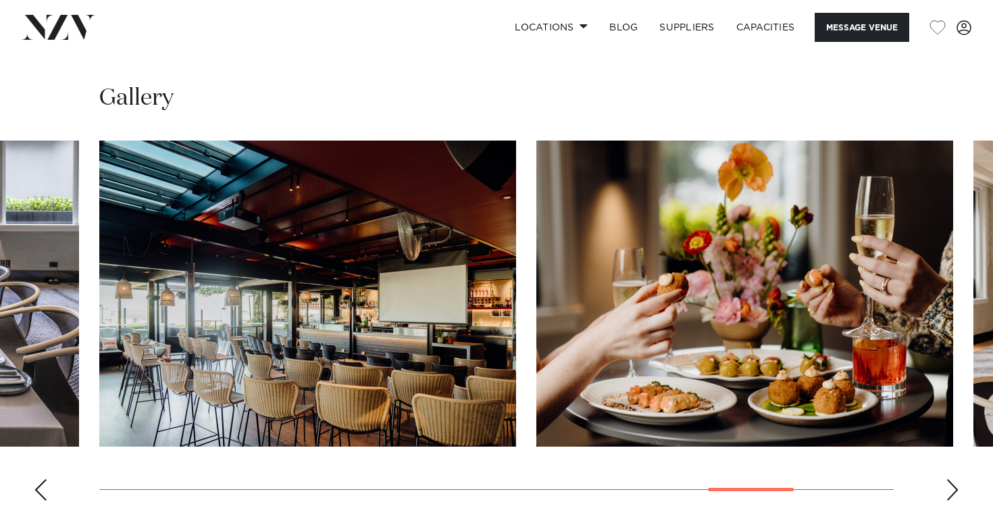
click at [962, 228] on swiper-container at bounding box center [496, 325] width 993 height 371
click at [971, 192] on swiper-container at bounding box center [496, 325] width 993 height 371
click at [947, 426] on swiper-container at bounding box center [496, 325] width 993 height 371
click at [935, 426] on swiper-container at bounding box center [496, 325] width 993 height 371
click at [939, 421] on swiper-container at bounding box center [496, 325] width 993 height 371
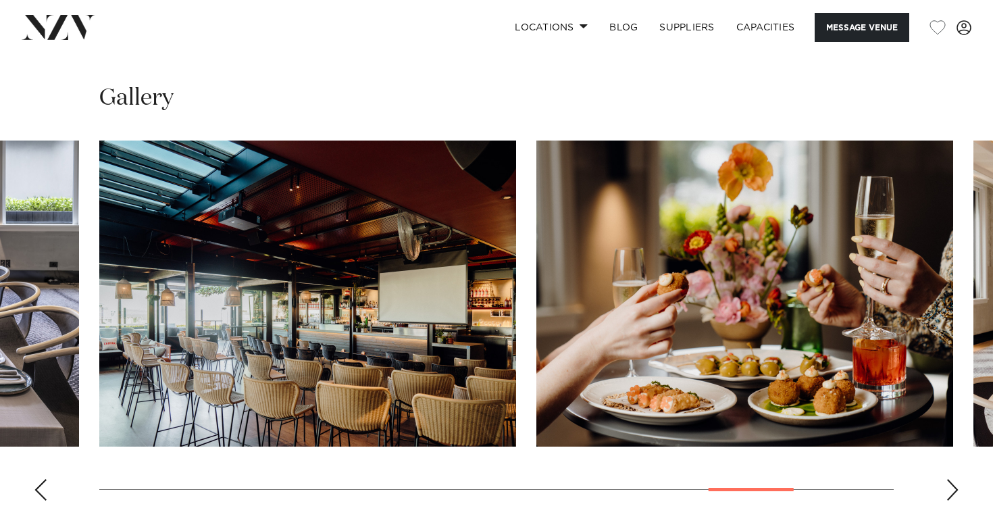
click at [955, 391] on swiper-container at bounding box center [496, 325] width 993 height 371
click at [951, 479] on div "Next slide" at bounding box center [952, 490] width 14 height 22
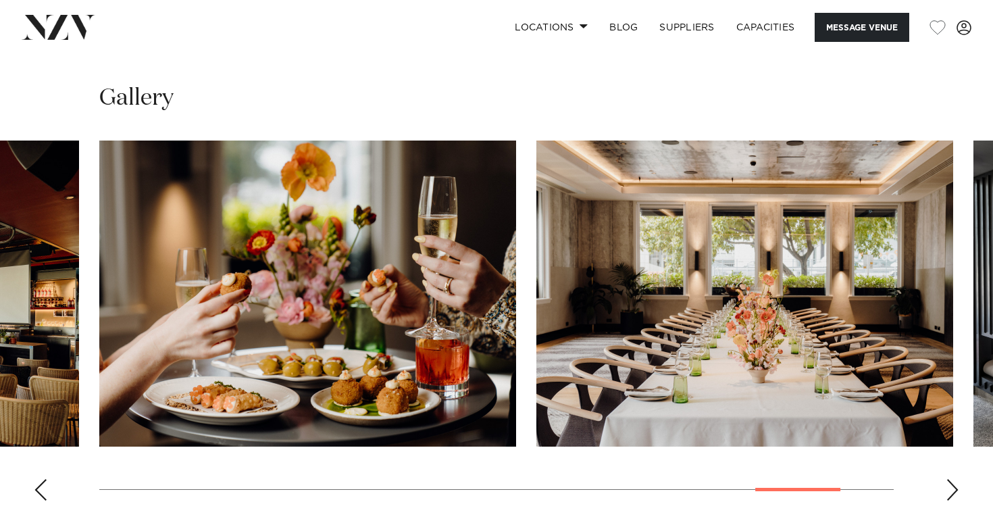
click at [951, 479] on div "Next slide" at bounding box center [952, 490] width 14 height 22
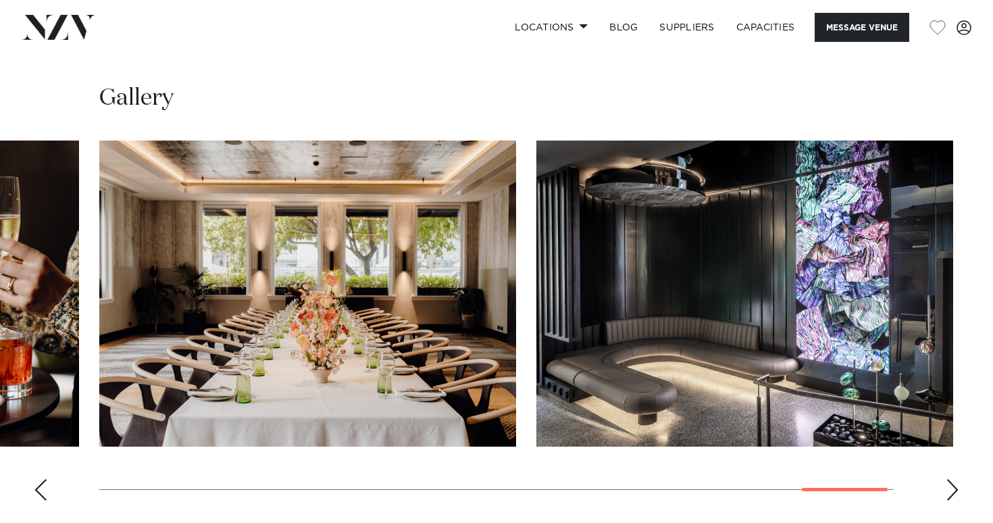
click at [951, 479] on div "Next slide" at bounding box center [952, 490] width 14 height 22
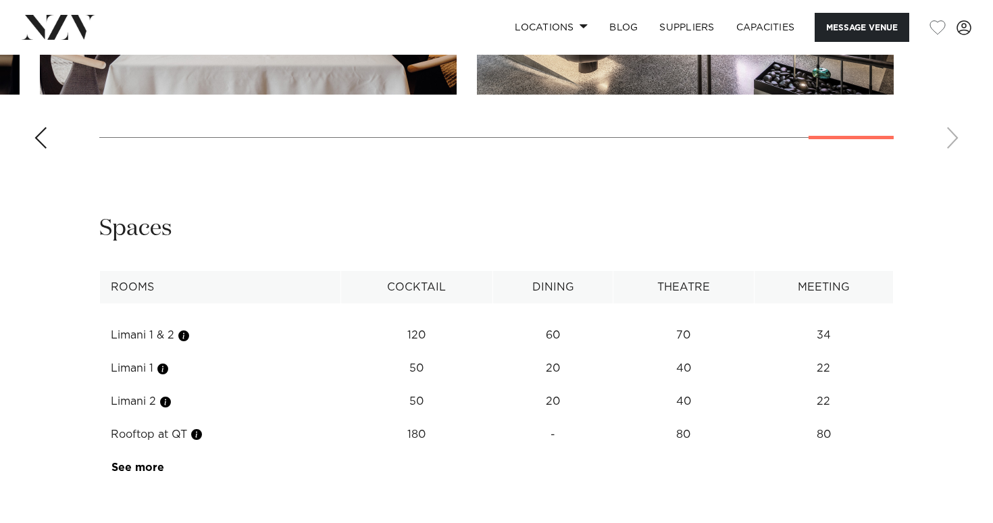
scroll to position [2145, 0]
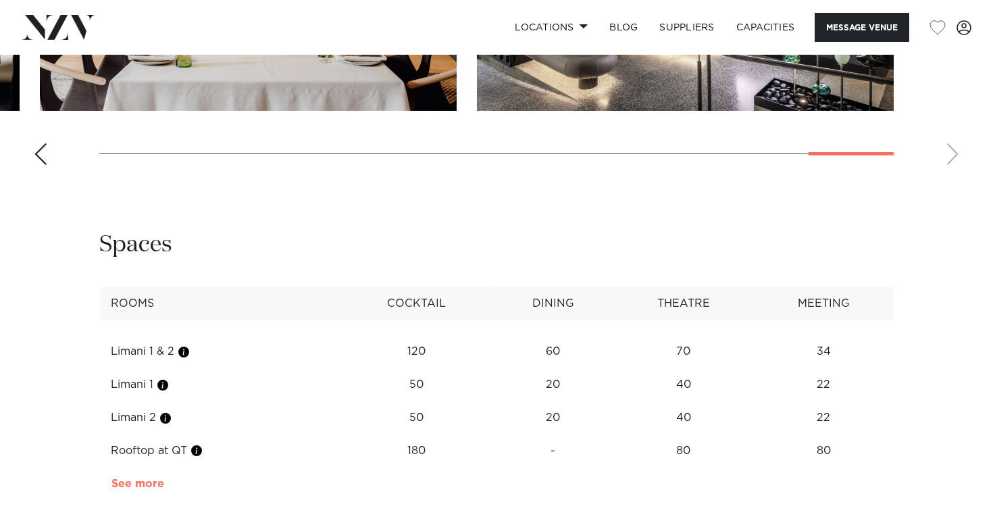
click at [143, 478] on link "See more" at bounding box center [163, 483] width 105 height 11
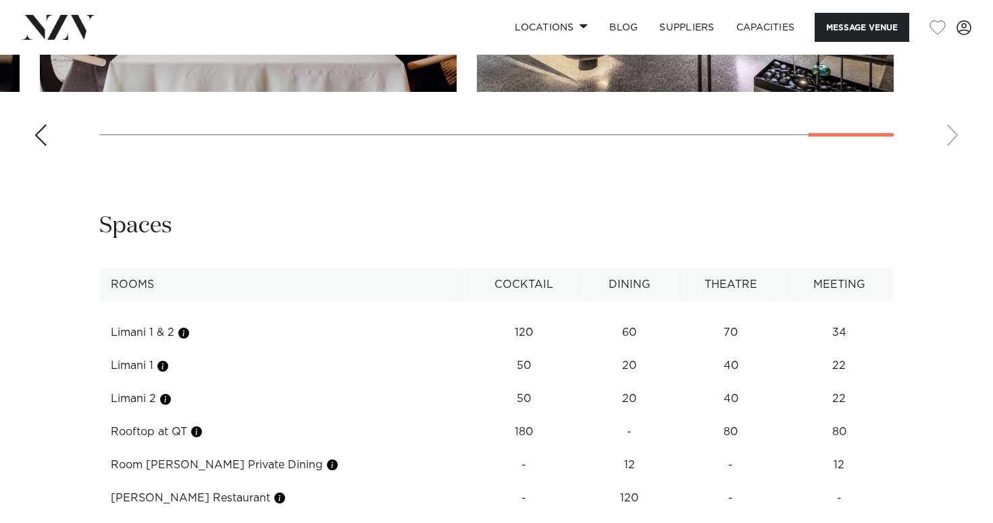
scroll to position [2158, 0]
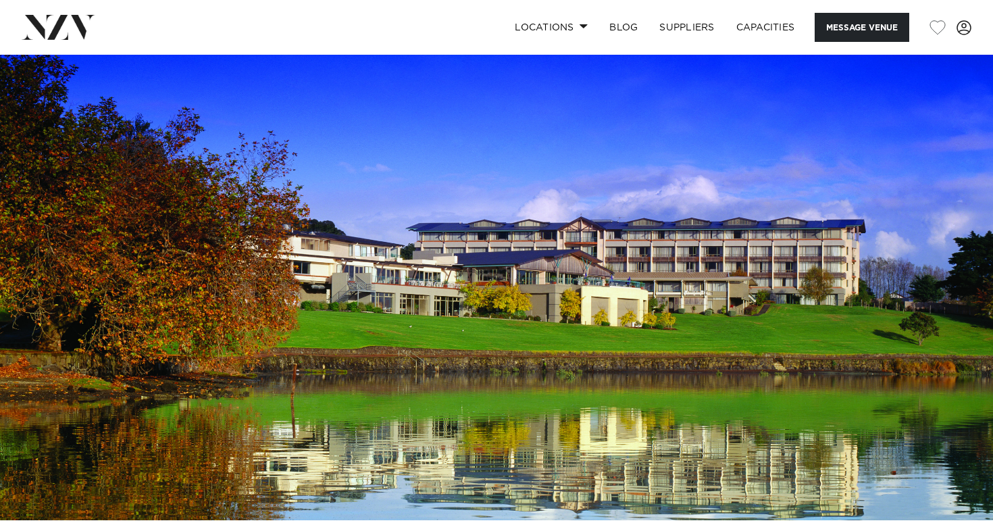
click at [628, 291] on img at bounding box center [496, 287] width 993 height 465
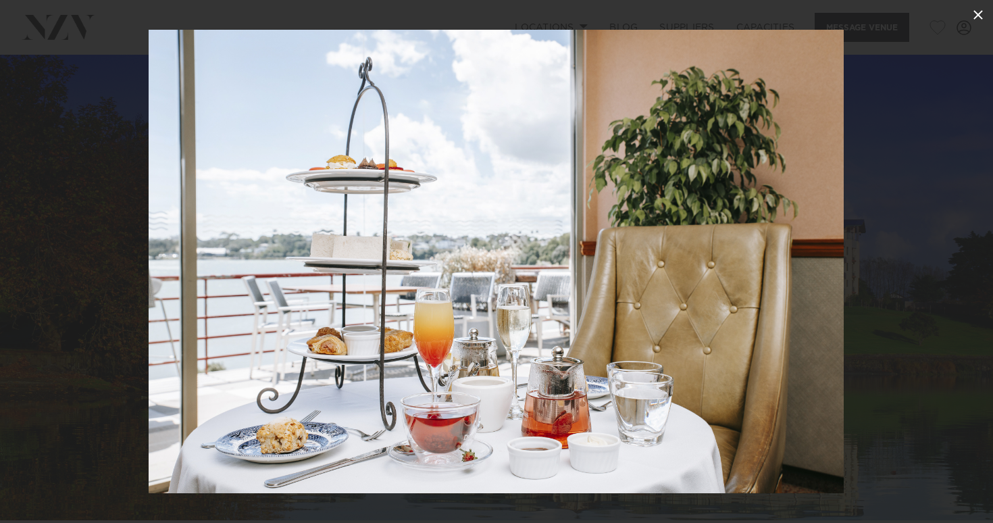
click at [972, 20] on icon at bounding box center [978, 15] width 16 height 16
